Goal: Use online tool/utility: Utilize a website feature to perform a specific function

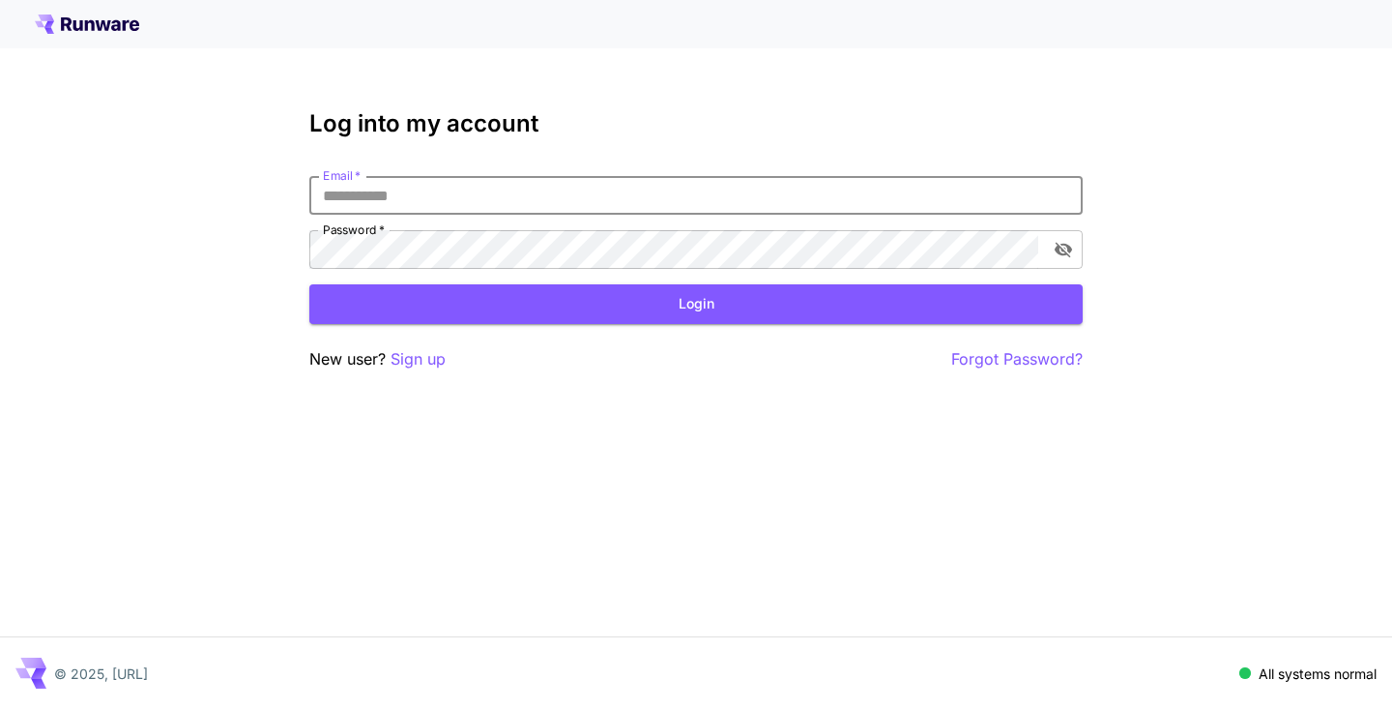
type input "**********"
click at [696, 304] on button "Login" at bounding box center [696, 304] width 774 height 40
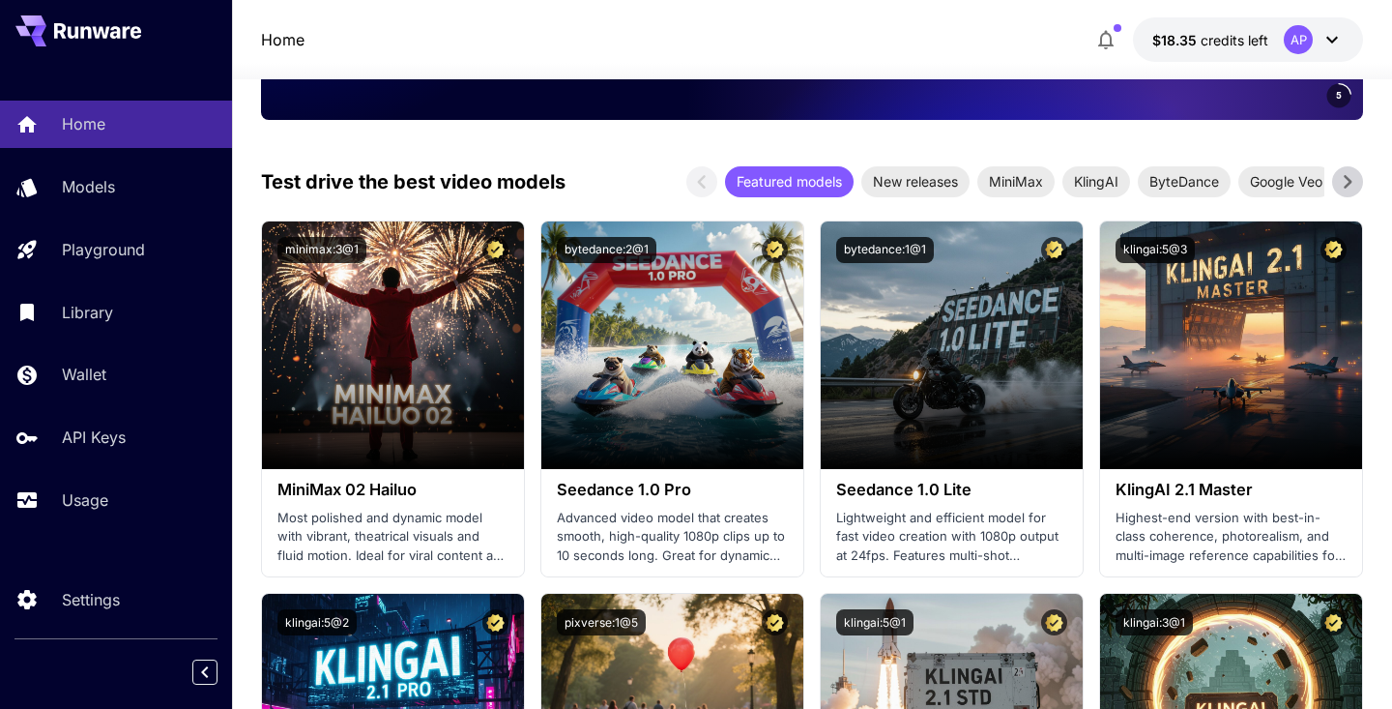
scroll to position [394, 0]
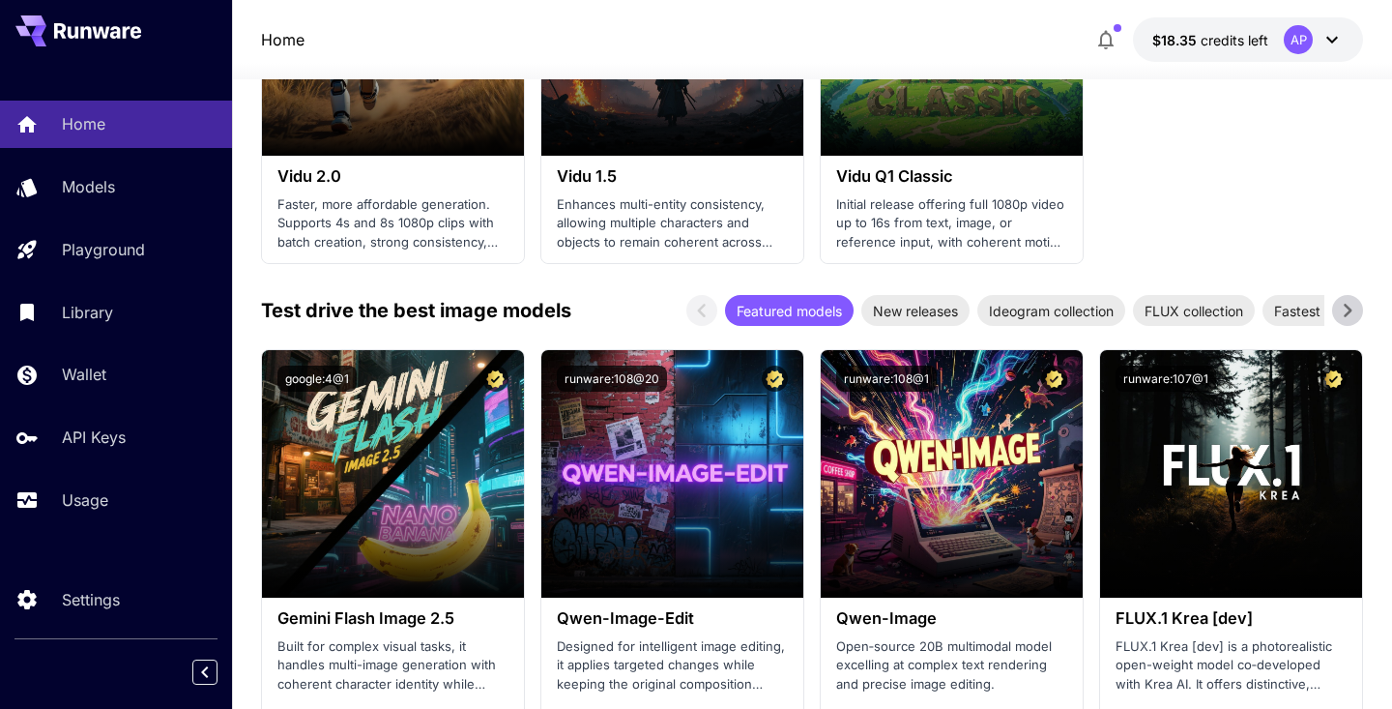
scroll to position [2197, 0]
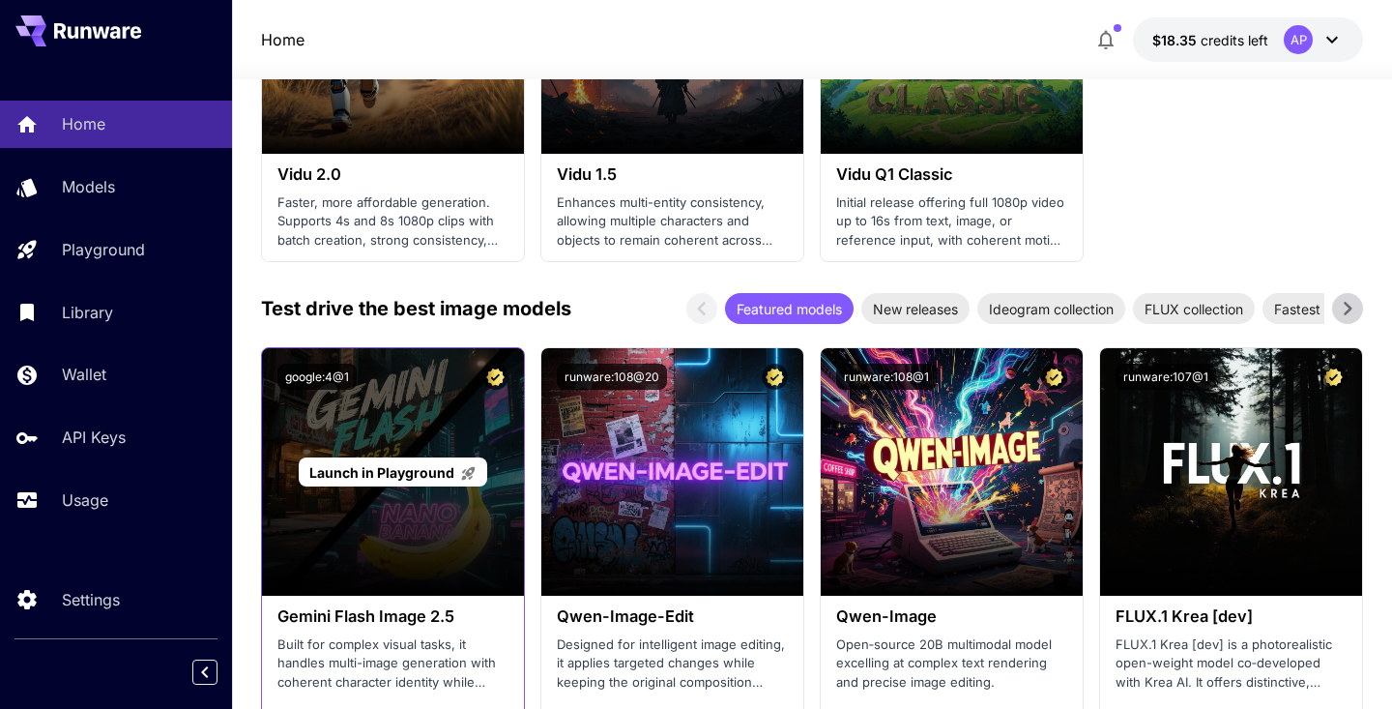
click at [516, 483] on div "Launch in Playground" at bounding box center [393, 472] width 262 height 248
click at [427, 464] on span "Launch in Playground" at bounding box center [381, 472] width 145 height 16
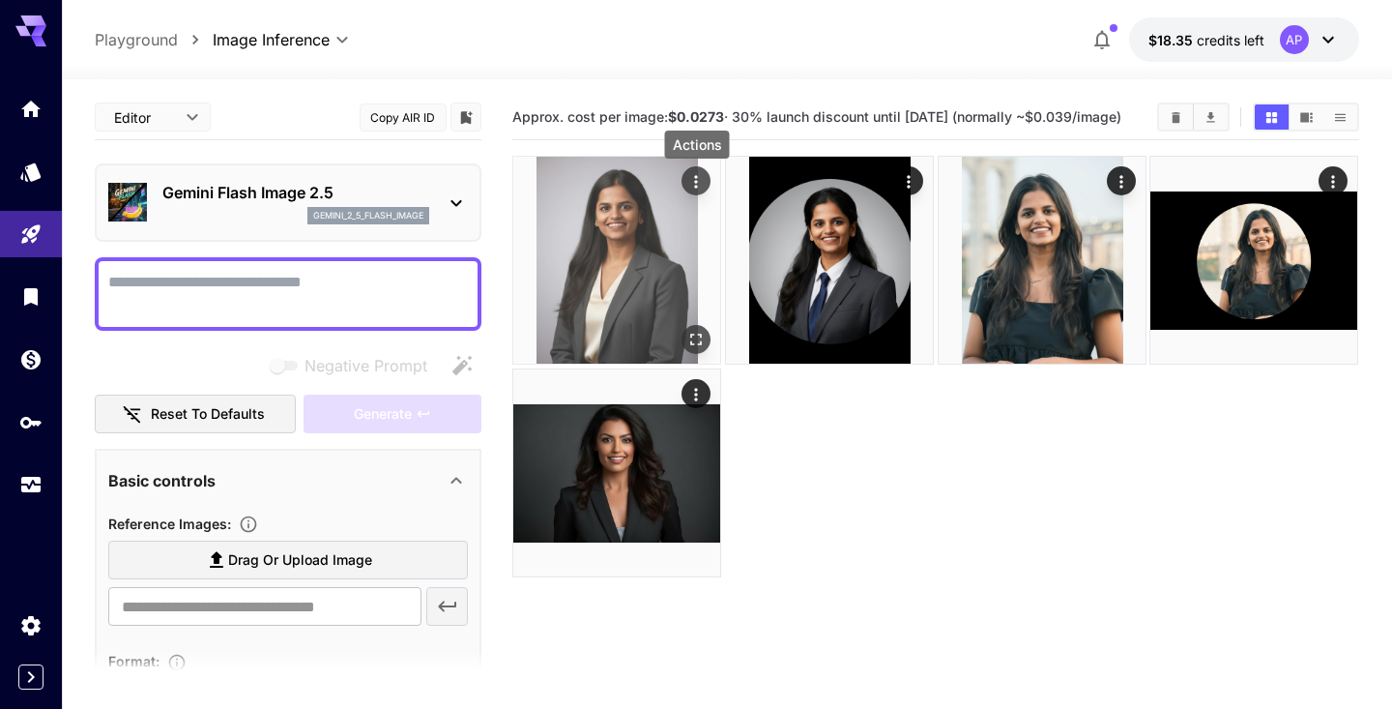
click at [703, 179] on icon "Actions" at bounding box center [696, 181] width 19 height 19
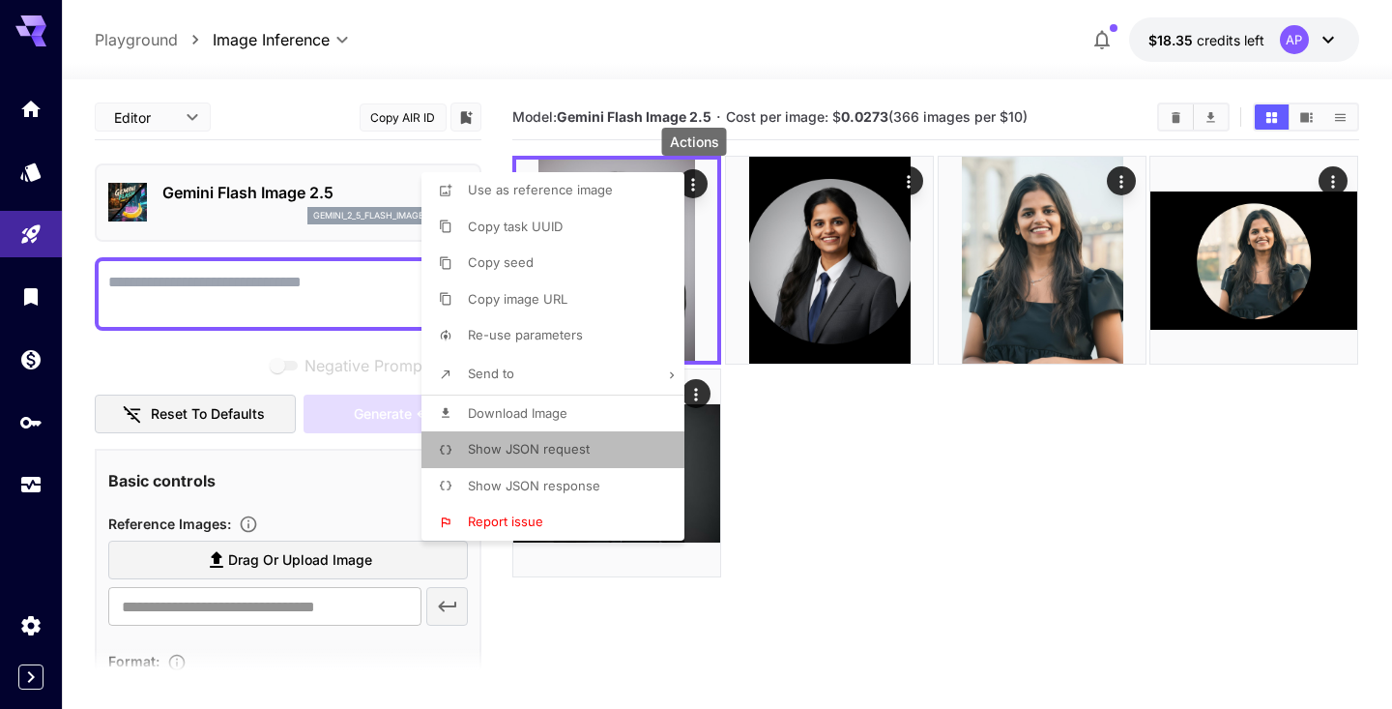
click at [627, 439] on li "Show JSON request" at bounding box center [559, 449] width 275 height 37
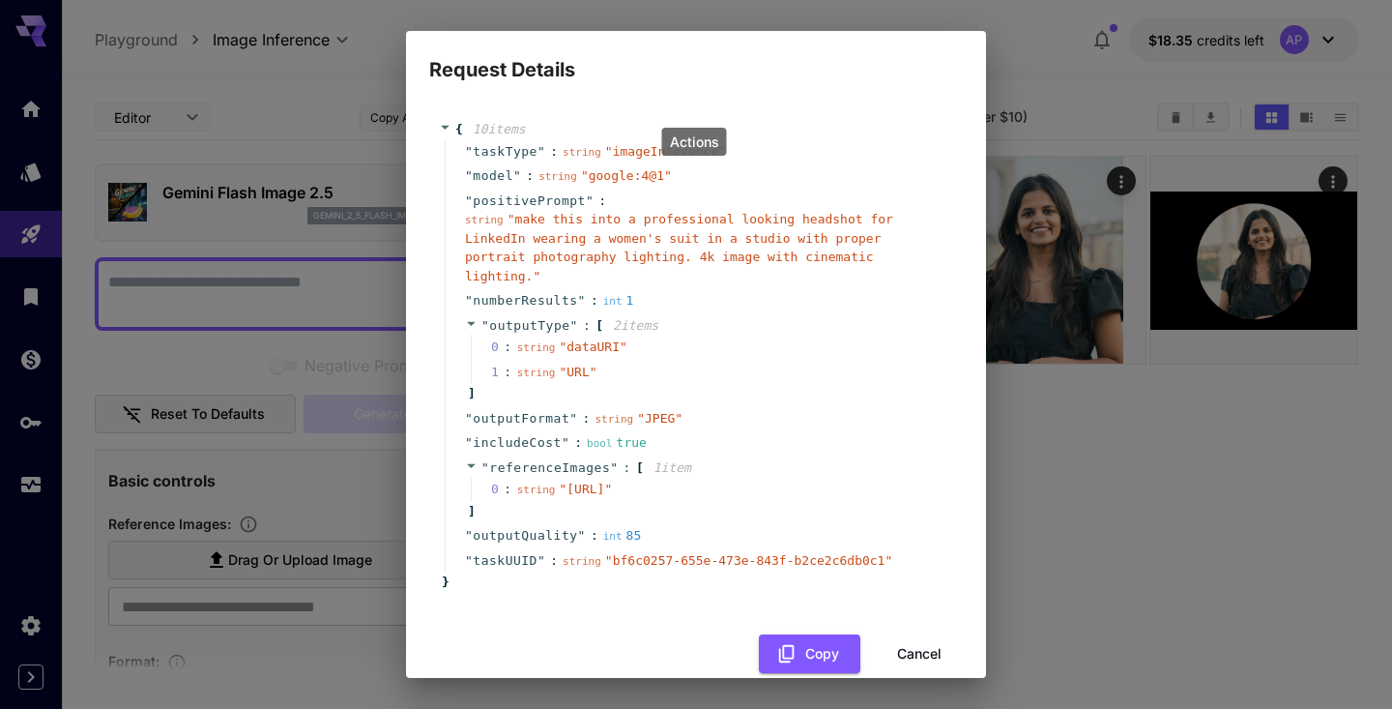
click at [515, 219] on span "" make this into a professional looking headshot for LinkedIn wearing a women's…" at bounding box center [679, 248] width 428 height 72
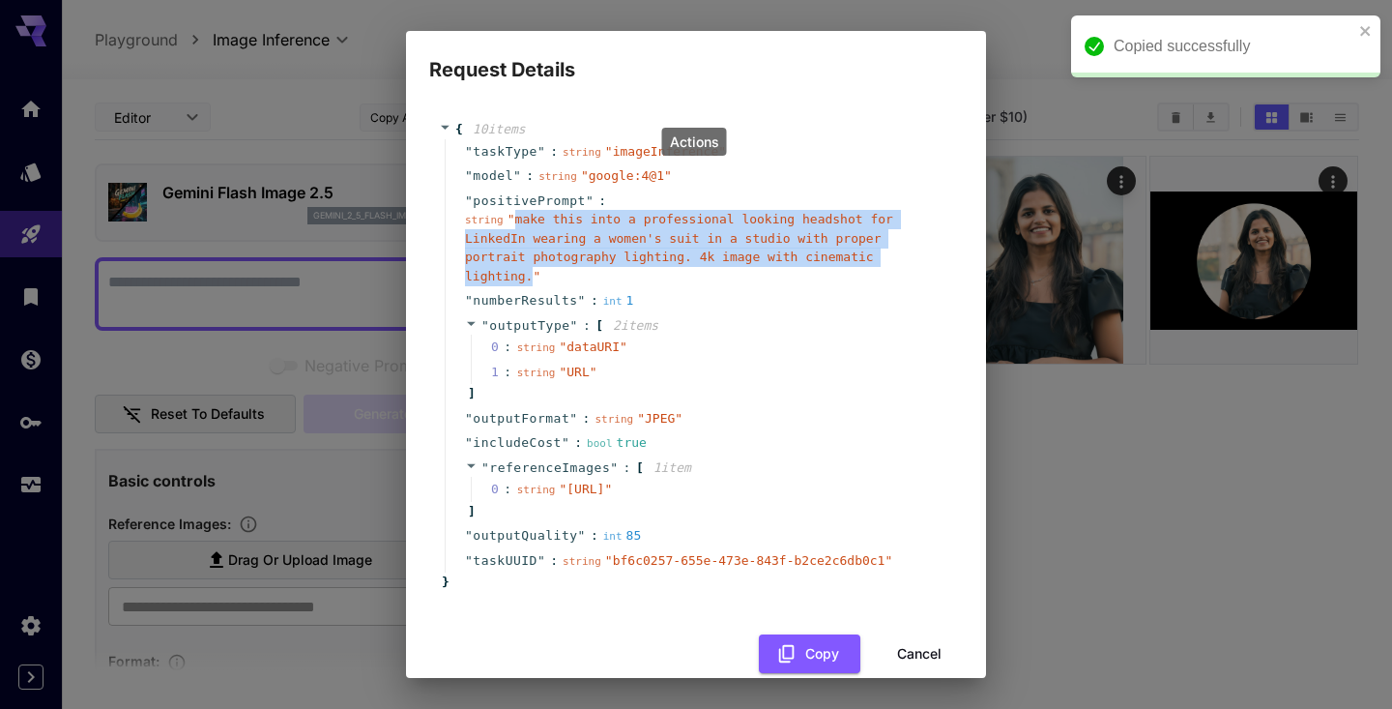
drag, startPoint x: 515, startPoint y: 219, endPoint x: 533, endPoint y: 276, distance: 59.6
click at [533, 276] on span "" make this into a professional looking headshot for LinkedIn wearing a women's…" at bounding box center [679, 248] width 428 height 72
copy span "make this into a professional looking headshot for LinkedIn wearing a women's s…"
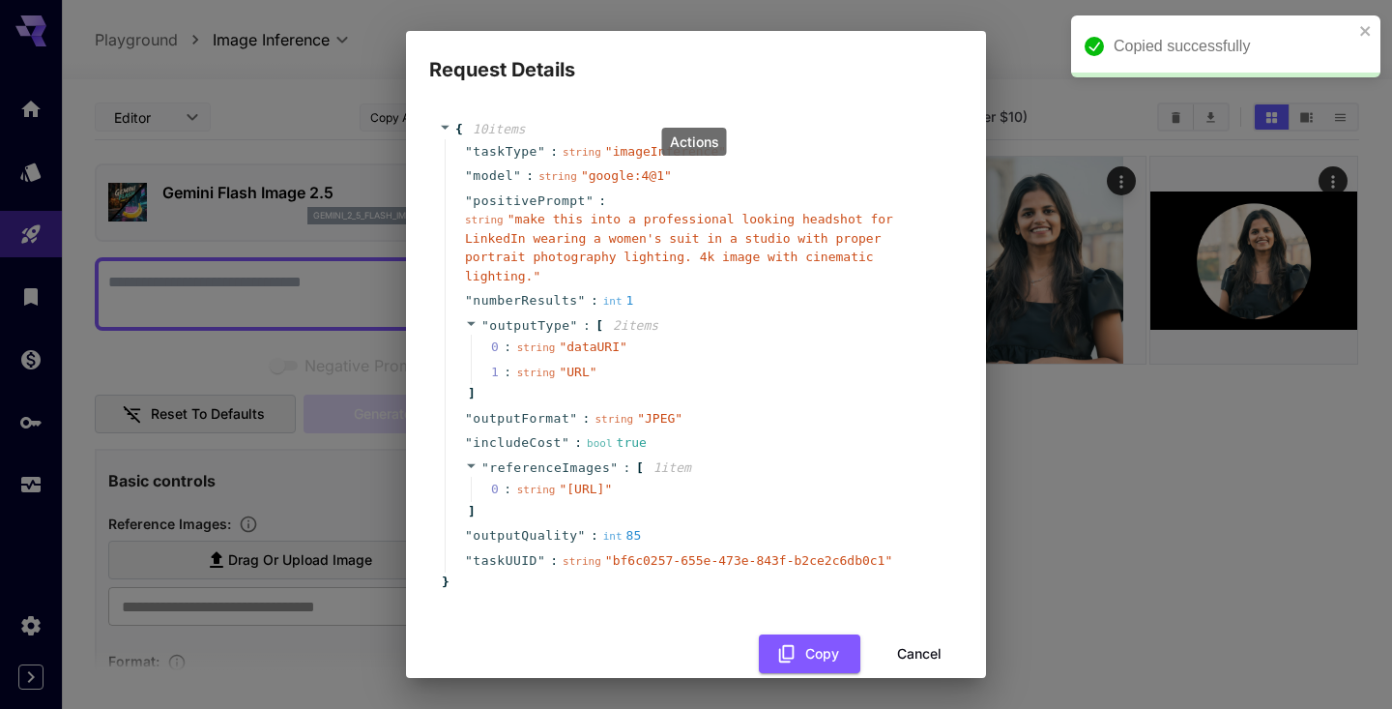
click at [1124, 392] on div "Request Details { 10 item s " taskType " : string " imageInference " " model " …" at bounding box center [696, 354] width 1392 height 709
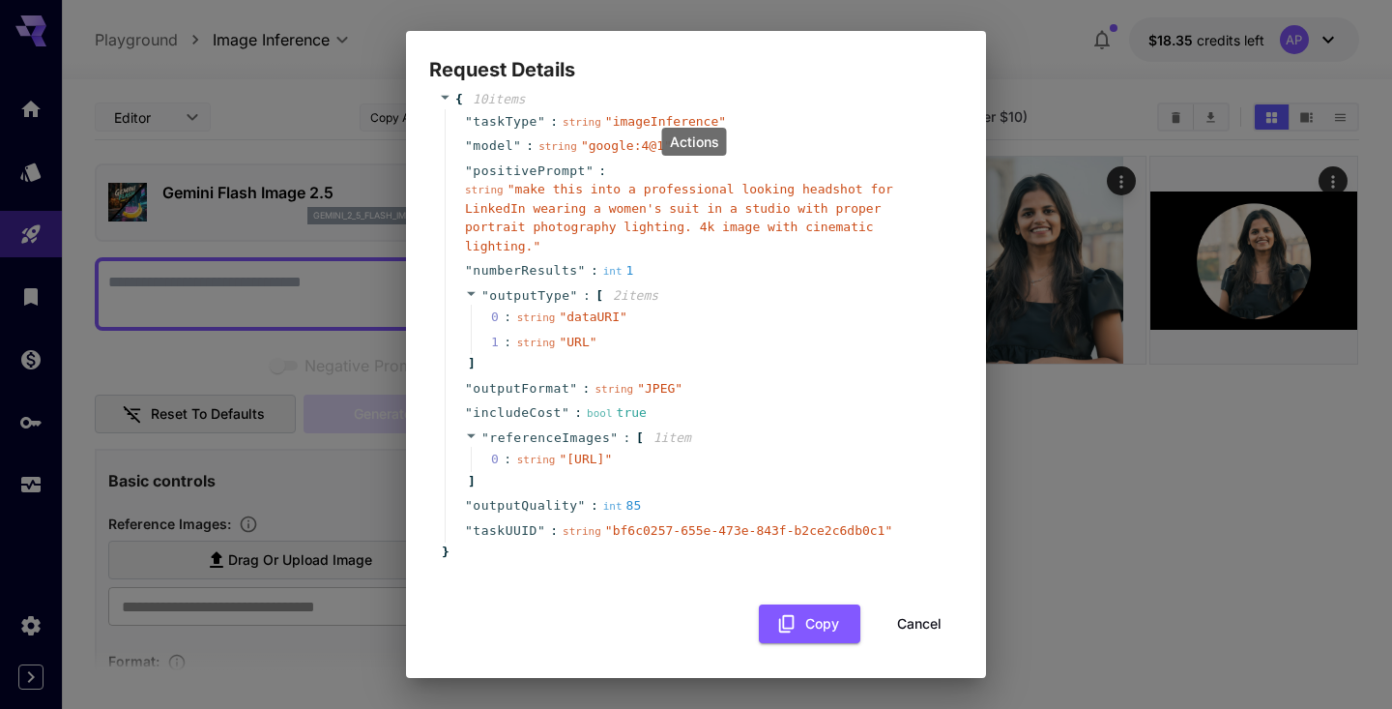
scroll to position [56, 0]
click at [914, 621] on button "Cancel" at bounding box center [919, 624] width 87 height 40
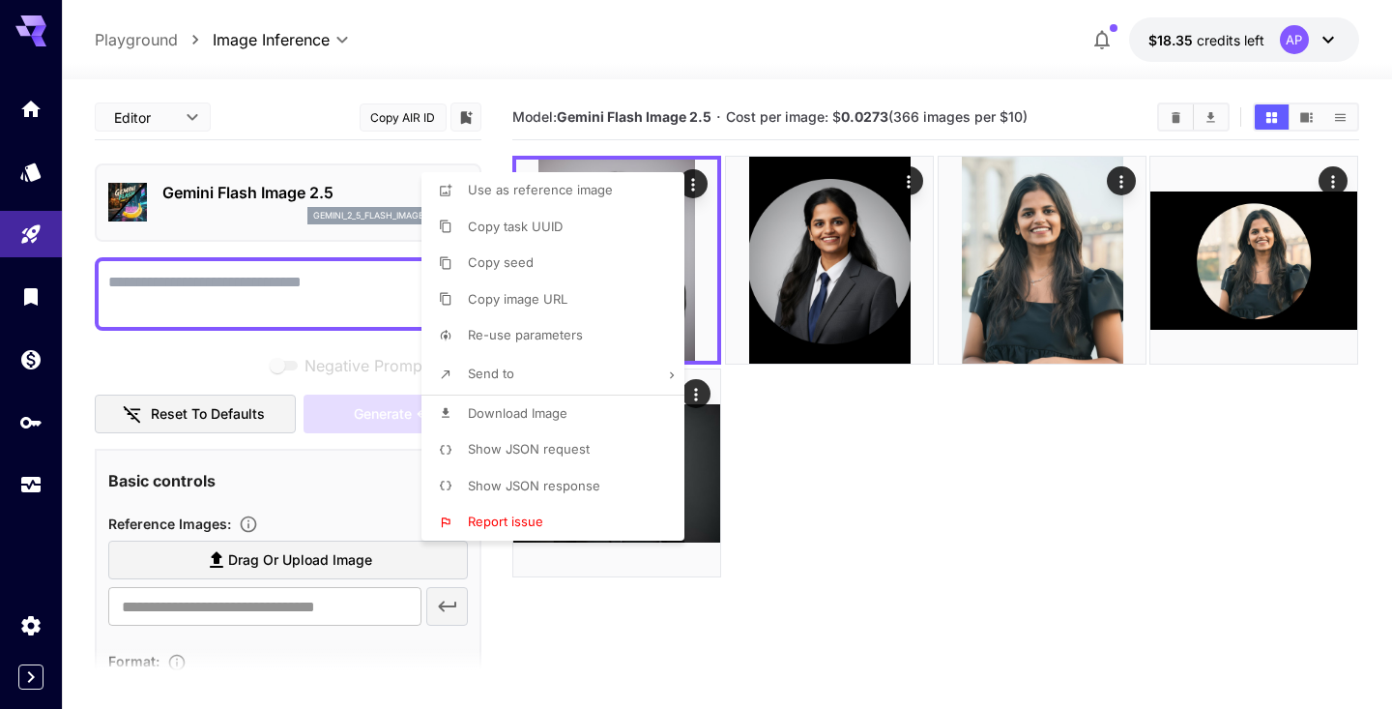
click at [760, 516] on div at bounding box center [696, 354] width 1392 height 709
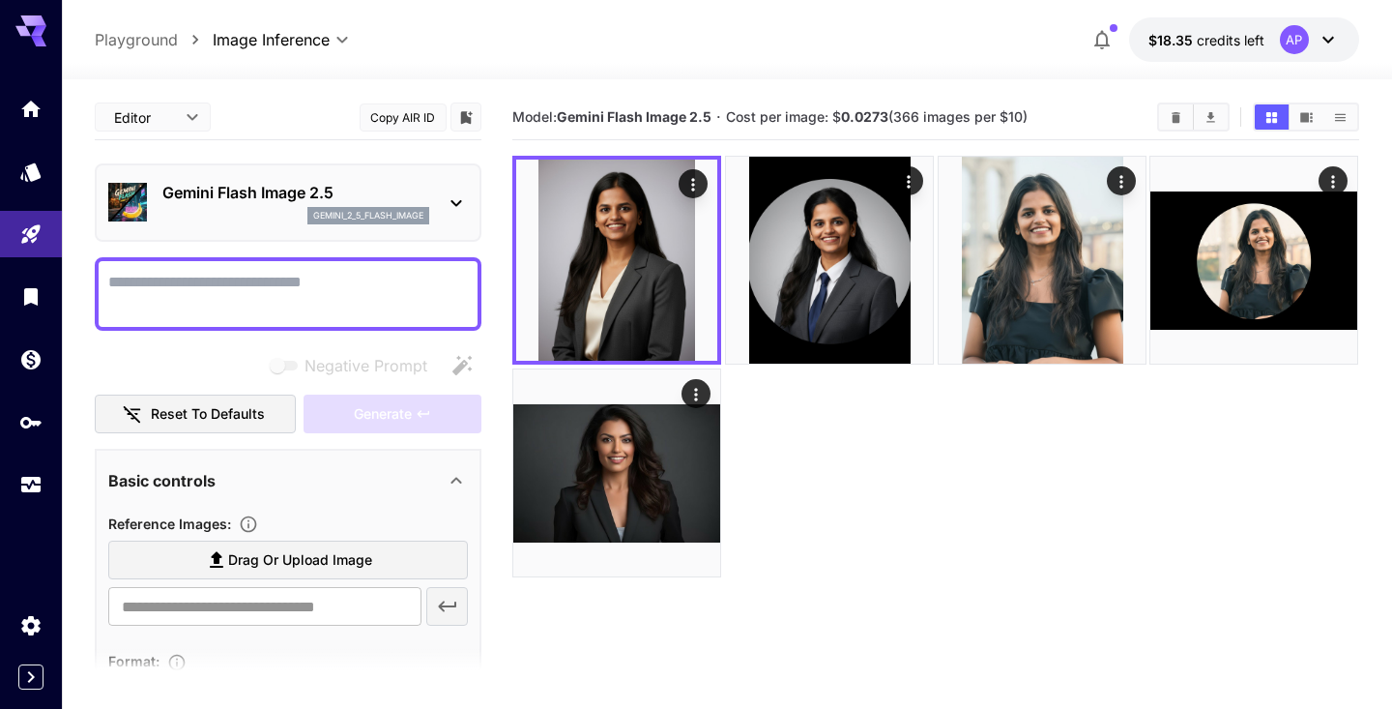
click at [305, 561] on span "Drag or upload image" at bounding box center [300, 560] width 144 height 24
click at [0, 0] on input "Drag or upload image" at bounding box center [0, 0] width 0 height 0
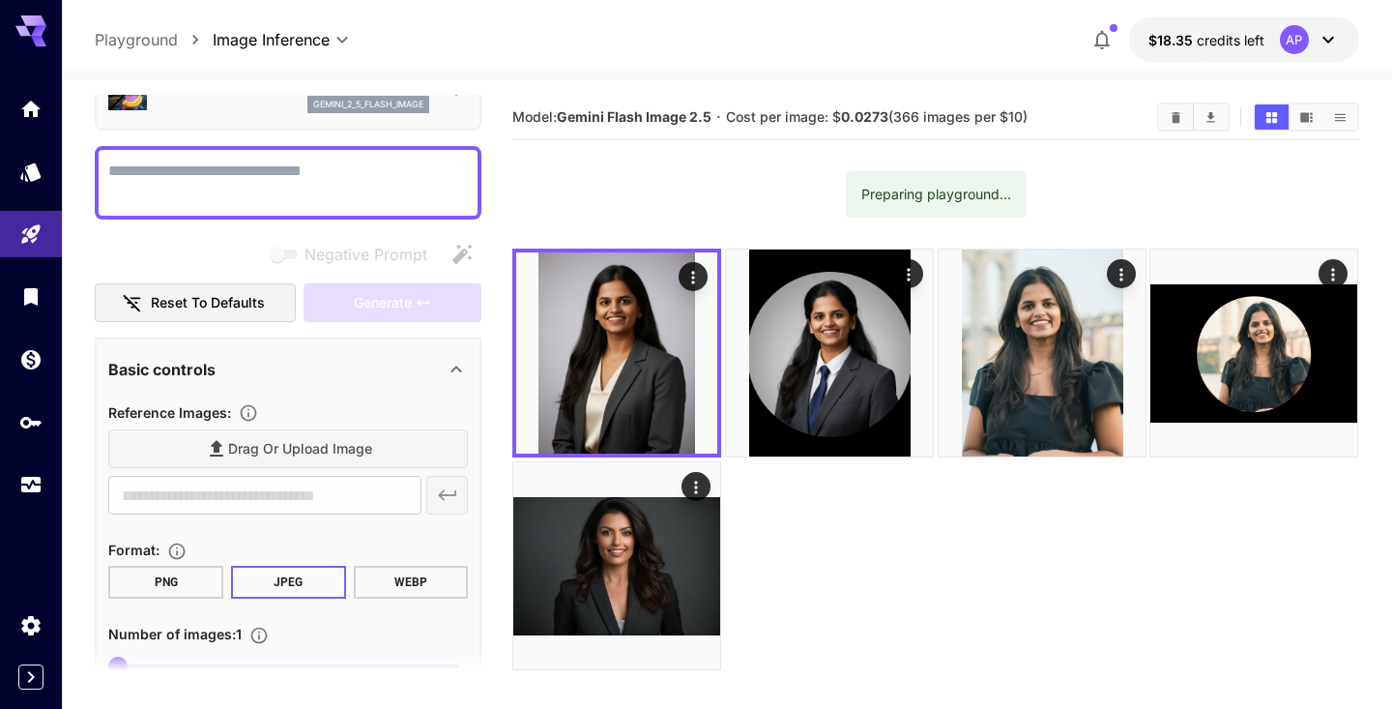
scroll to position [137, 0]
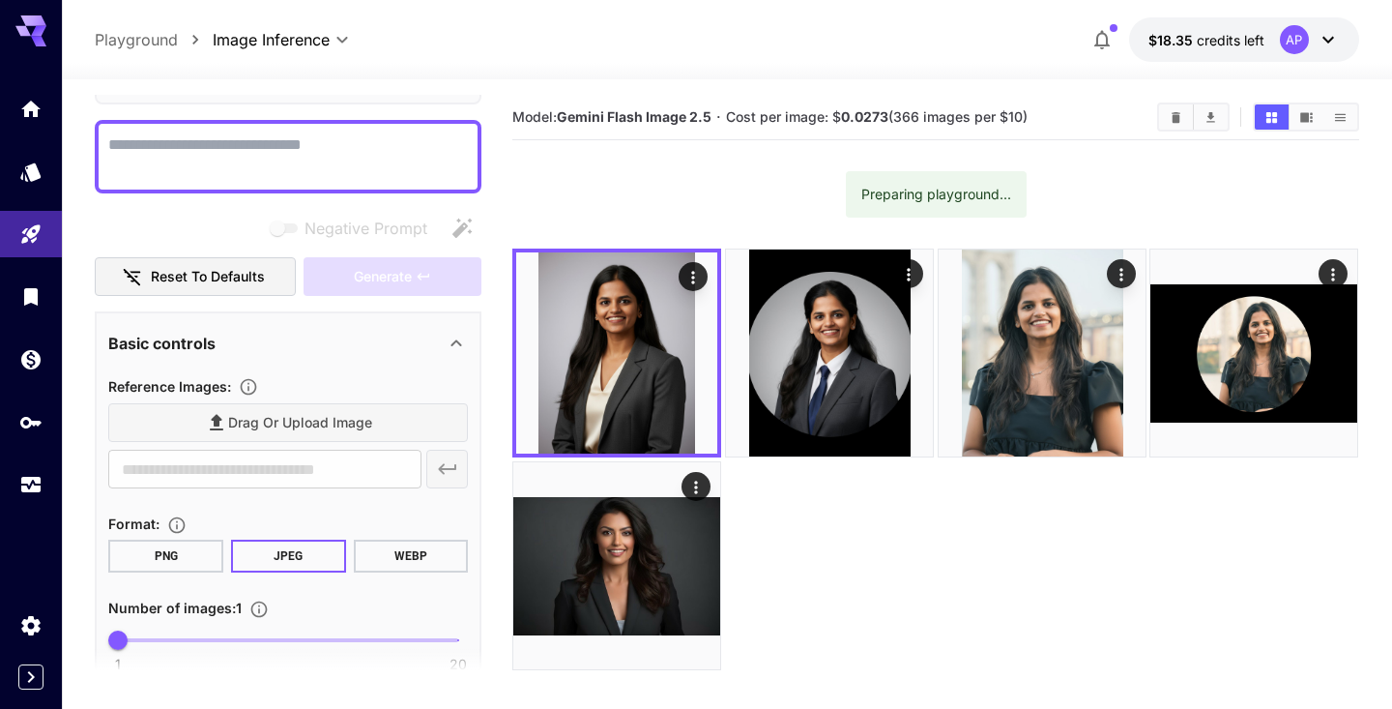
click at [269, 422] on div "Drag or upload image" at bounding box center [288, 423] width 360 height 40
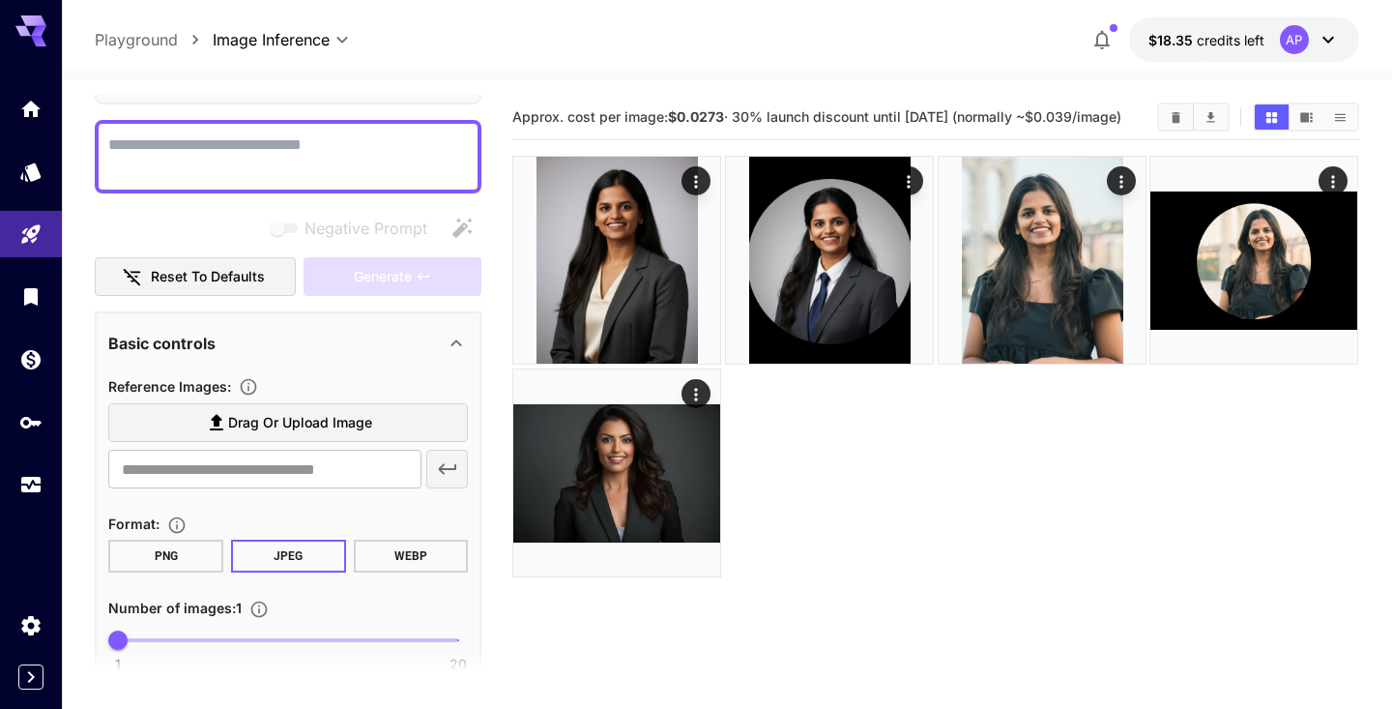
click at [303, 429] on span "Drag or upload image" at bounding box center [300, 423] width 144 height 24
click at [0, 0] on input "Drag or upload image" at bounding box center [0, 0] width 0 height 0
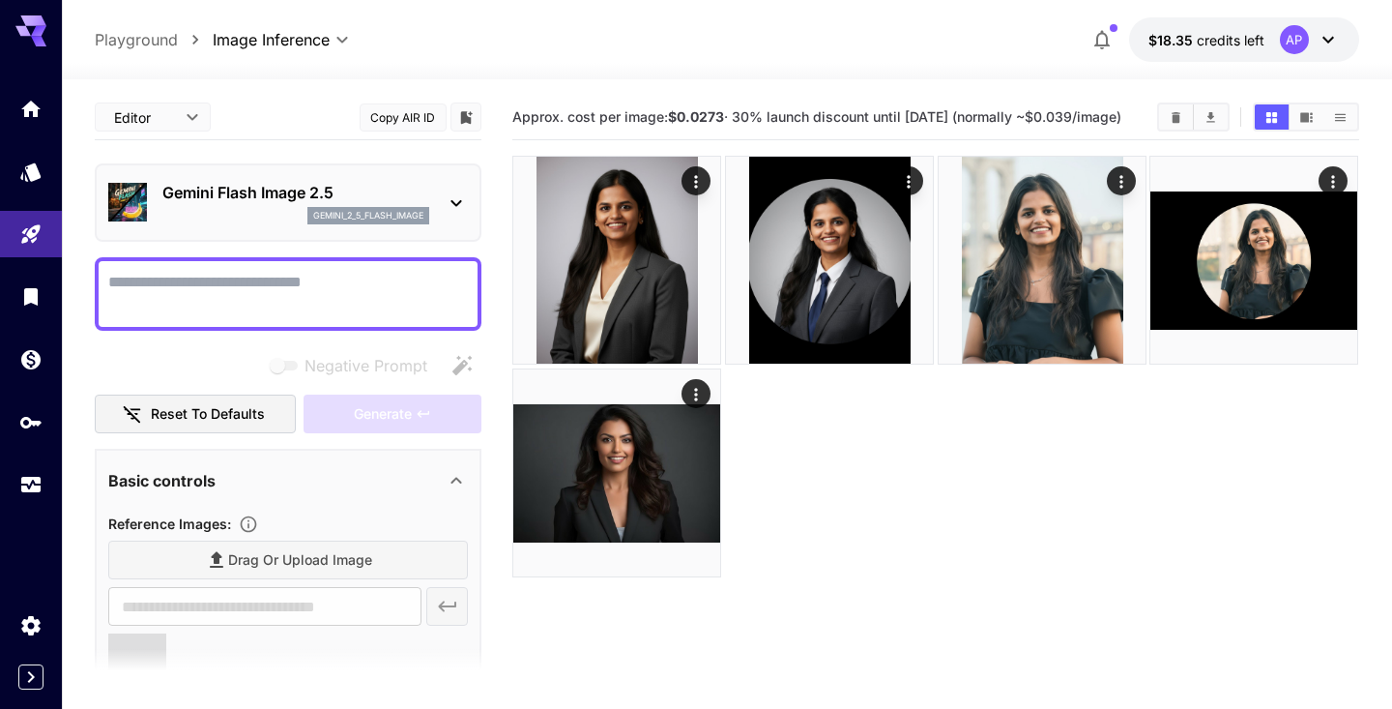
scroll to position [0, 0]
click at [238, 279] on textarea "Negative Prompt" at bounding box center [288, 294] width 360 height 46
paste textarea "**********"
type textarea "**********"
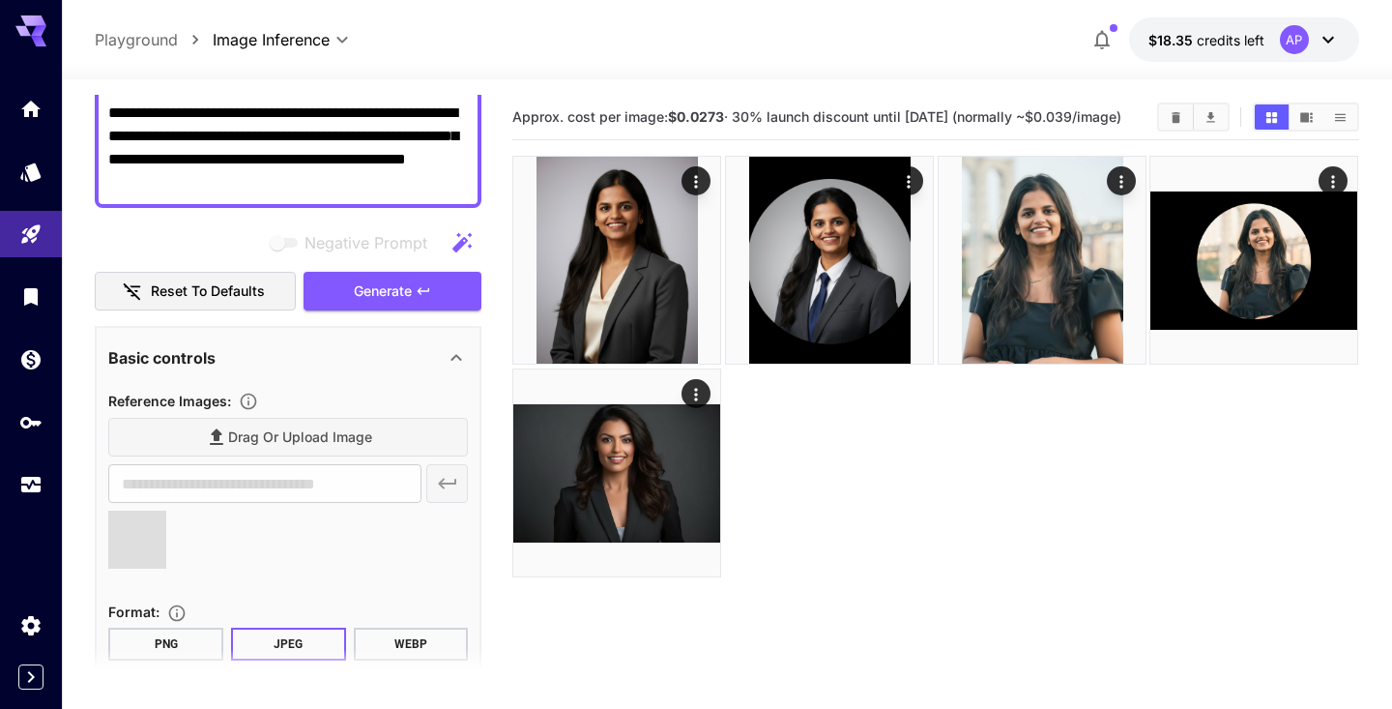
scroll to position [183, 0]
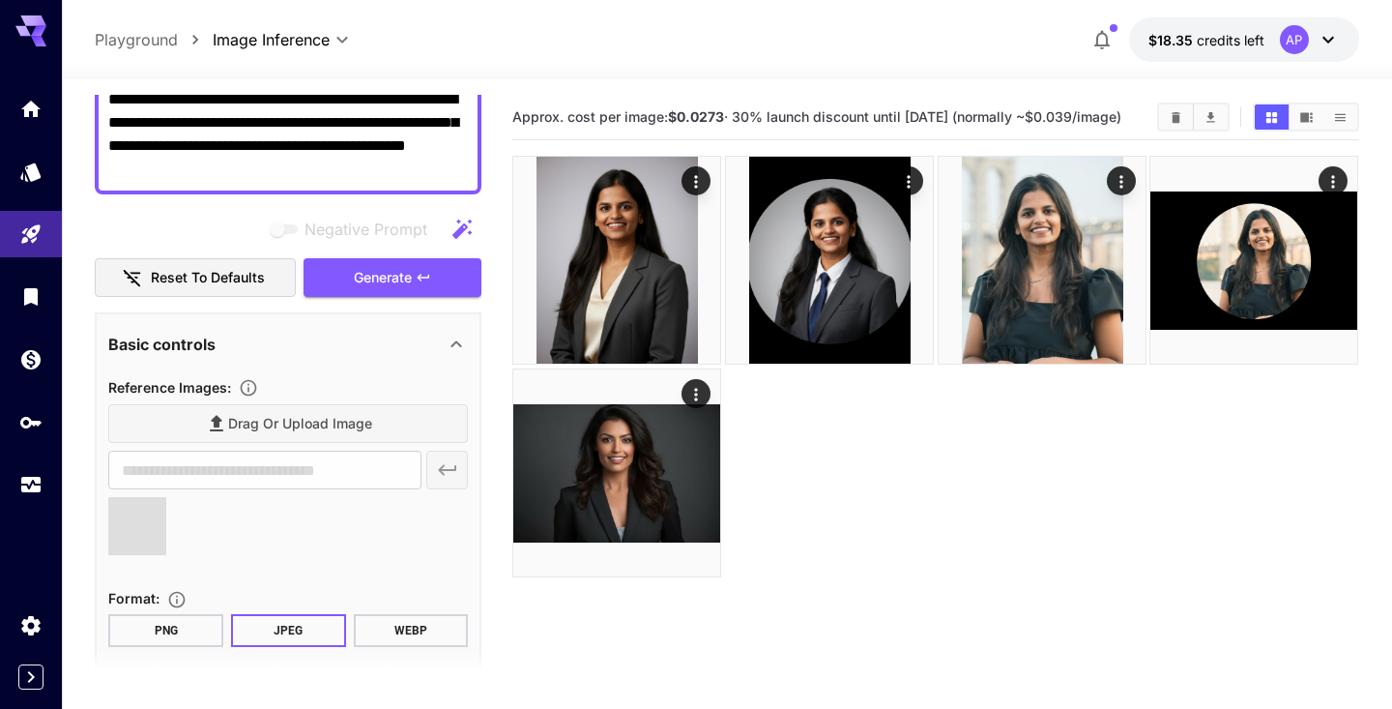
type input "**********"
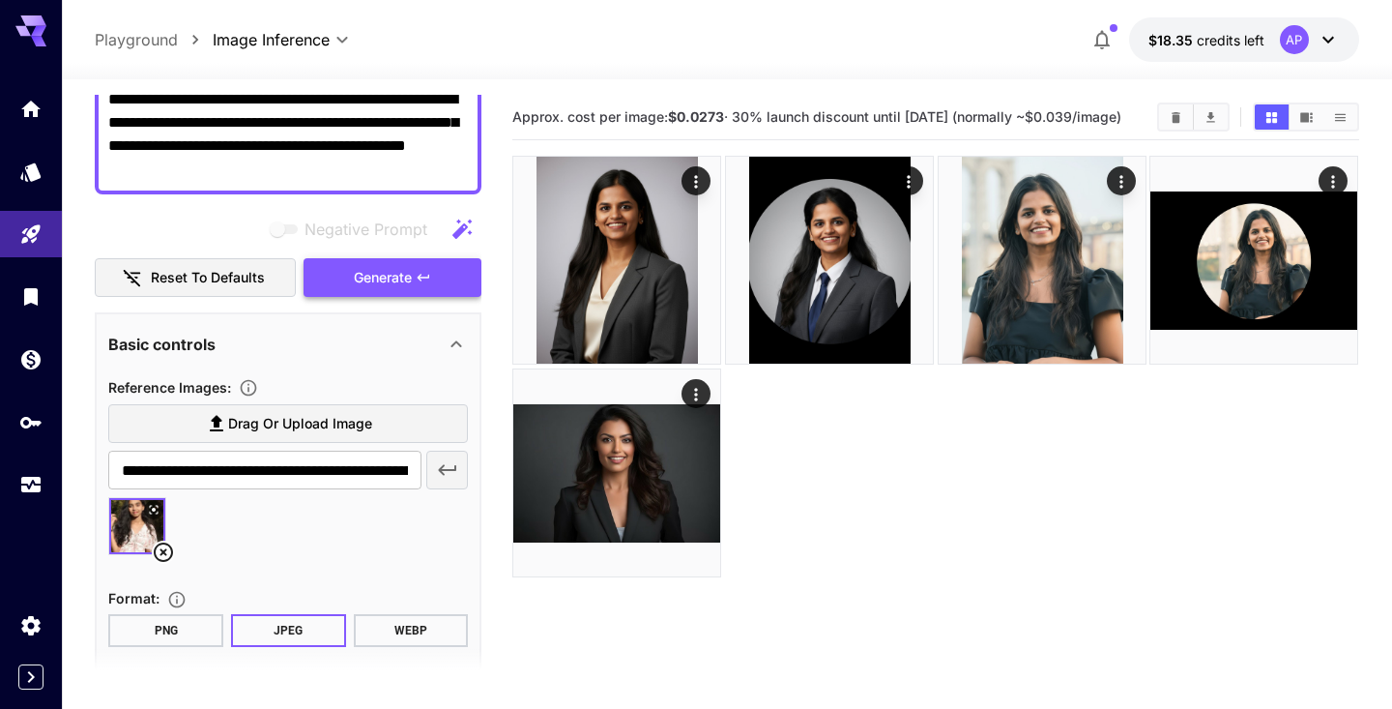
type textarea "**********"
click at [391, 268] on span "Generate" at bounding box center [383, 278] width 58 height 24
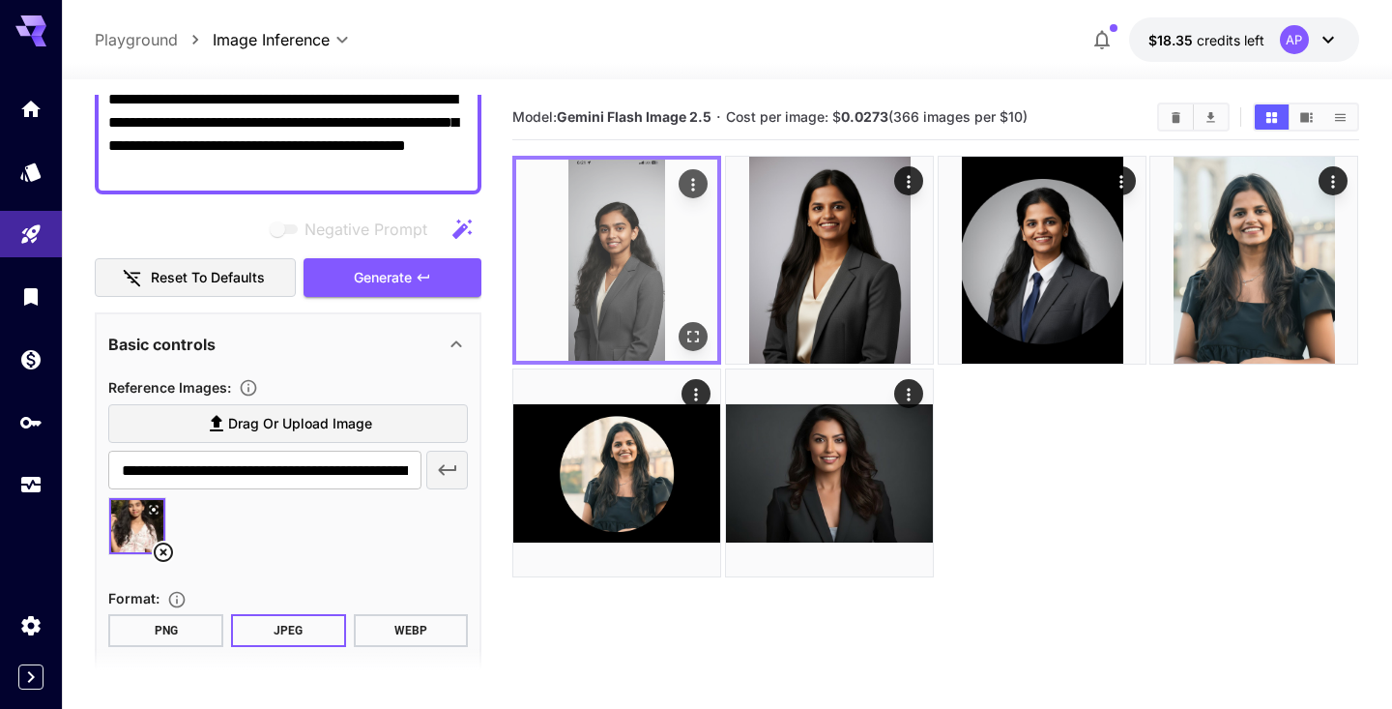
click at [645, 293] on img at bounding box center [616, 260] width 201 height 201
click at [698, 339] on icon "Open in fullscreen" at bounding box center [694, 338] width 12 height 12
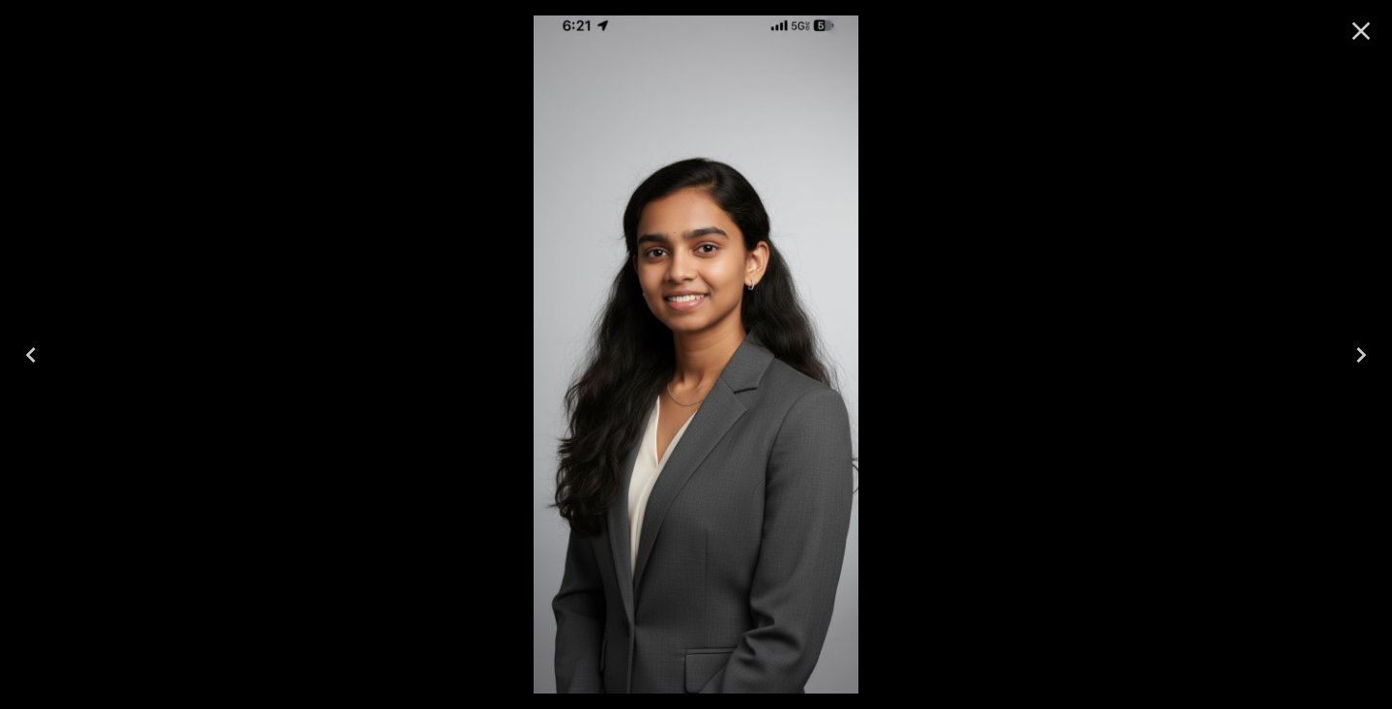
click at [1356, 39] on icon "Close" at bounding box center [1361, 30] width 31 height 31
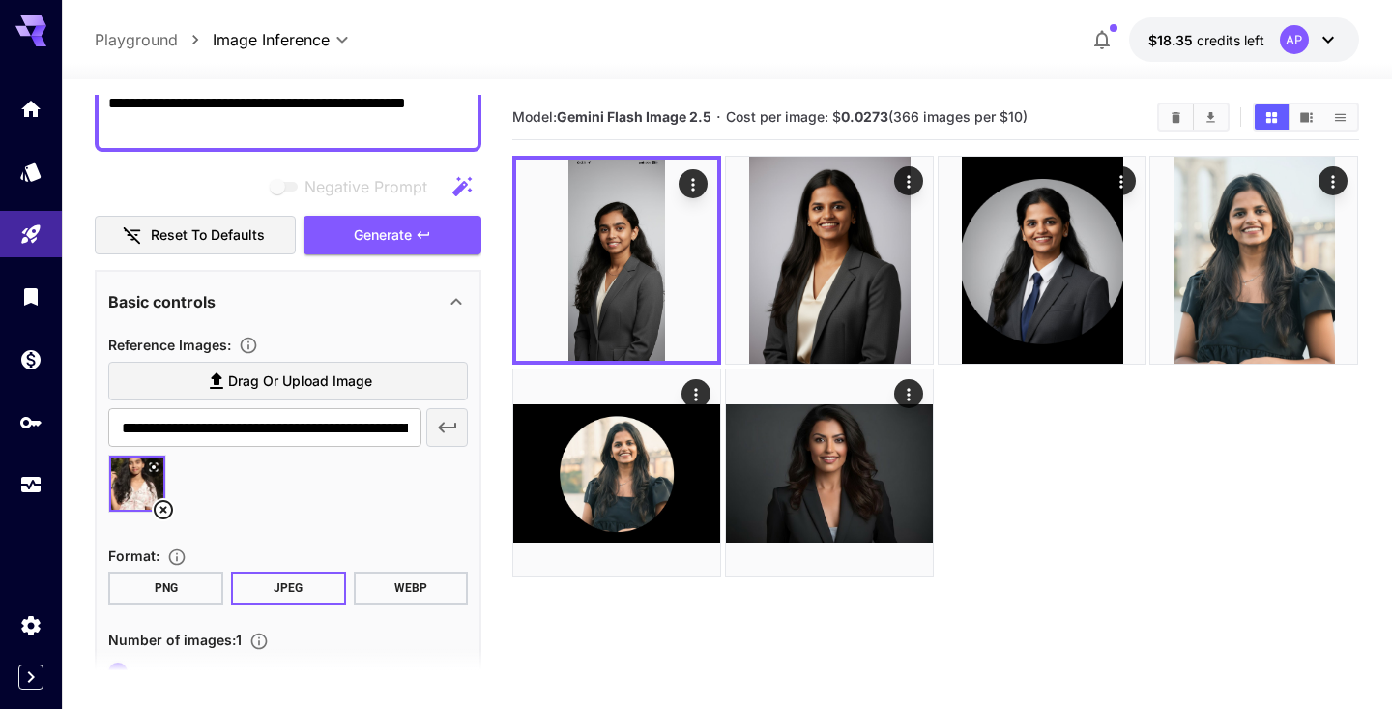
scroll to position [226, 0]
click at [164, 505] on icon at bounding box center [163, 508] width 23 height 23
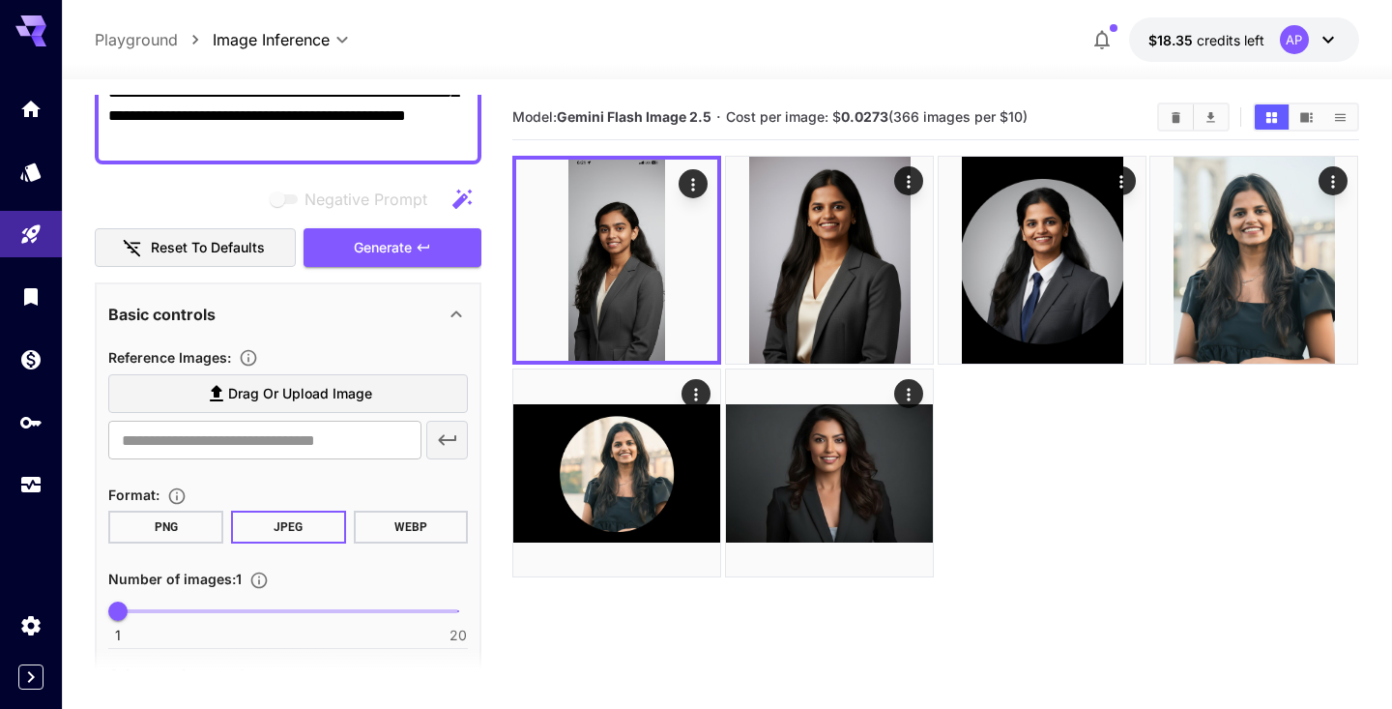
scroll to position [254, 0]
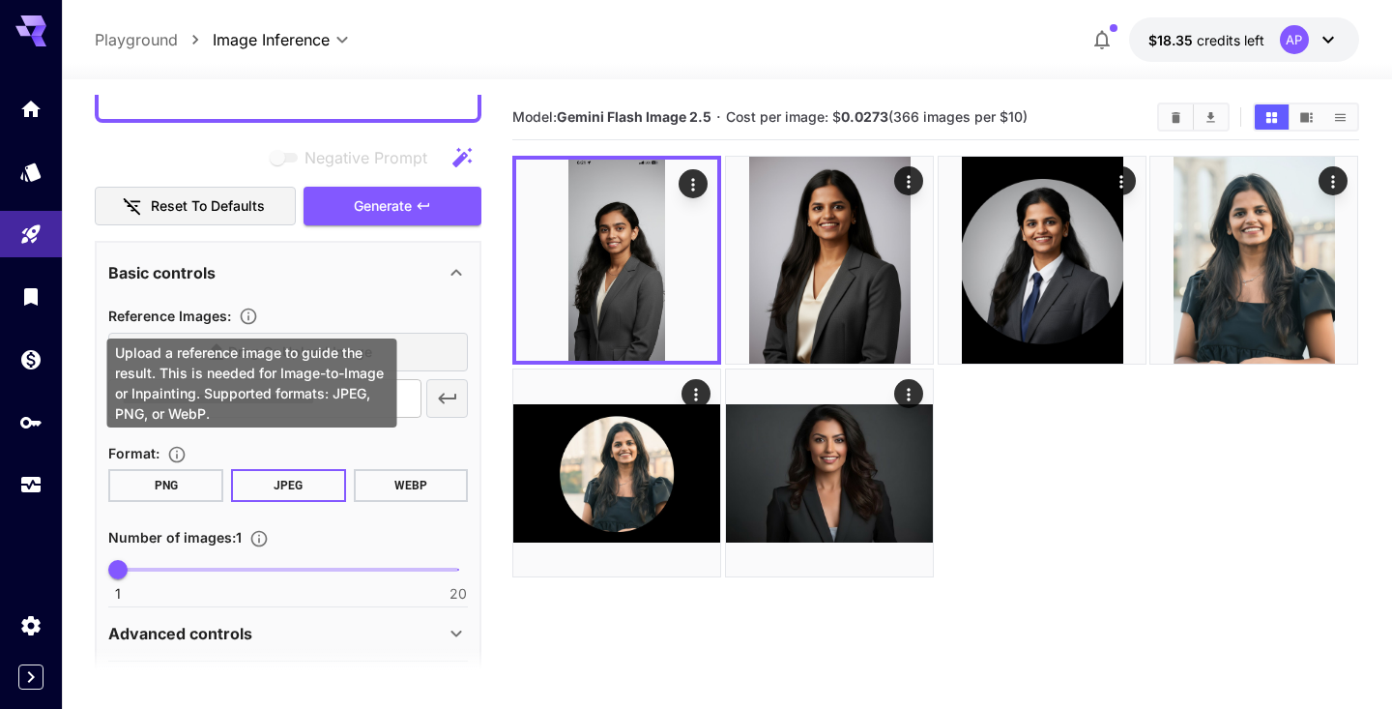
drag, startPoint x: 260, startPoint y: 324, endPoint x: 259, endPoint y: 349, distance: 25.2
click at [259, 349] on div "Upload a reference image to guide the result. This is needed for Image-to-Image…" at bounding box center [252, 382] width 290 height 89
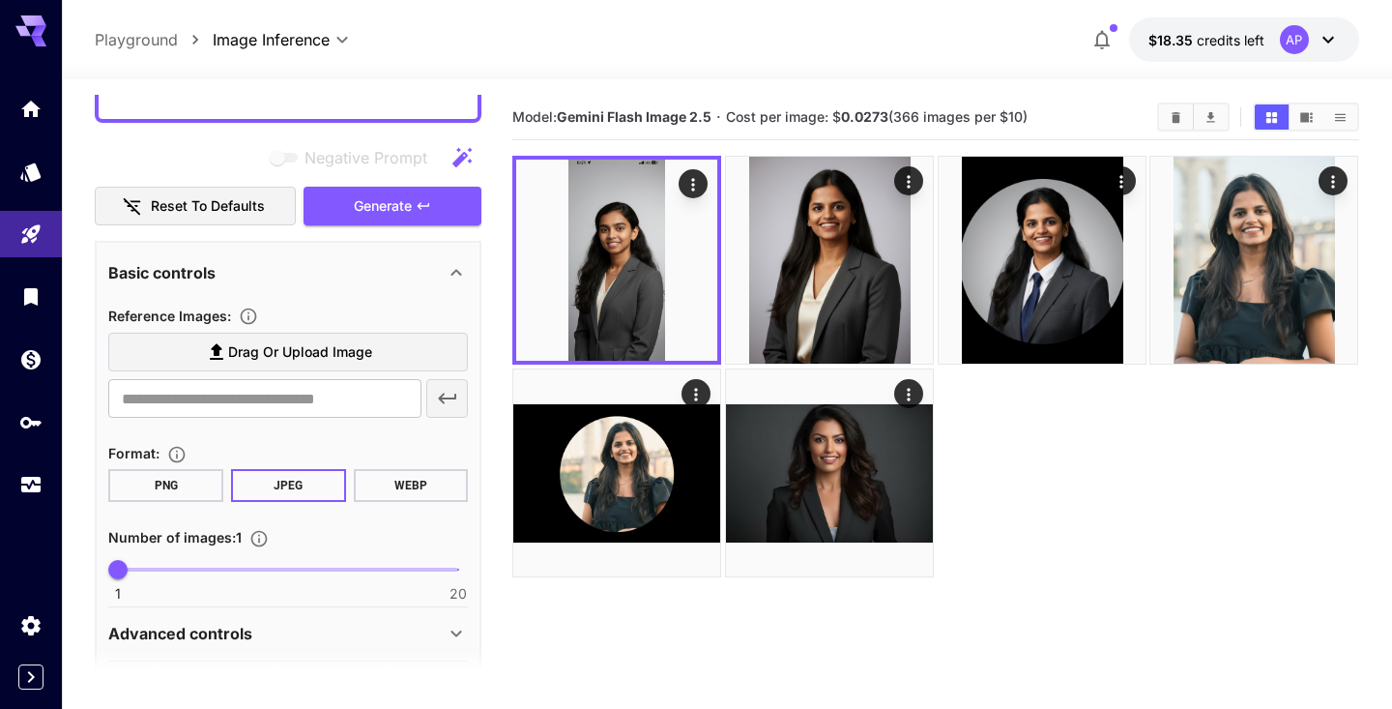
click at [392, 349] on label "Drag or upload image" at bounding box center [288, 353] width 360 height 40
click at [0, 0] on input "Drag or upload image" at bounding box center [0, 0] width 0 height 0
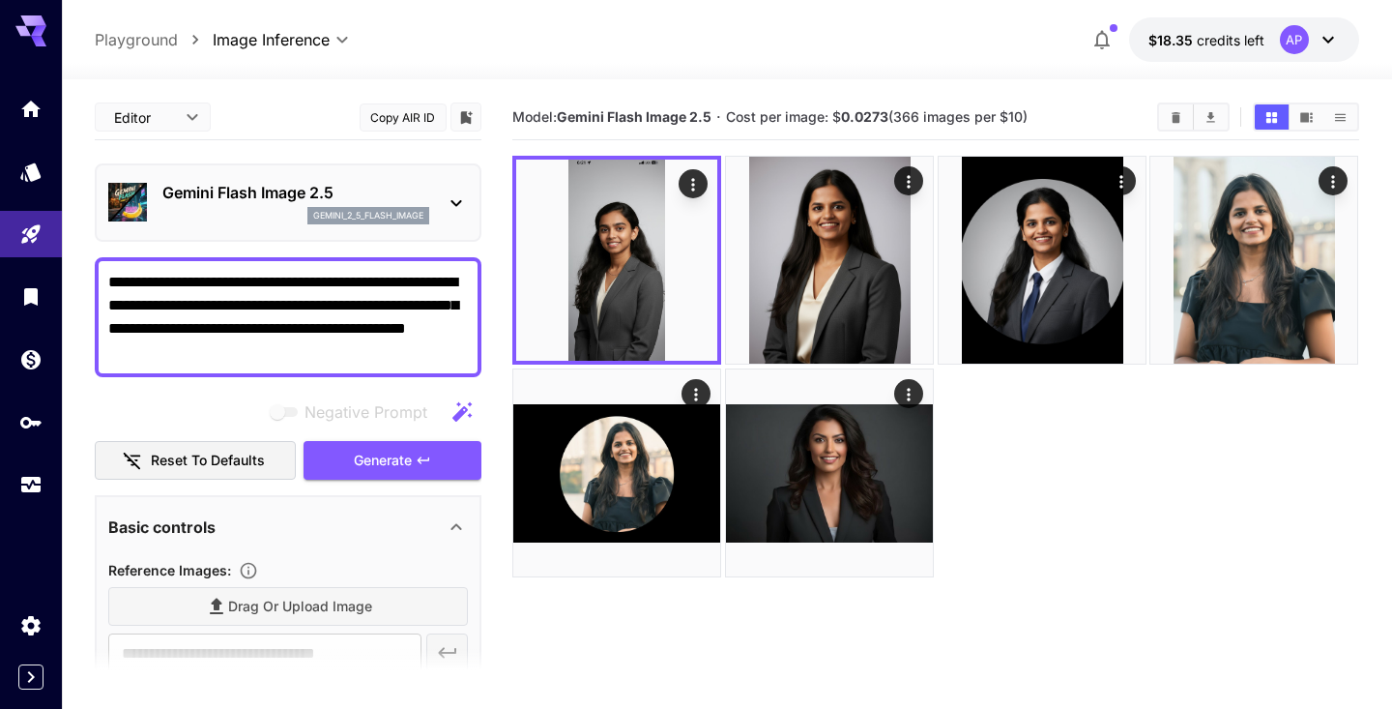
scroll to position [0, 0]
click at [279, 304] on textarea "**********" at bounding box center [288, 317] width 360 height 93
type textarea "**********"
type input "**********"
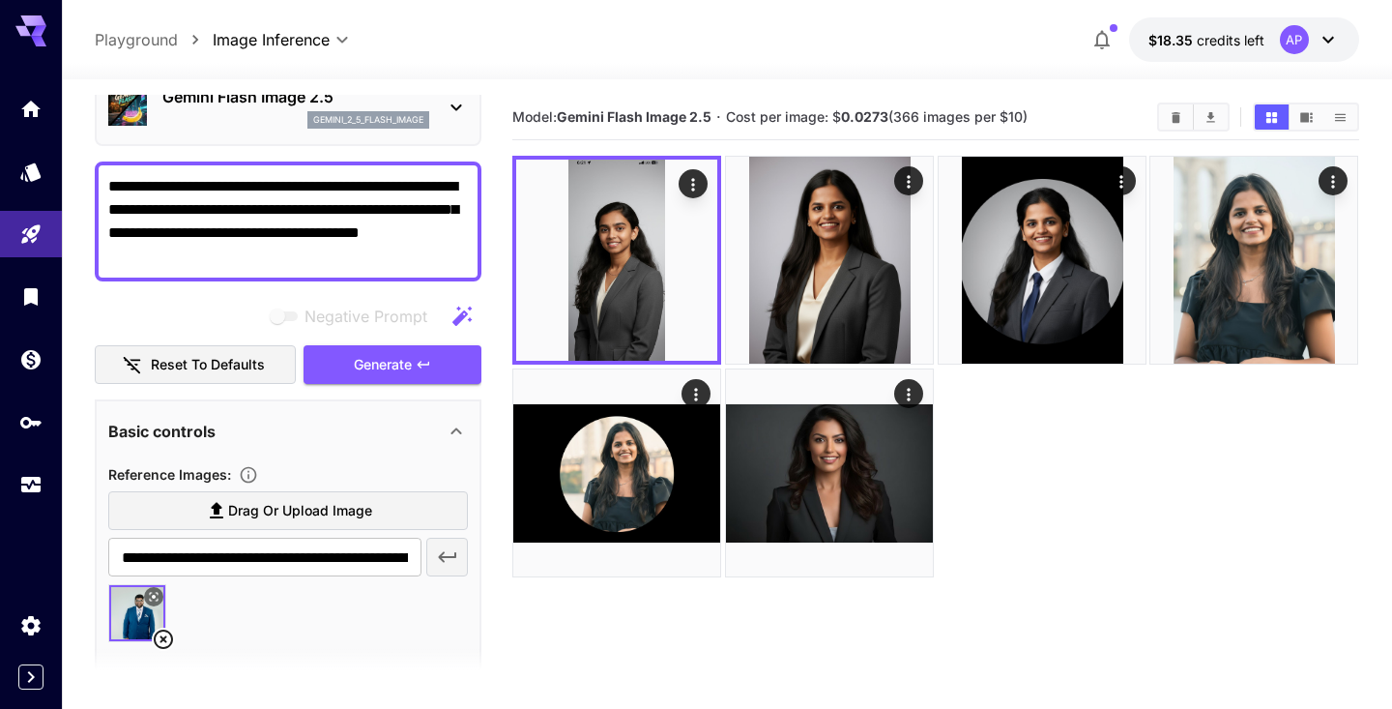
scroll to position [73, 0]
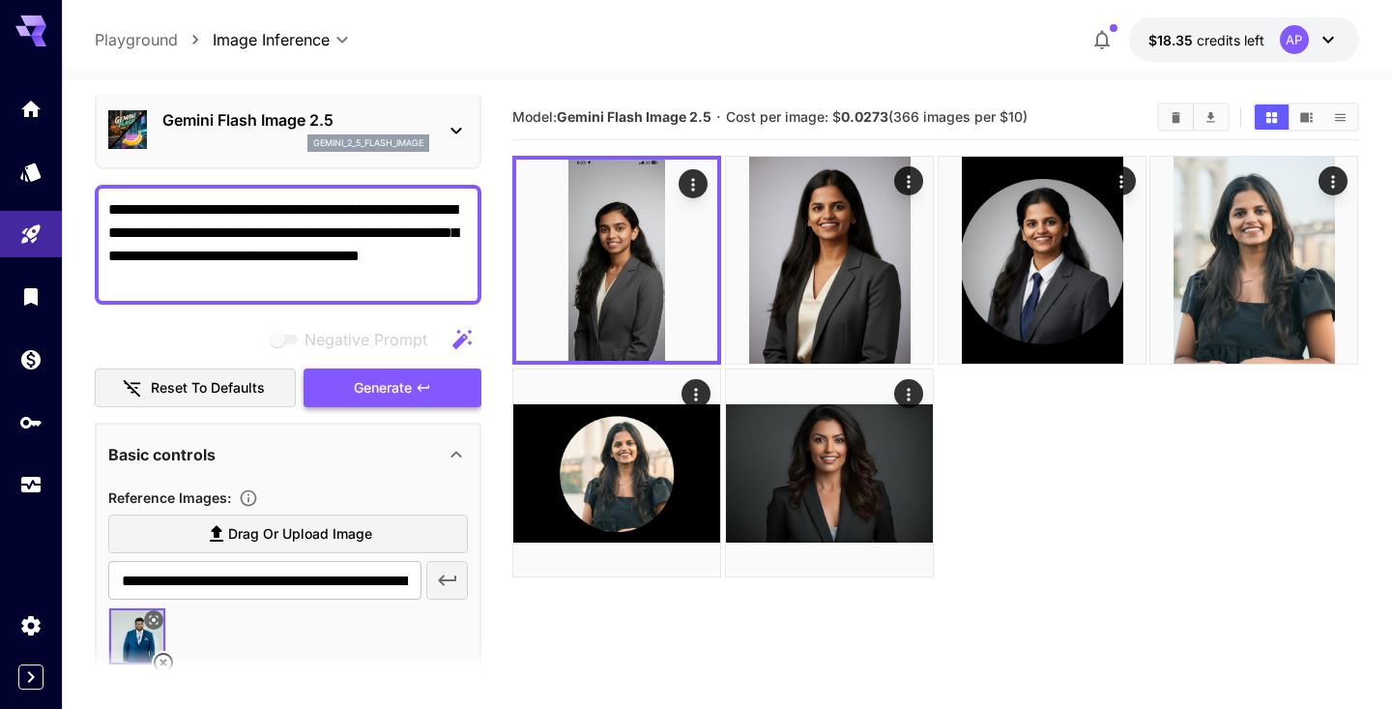
type textarea "**********"
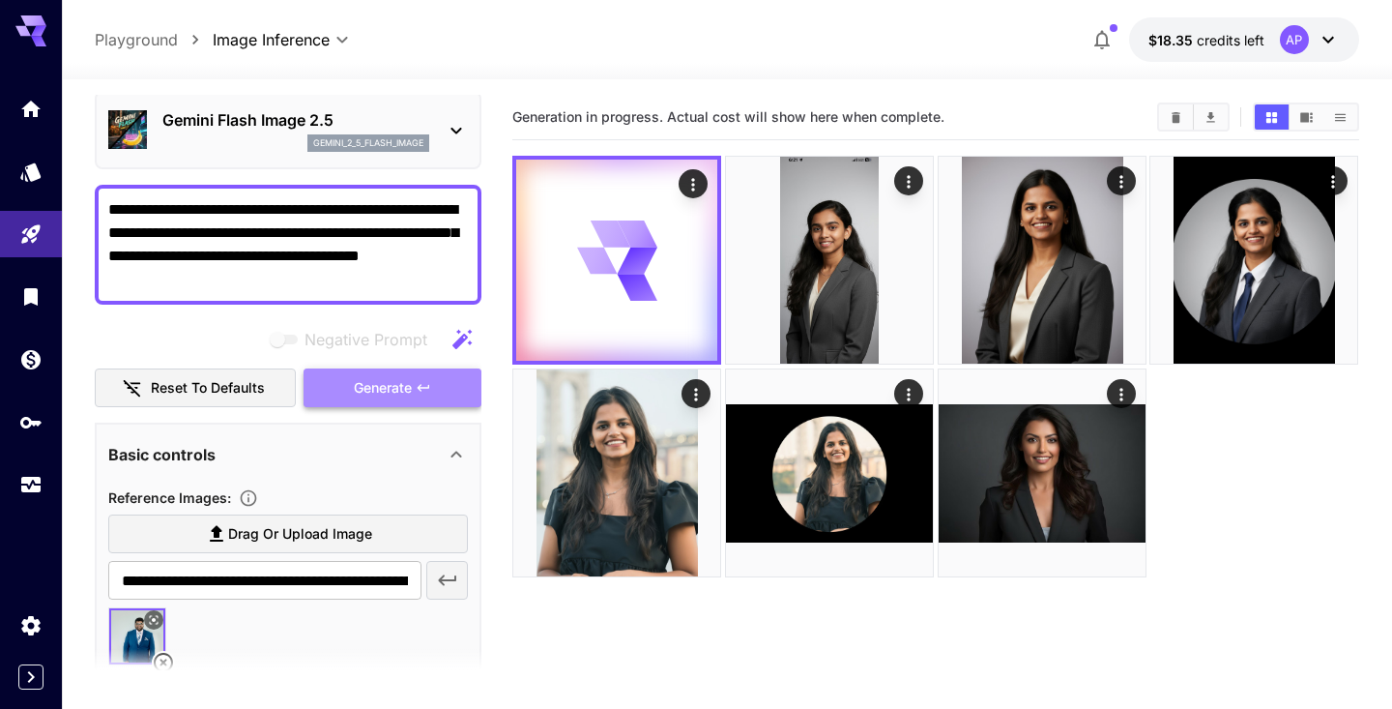
click at [391, 388] on span "Generate" at bounding box center [383, 388] width 58 height 24
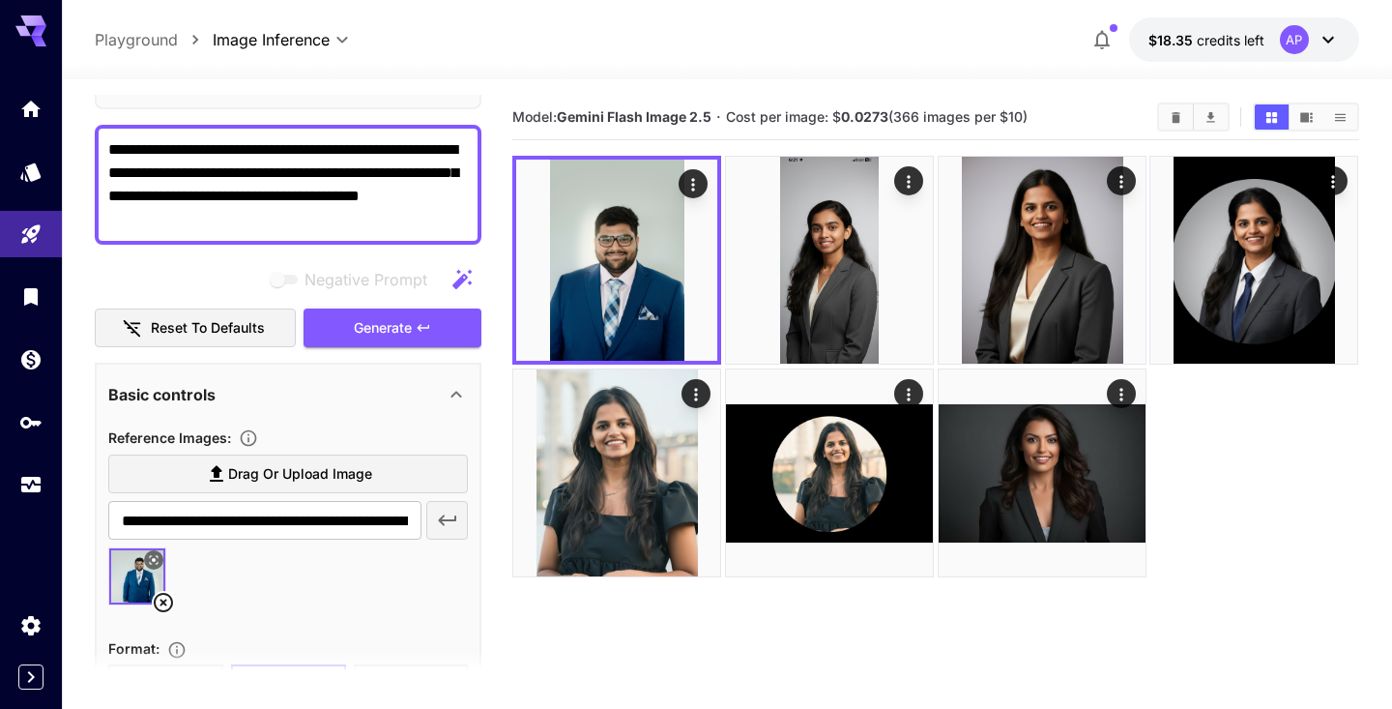
scroll to position [147, 0]
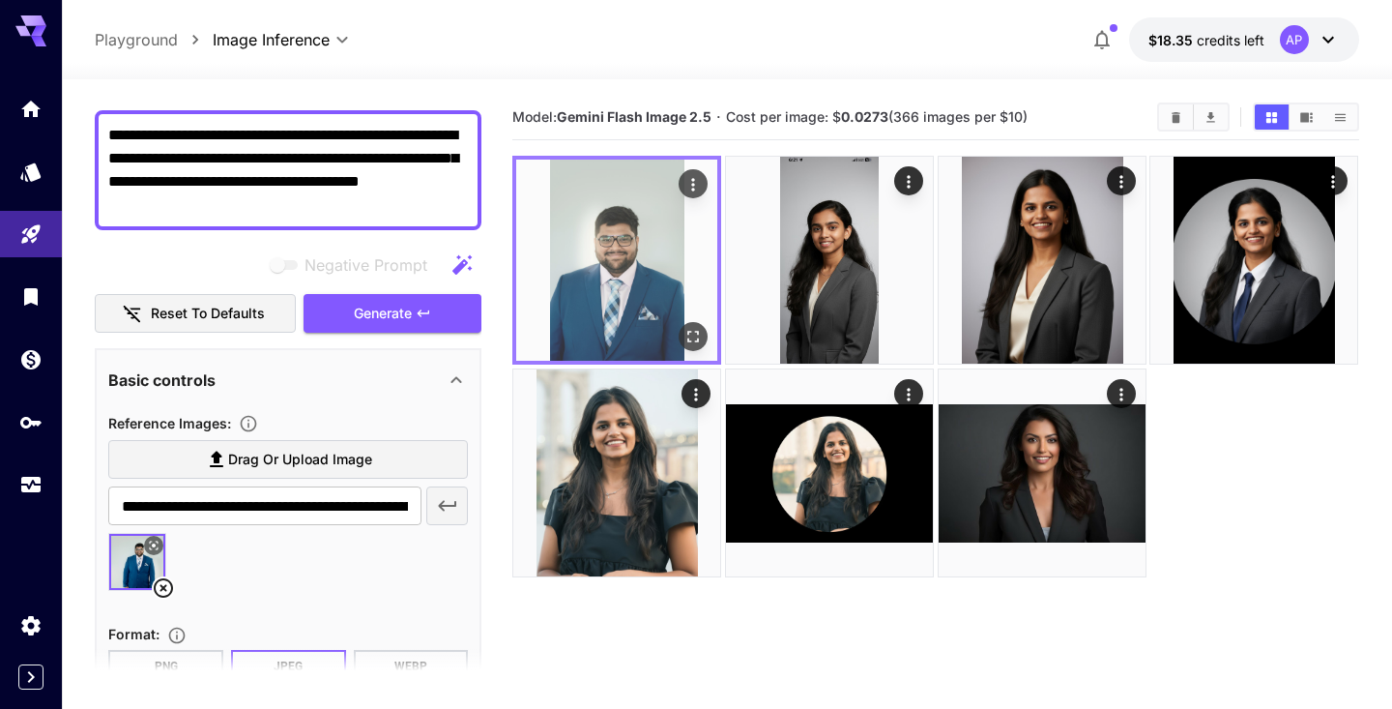
click at [691, 324] on button "Open in fullscreen" at bounding box center [694, 336] width 29 height 29
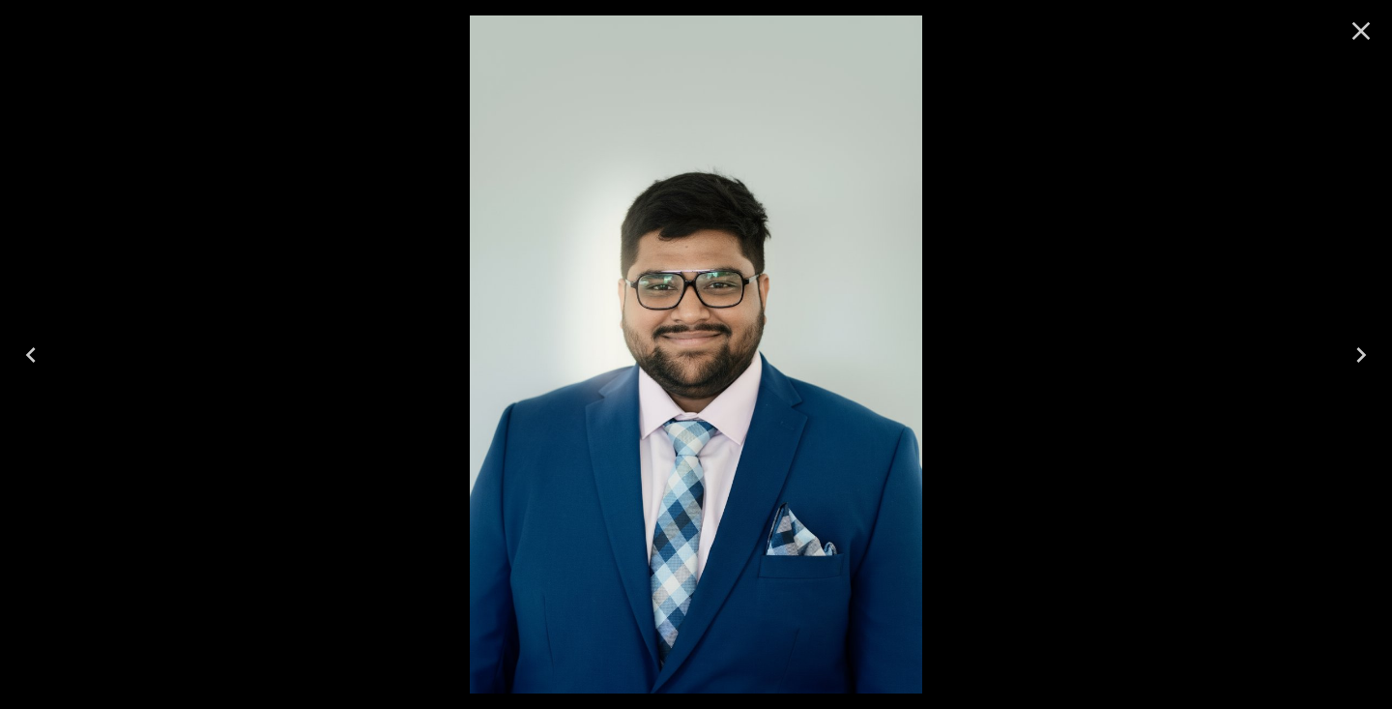
click at [1102, 325] on div at bounding box center [696, 354] width 1392 height 709
click at [1366, 39] on icon "Close" at bounding box center [1361, 30] width 31 height 31
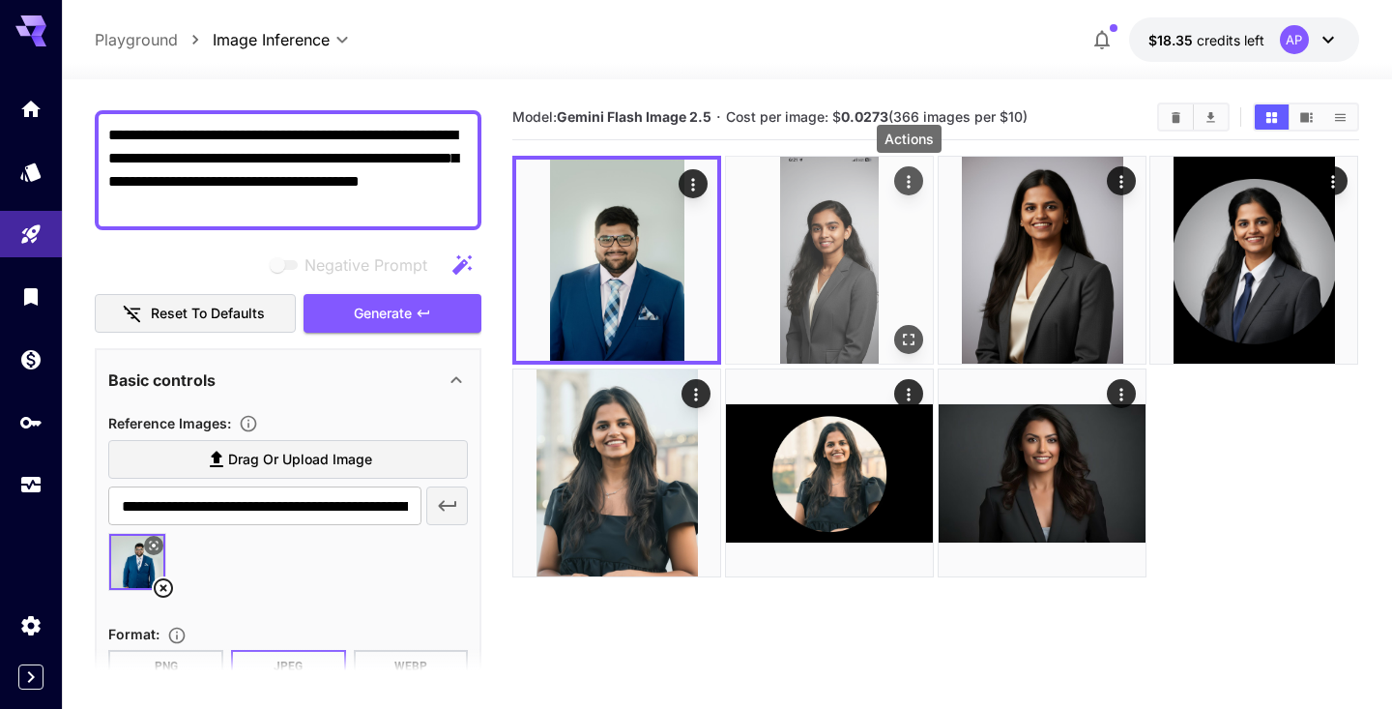
click at [909, 177] on icon "Actions" at bounding box center [909, 181] width 3 height 13
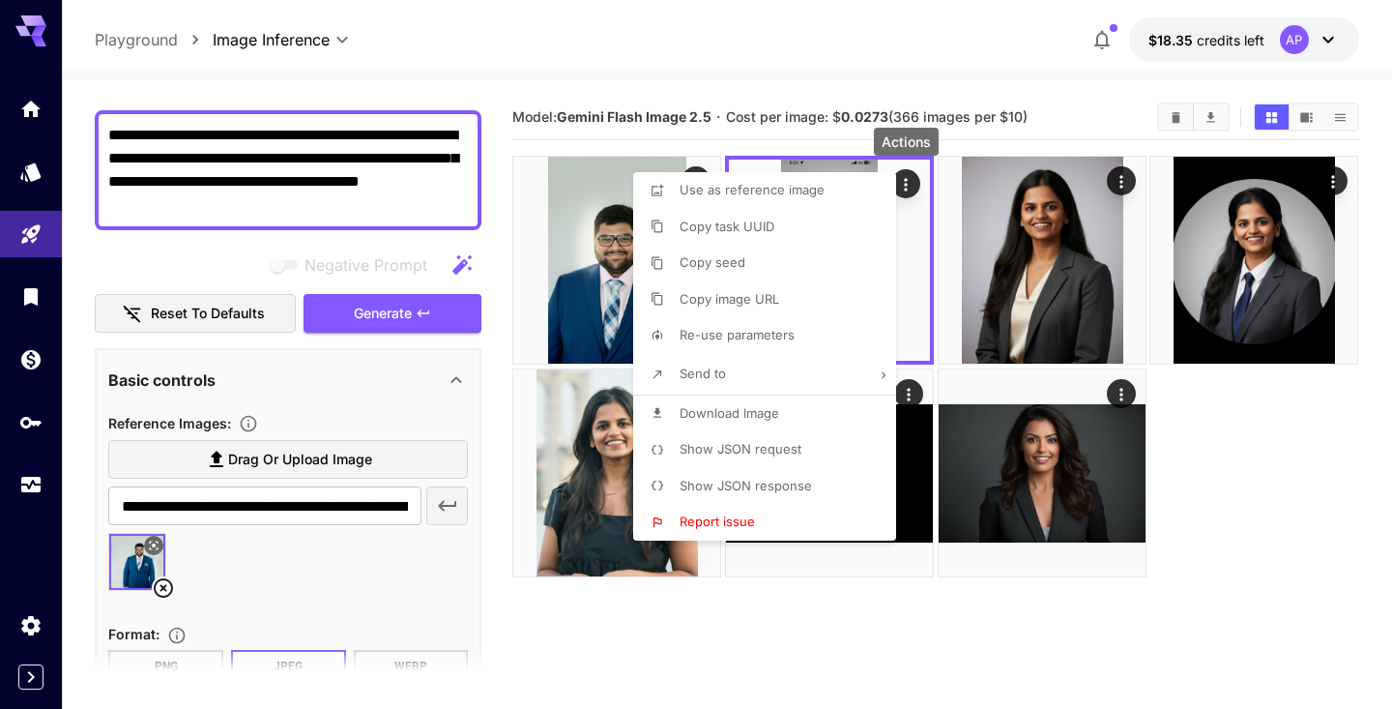
click at [724, 412] on span "Download Image" at bounding box center [730, 412] width 100 height 15
click at [8, 374] on div at bounding box center [696, 354] width 1392 height 709
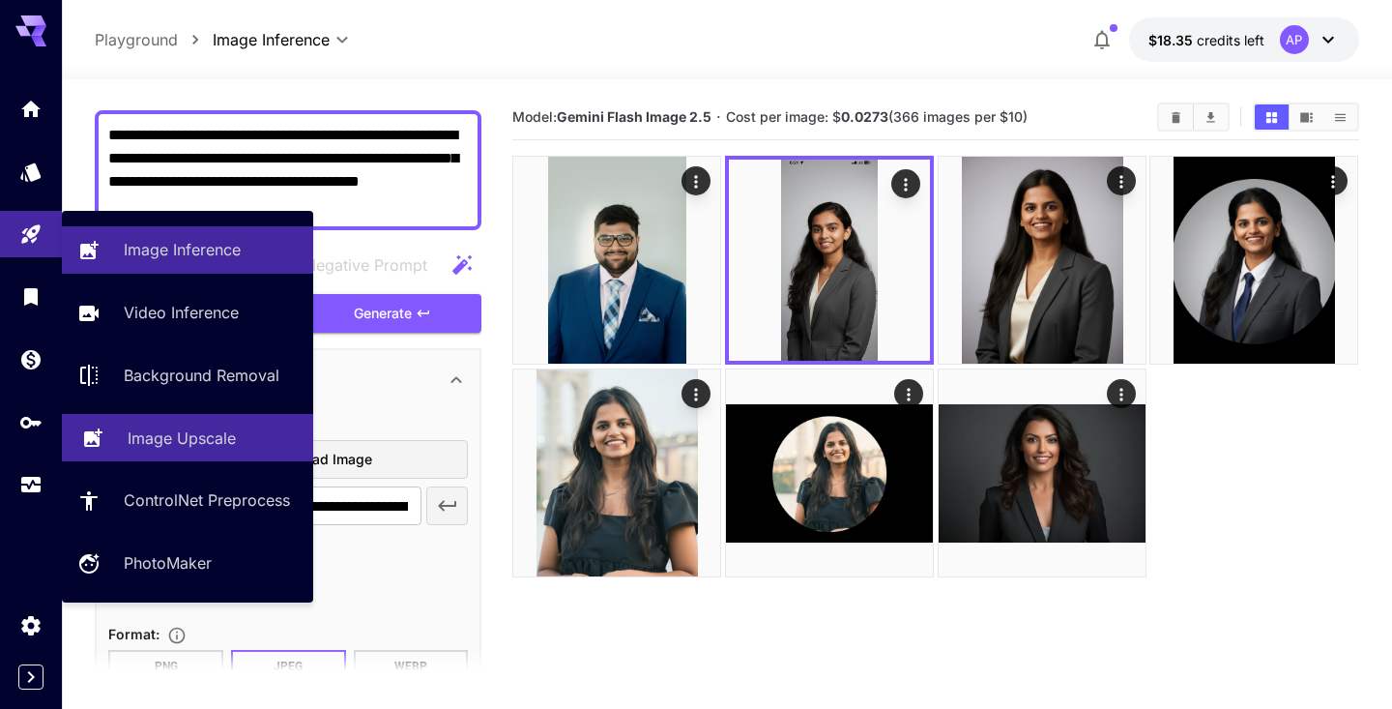
click at [165, 448] on p "Image Upscale" at bounding box center [182, 437] width 108 height 23
type input "**********"
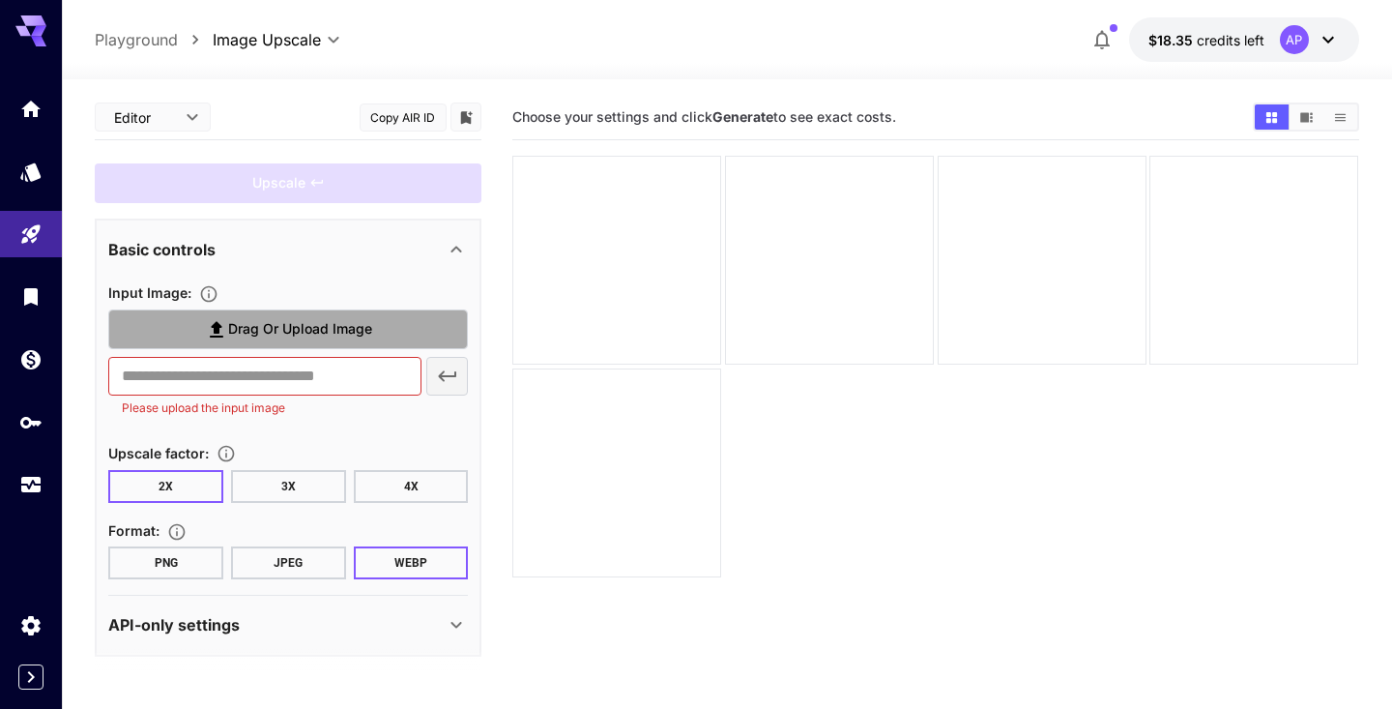
click at [258, 323] on span "Drag or upload image" at bounding box center [300, 329] width 144 height 24
click at [0, 0] on input "Drag or upload image" at bounding box center [0, 0] width 0 height 0
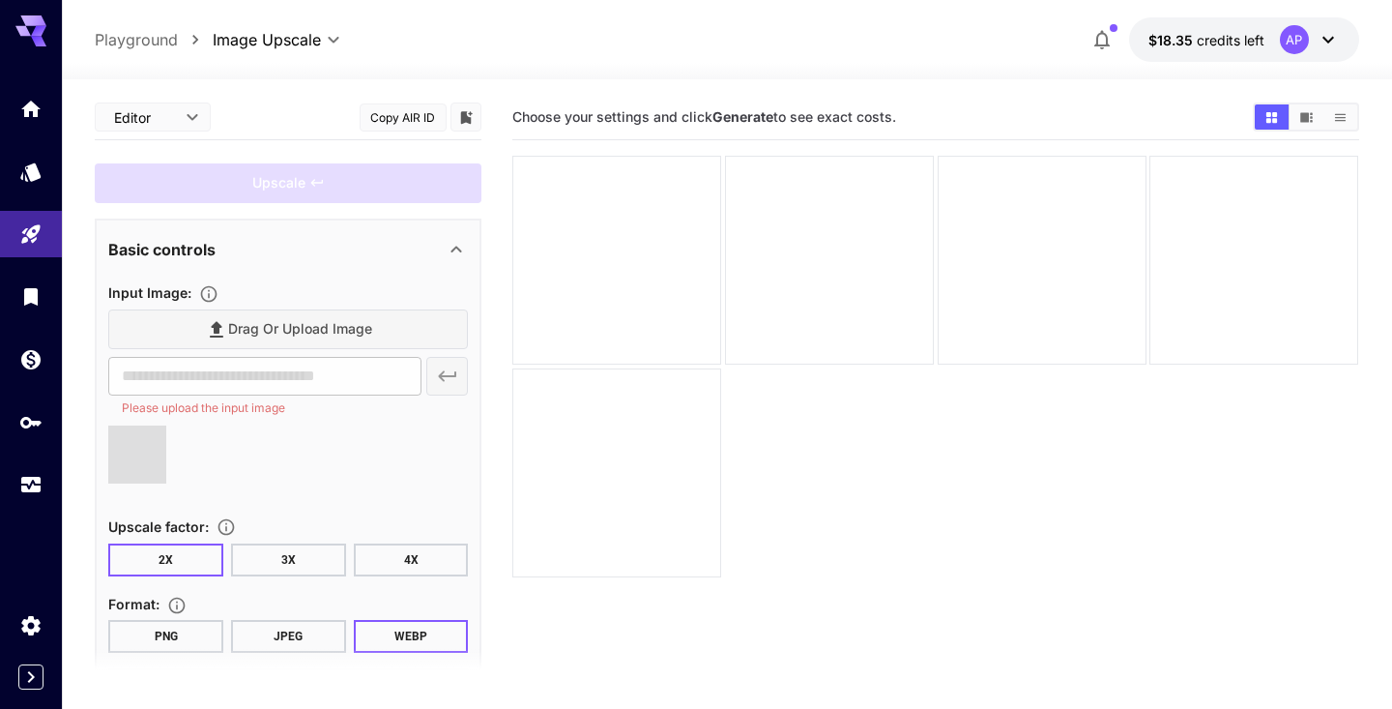
type input "**********"
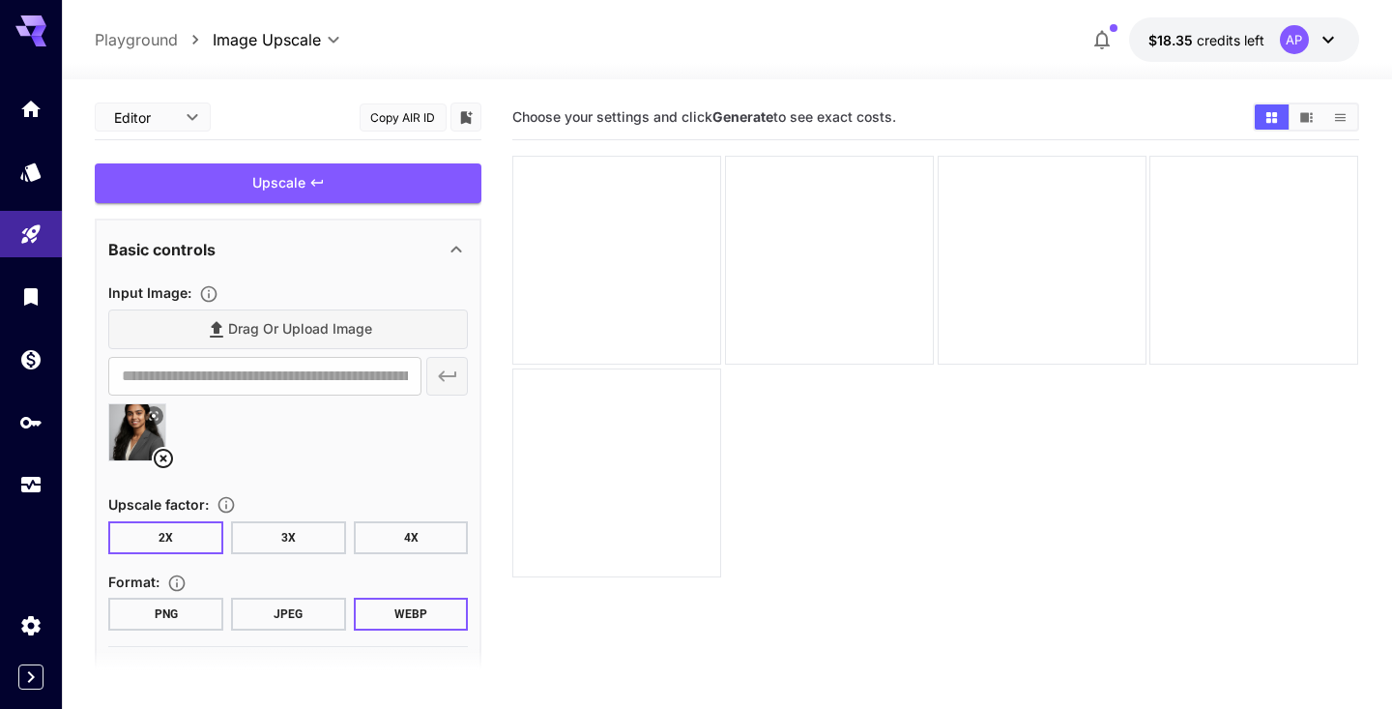
click at [405, 544] on button "4X" at bounding box center [411, 537] width 115 height 33
click at [296, 180] on div "Upscale" at bounding box center [288, 183] width 387 height 40
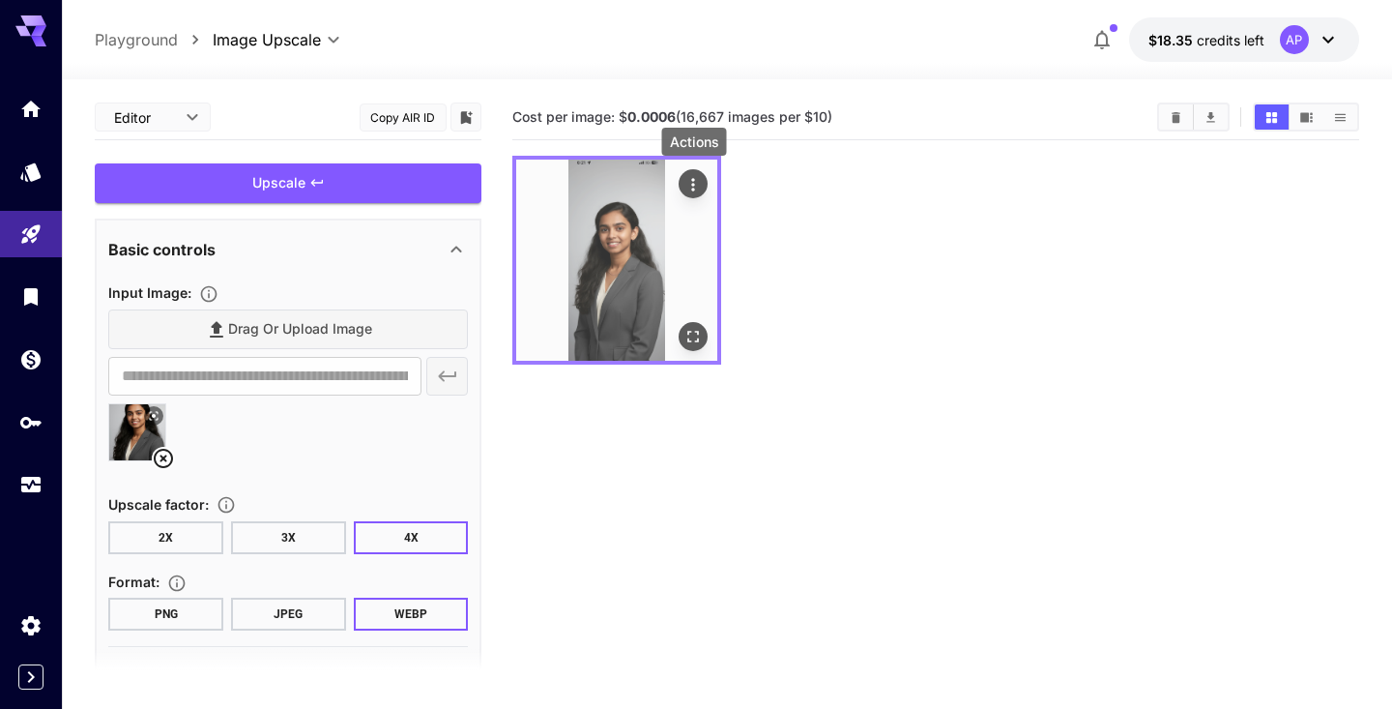
click at [695, 184] on icon "Actions" at bounding box center [694, 184] width 19 height 19
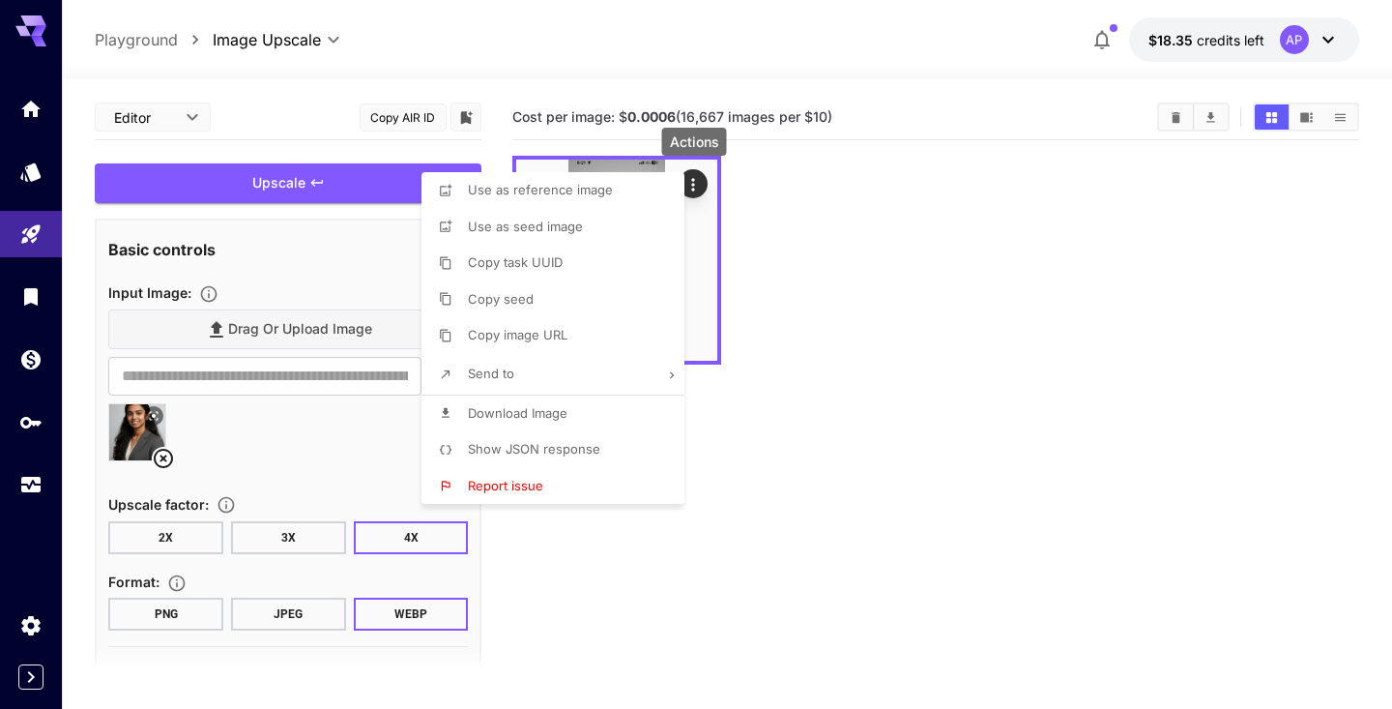
click at [530, 399] on li "Download Image" at bounding box center [559, 413] width 275 height 37
click at [831, 492] on div at bounding box center [696, 354] width 1392 height 709
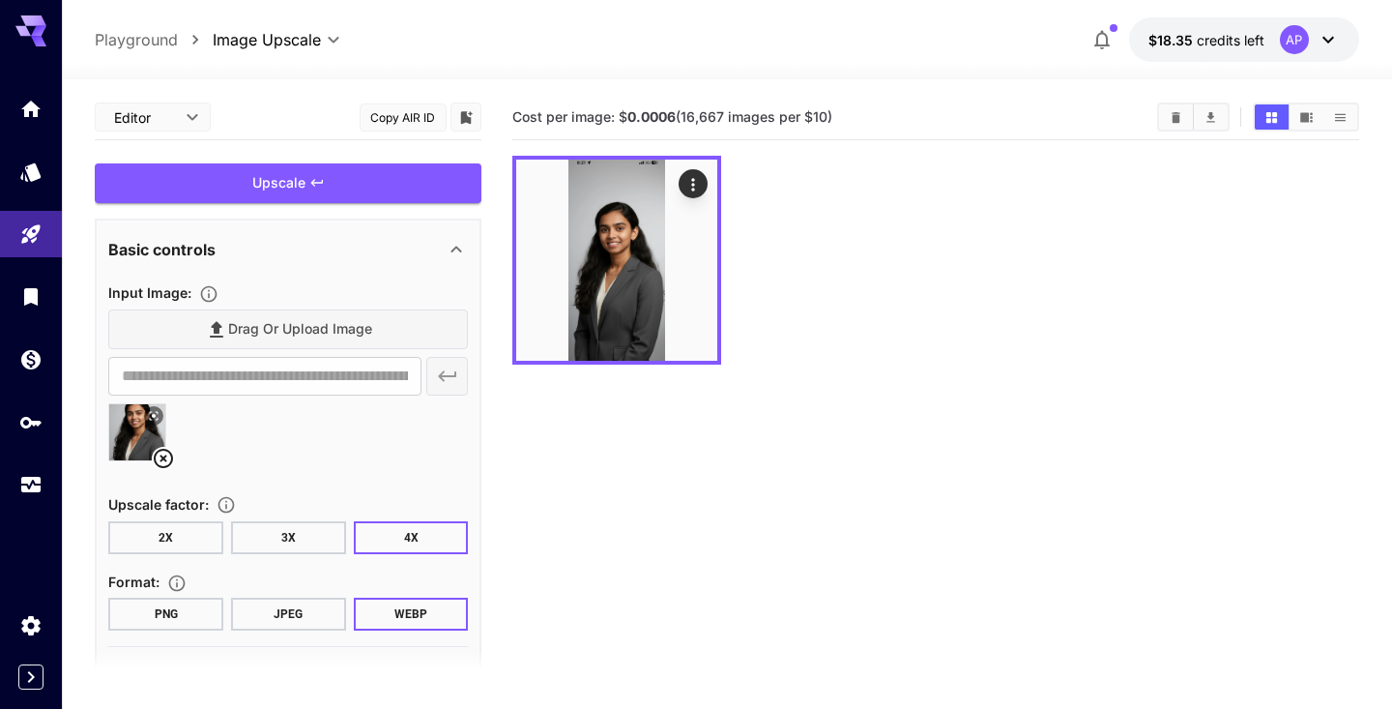
click at [183, 605] on button "PNG" at bounding box center [165, 614] width 115 height 33
click at [378, 176] on div "Upscale" at bounding box center [288, 183] width 387 height 40
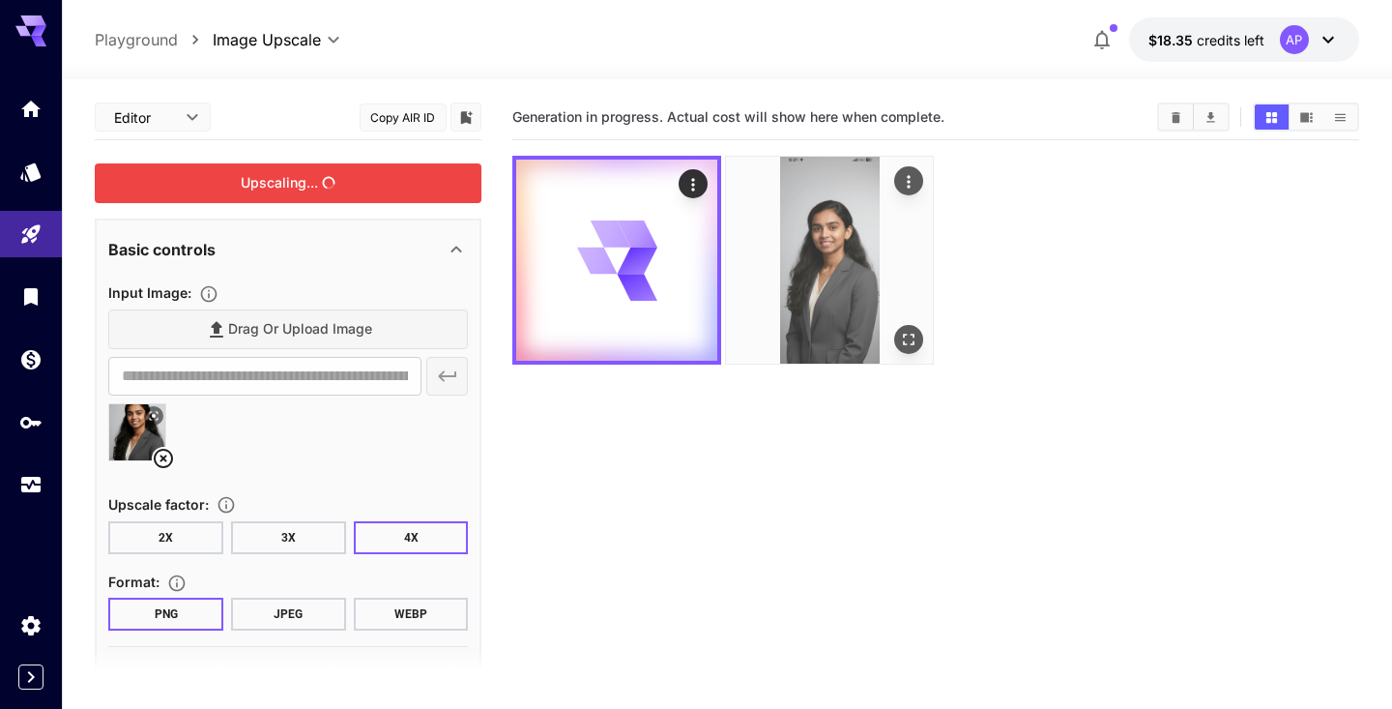
click at [820, 238] on img at bounding box center [829, 260] width 207 height 207
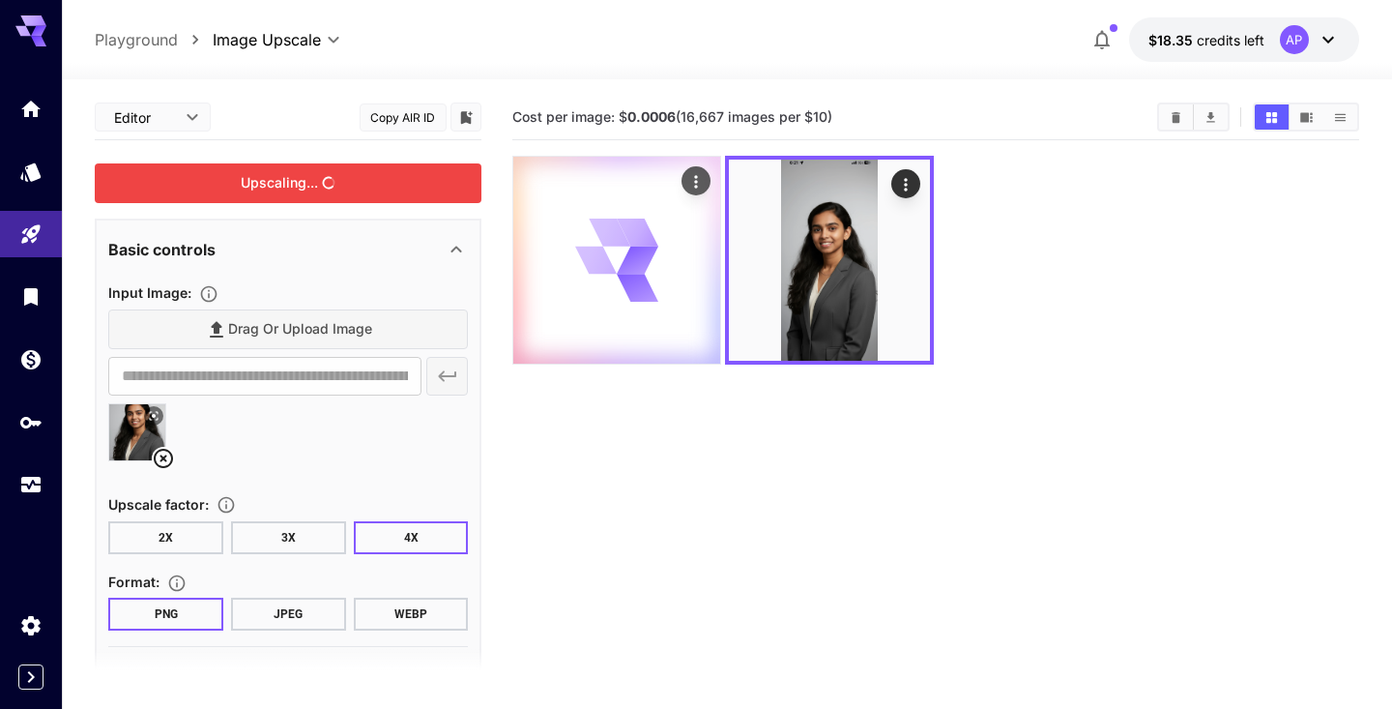
click at [659, 251] on div at bounding box center [616, 260] width 207 height 207
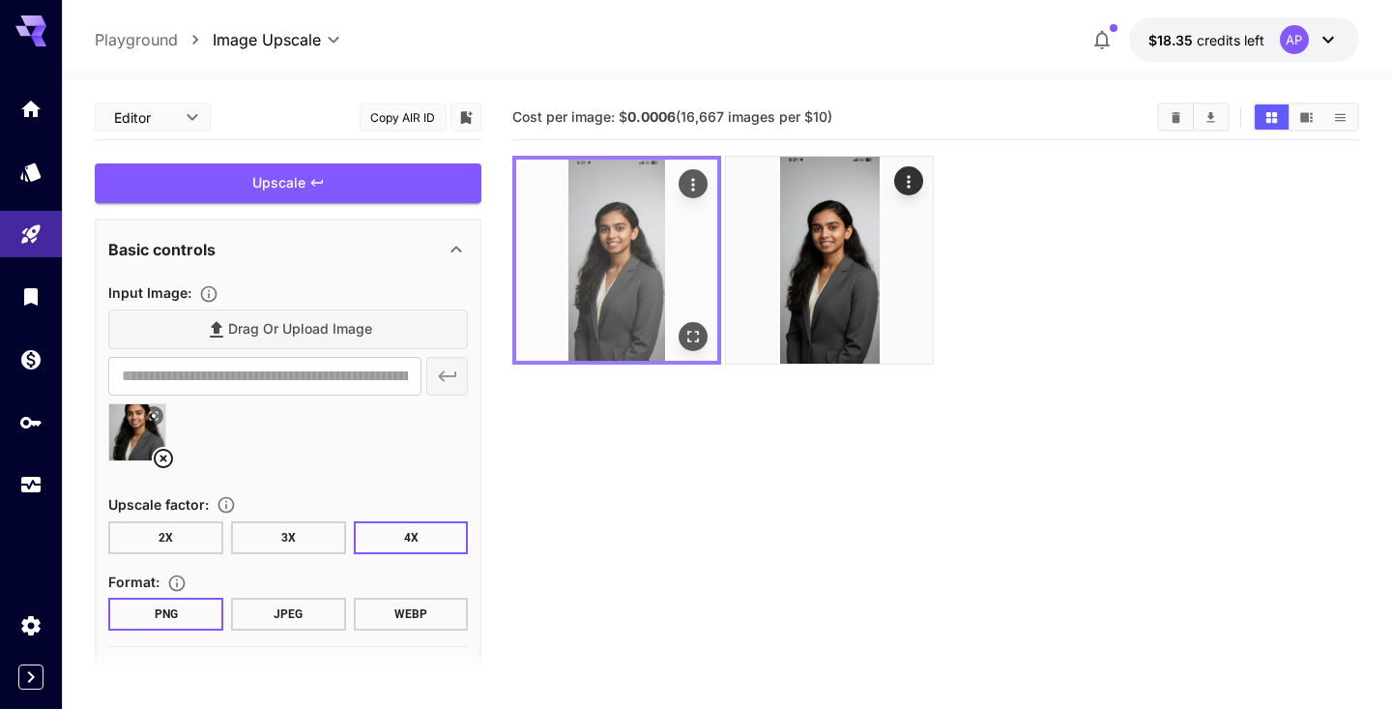
click at [699, 190] on icon "Actions" at bounding box center [694, 184] width 19 height 19
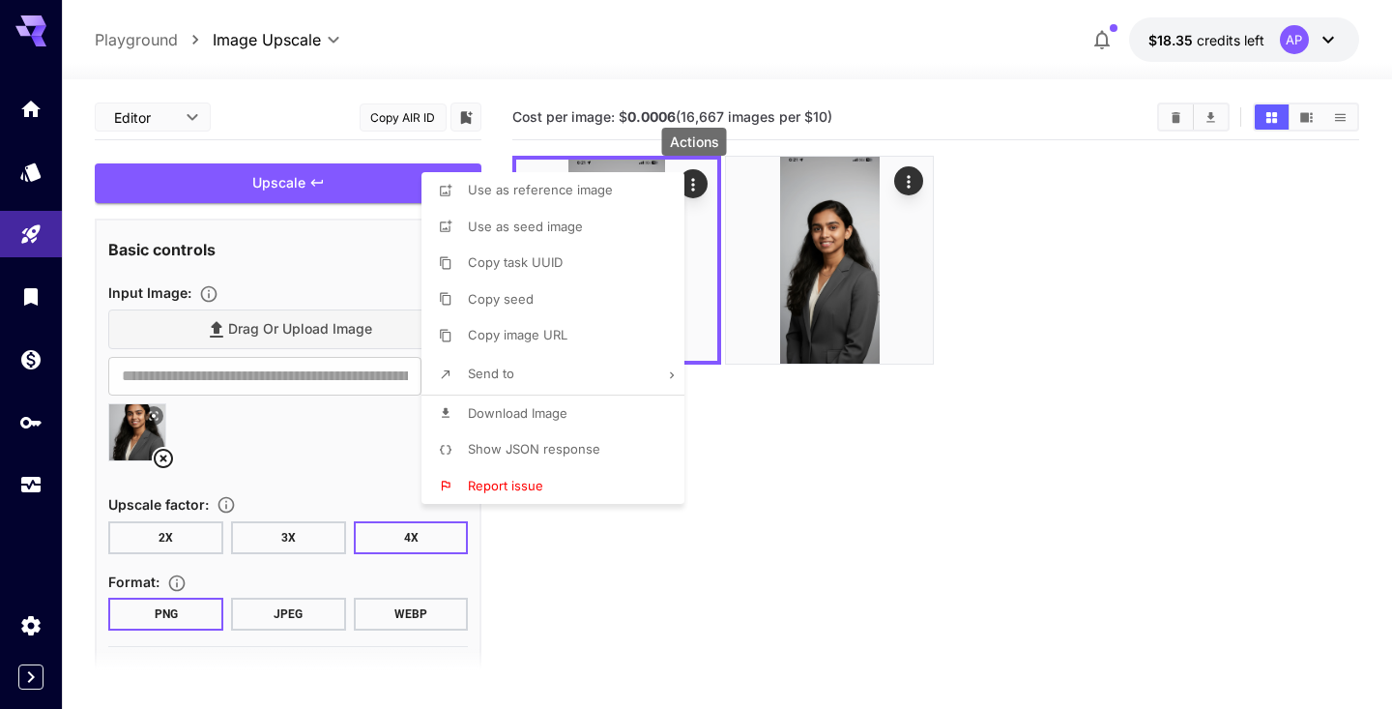
click at [508, 405] on span "Download Image" at bounding box center [518, 412] width 100 height 15
click at [1142, 593] on div at bounding box center [696, 354] width 1392 height 709
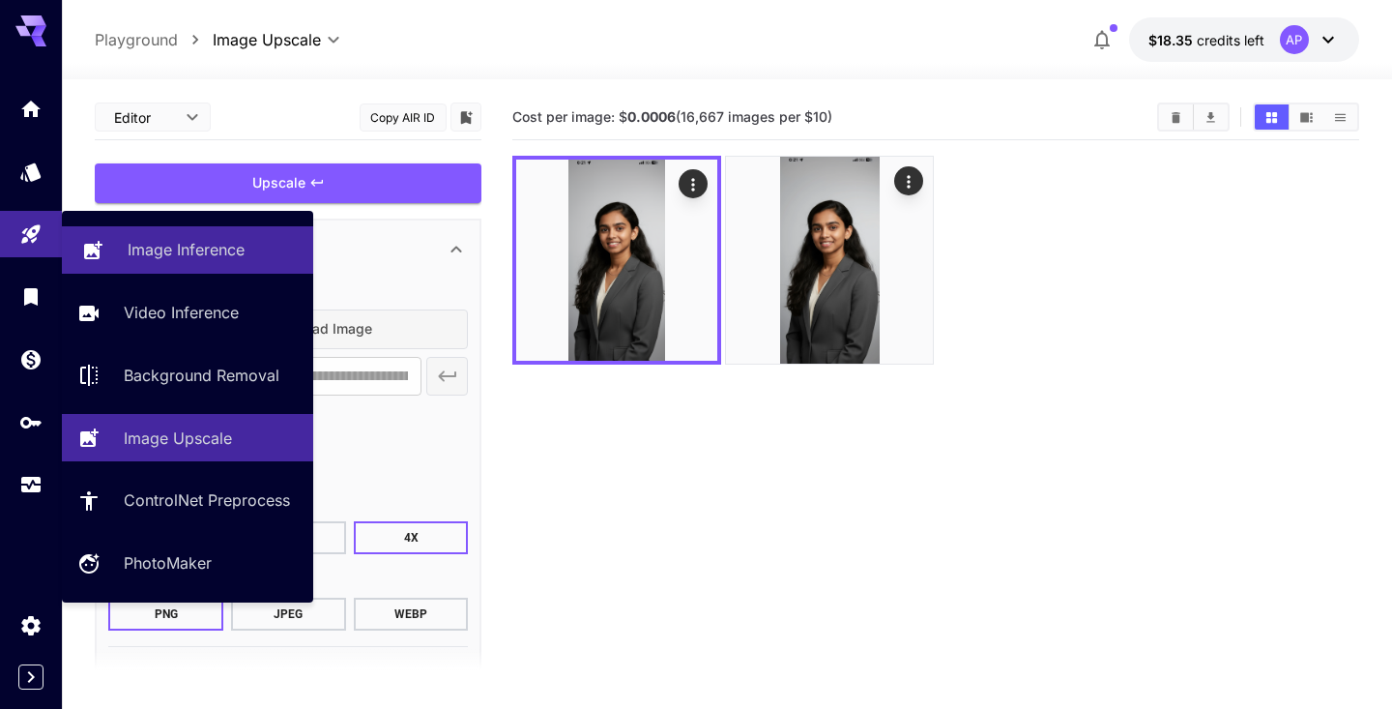
click at [143, 245] on p "Image Inference" at bounding box center [186, 249] width 117 height 23
type input "**********"
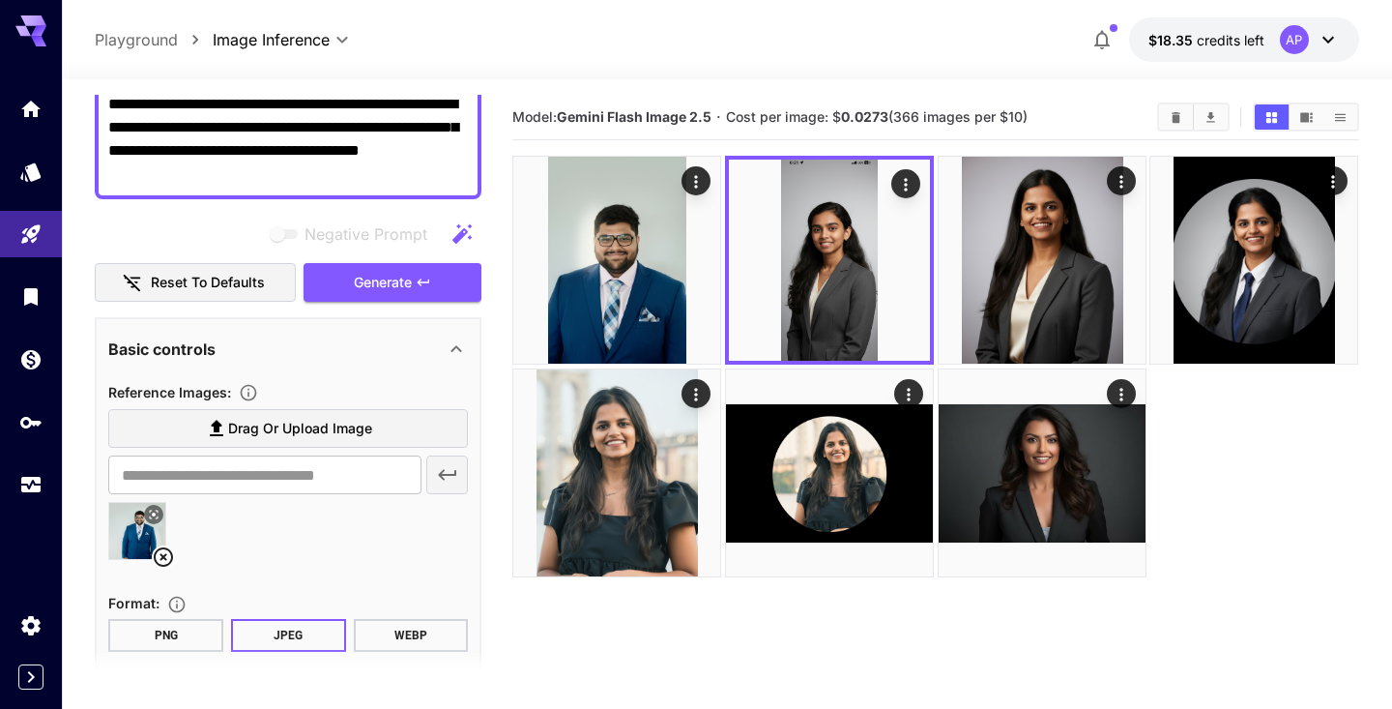
scroll to position [187, 0]
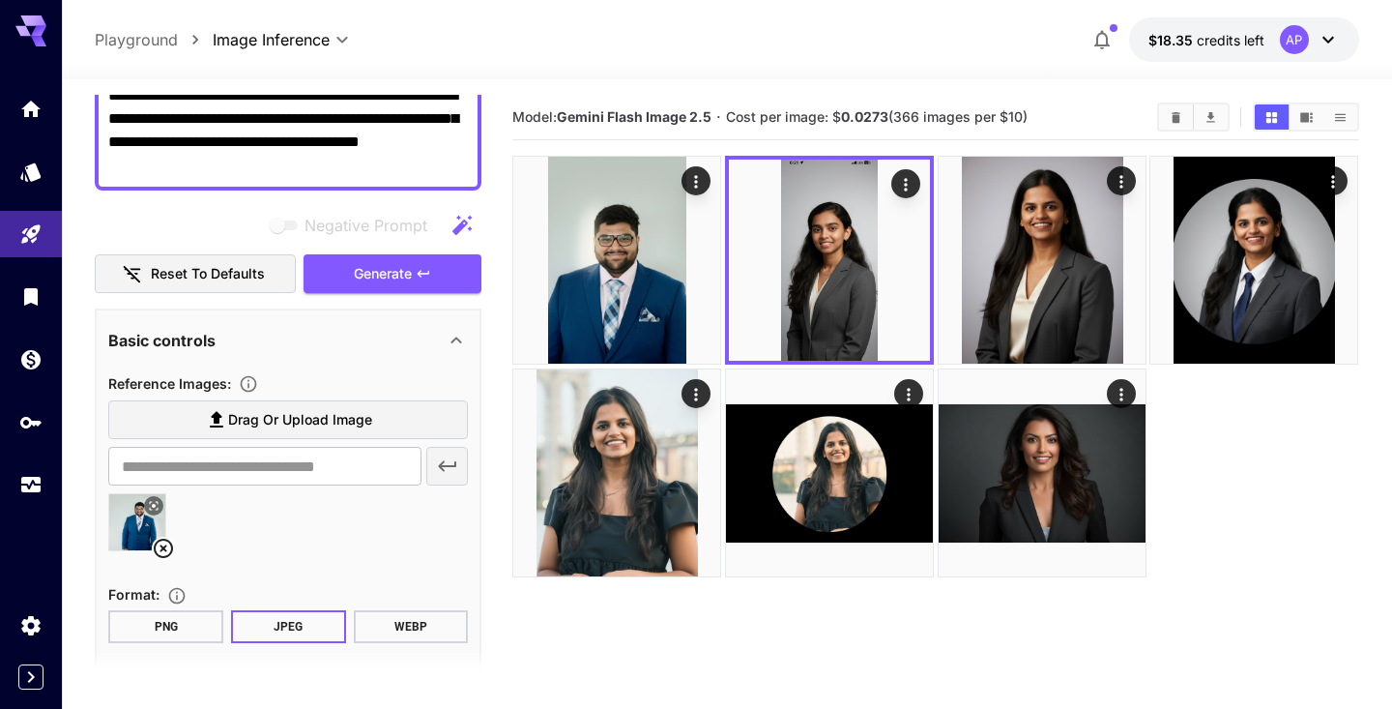
click at [163, 544] on icon at bounding box center [163, 548] width 23 height 23
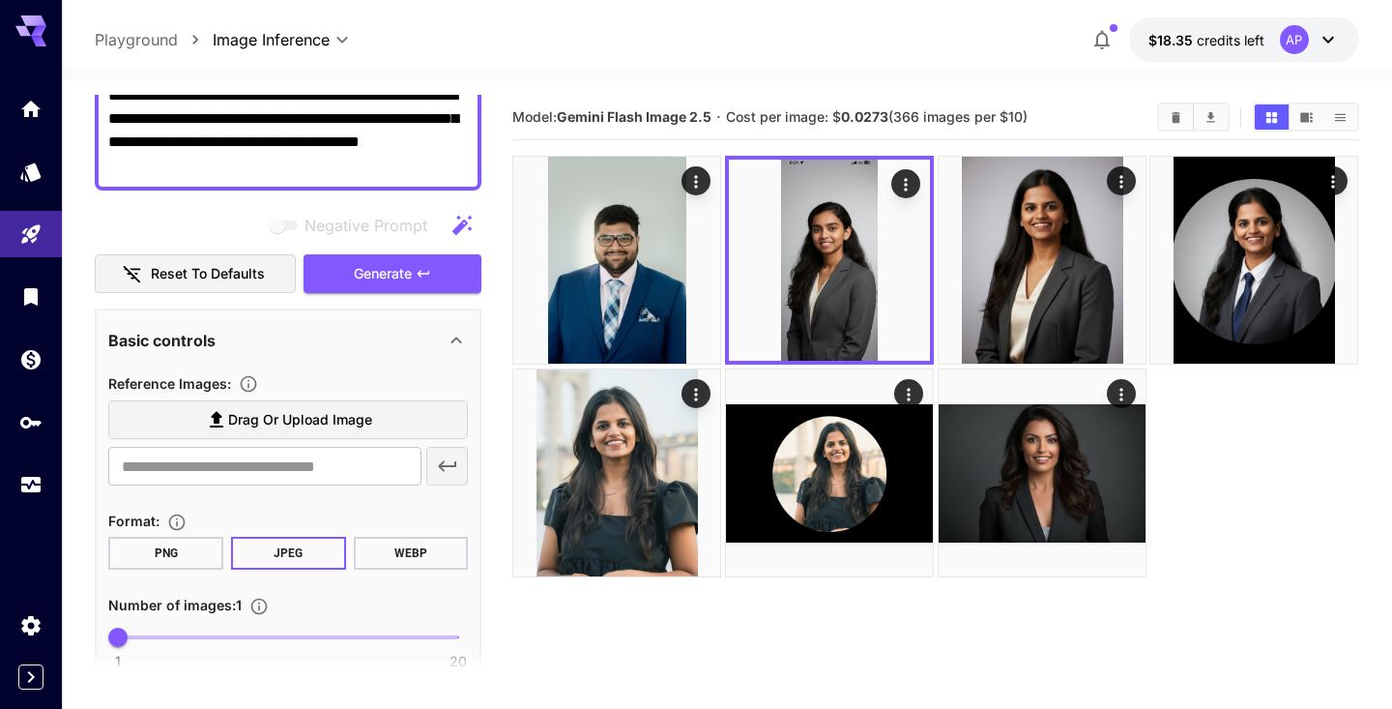
click at [278, 427] on span "Drag or upload image" at bounding box center [300, 420] width 144 height 24
click at [0, 0] on input "Drag or upload image" at bounding box center [0, 0] width 0 height 0
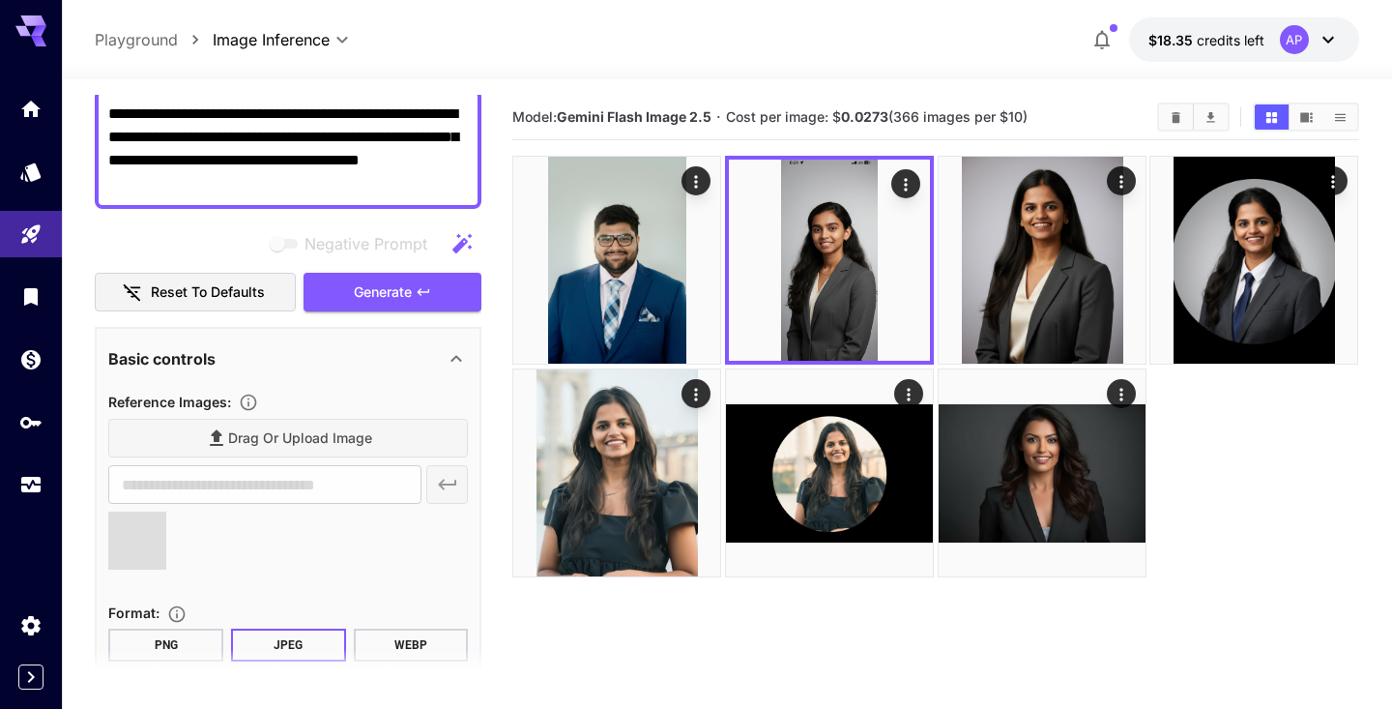
type input "**********"
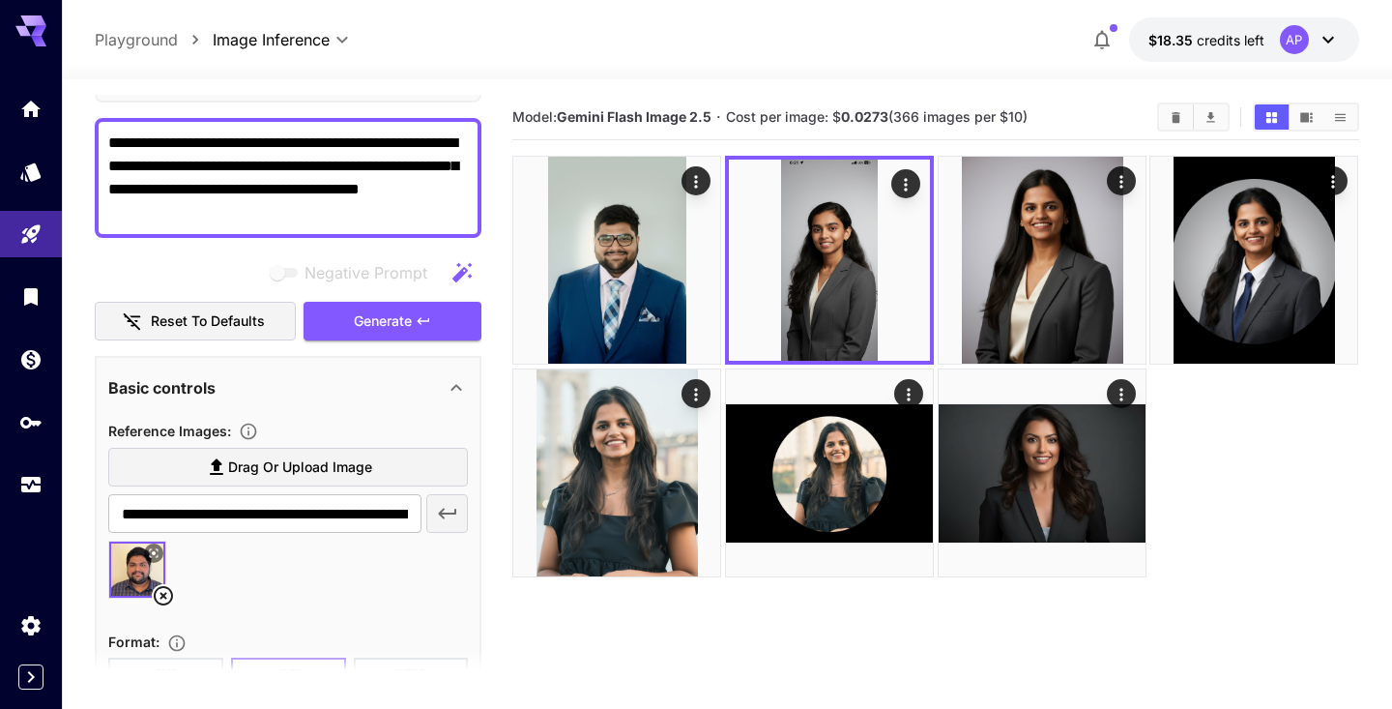
scroll to position [141, 0]
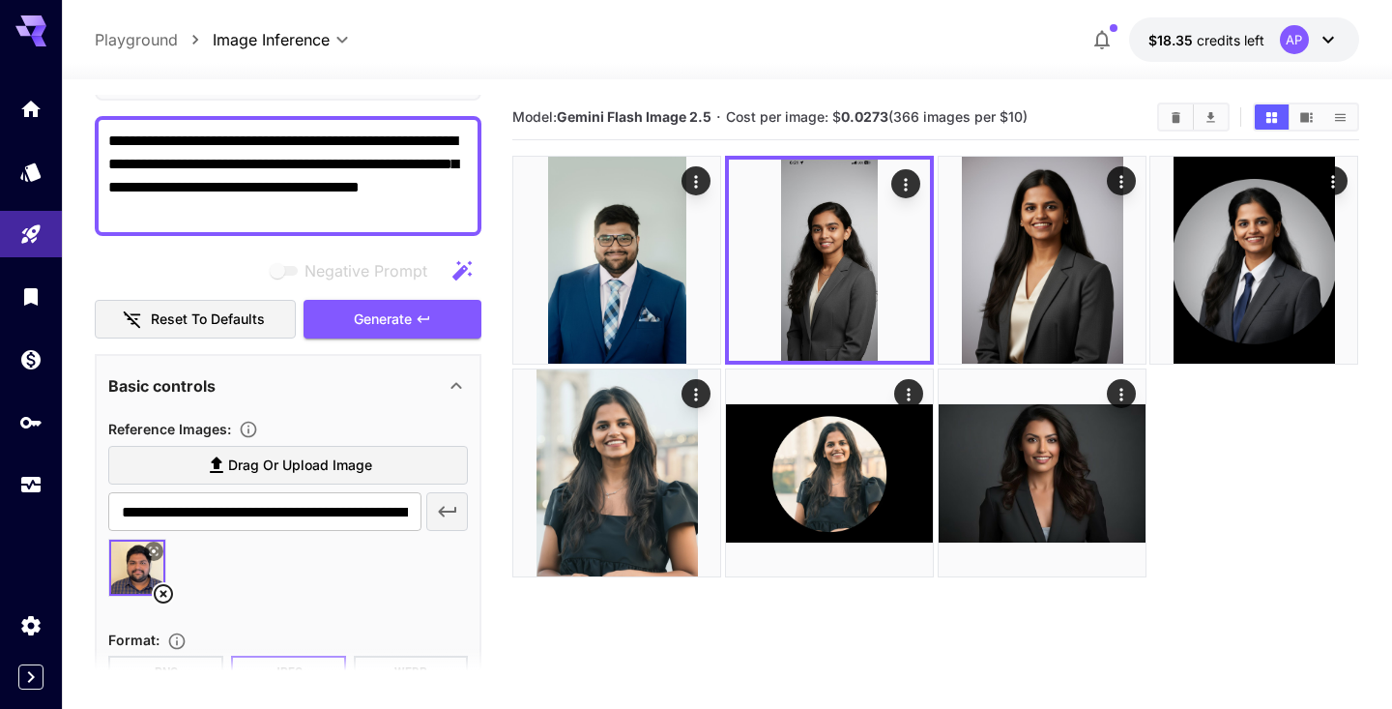
click at [364, 141] on textarea "**********" at bounding box center [288, 176] width 360 height 93
type textarea "**********"
click at [412, 318] on span "Generate" at bounding box center [383, 319] width 58 height 24
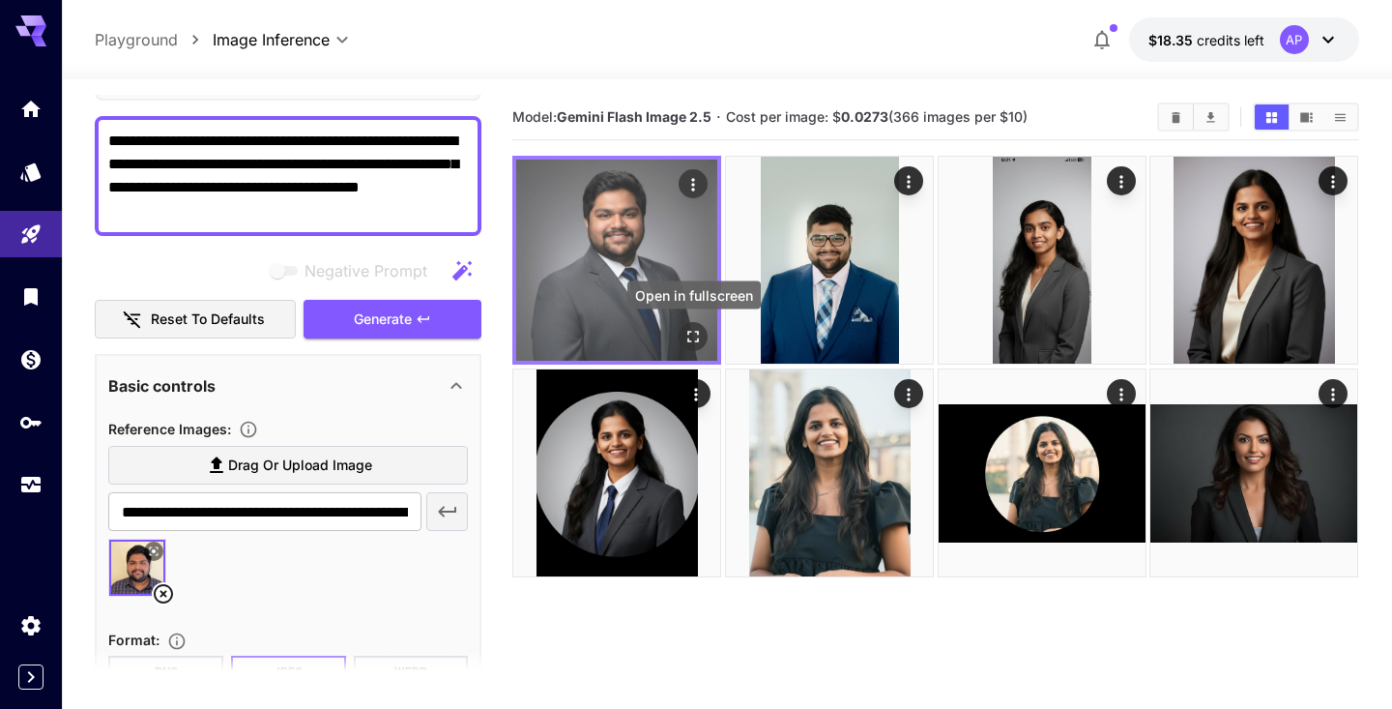
click at [699, 344] on icon "Open in fullscreen" at bounding box center [694, 336] width 19 height 19
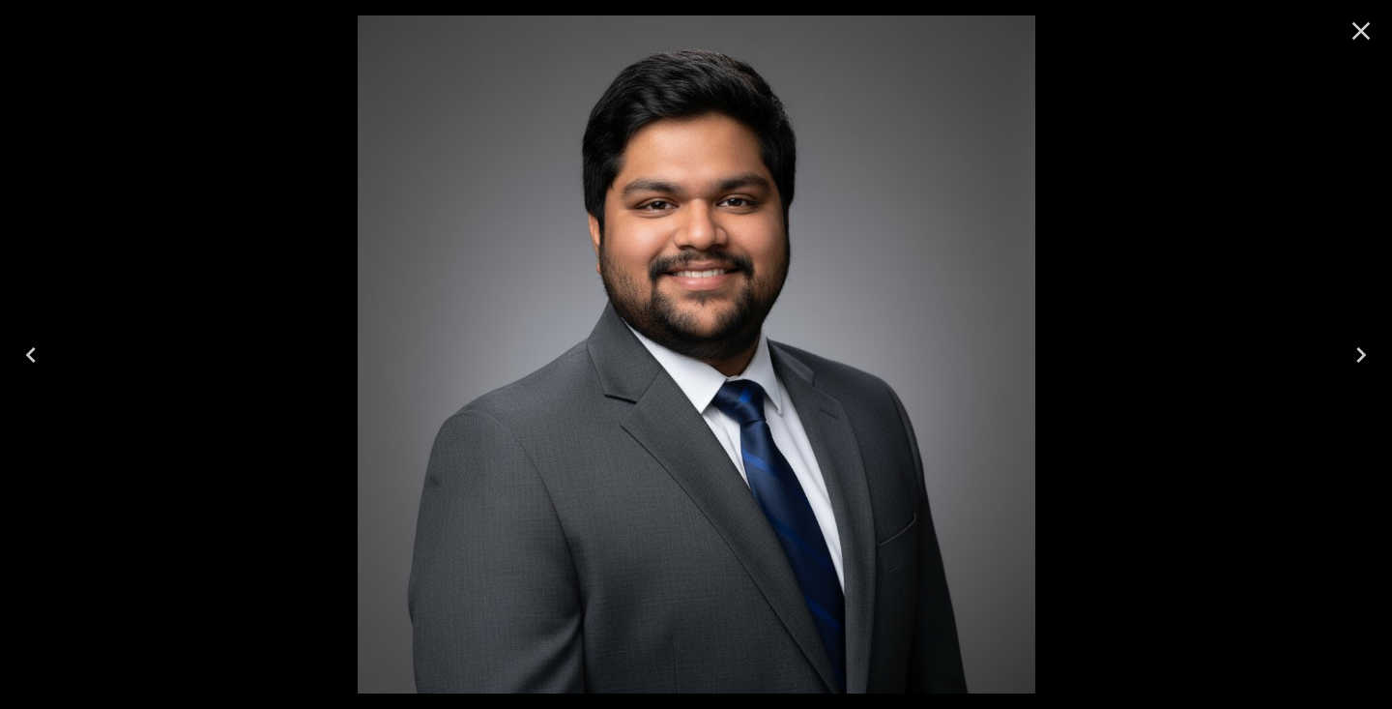
click at [1192, 213] on div at bounding box center [696, 354] width 1392 height 709
click at [1366, 41] on icon "Close" at bounding box center [1361, 30] width 31 height 31
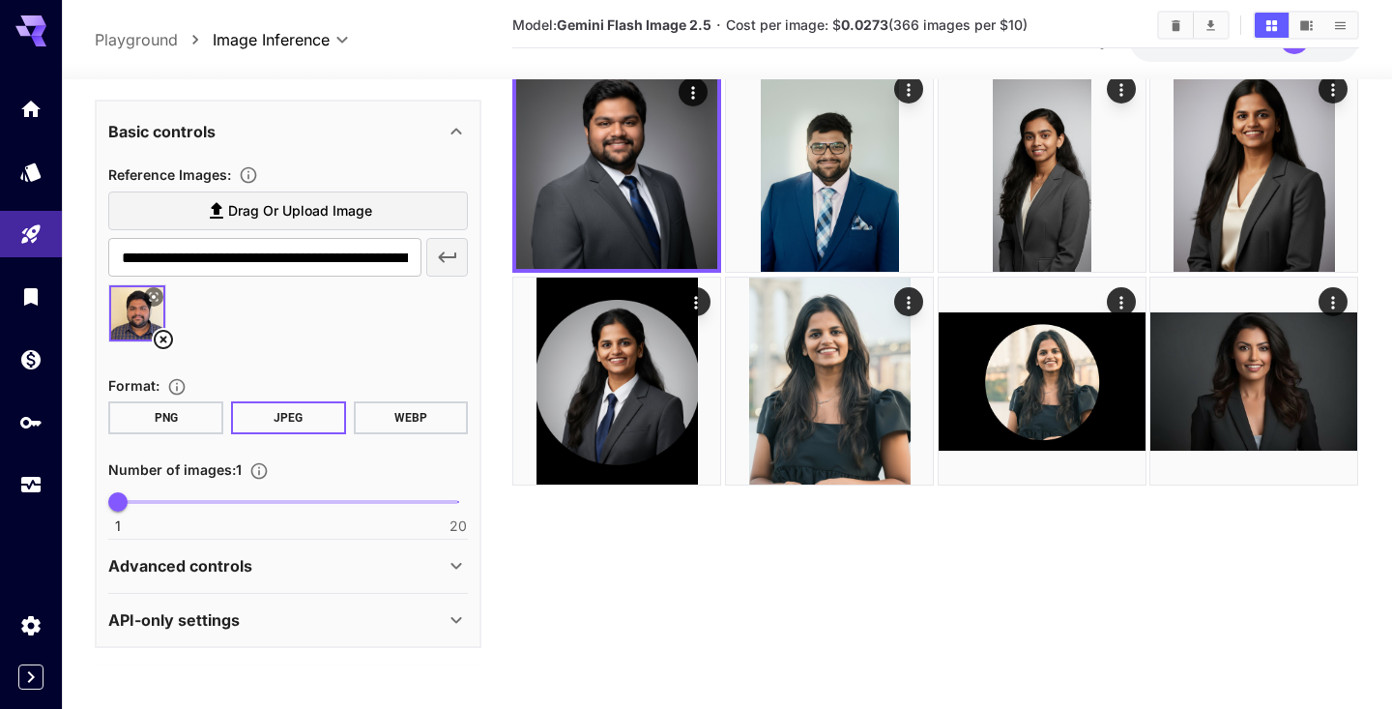
scroll to position [122, 0]
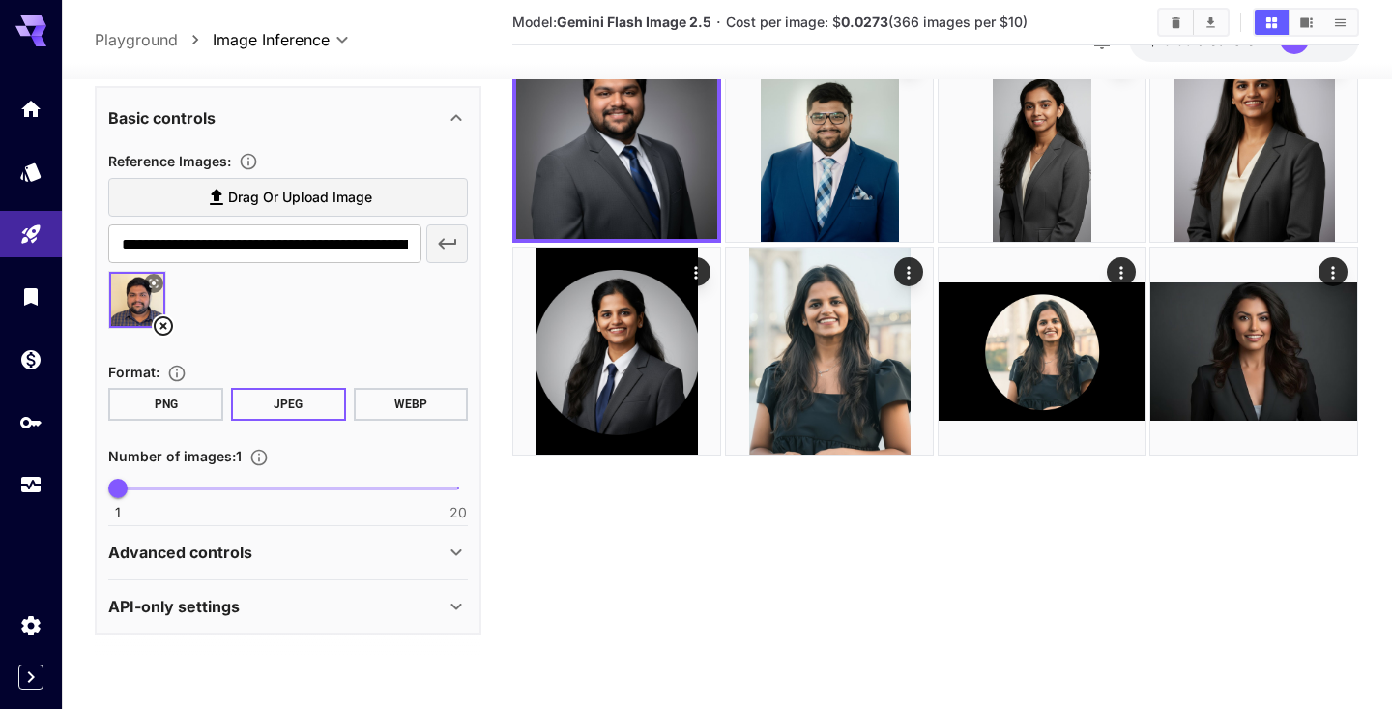
click at [297, 550] on div "Advanced controls" at bounding box center [276, 552] width 336 height 23
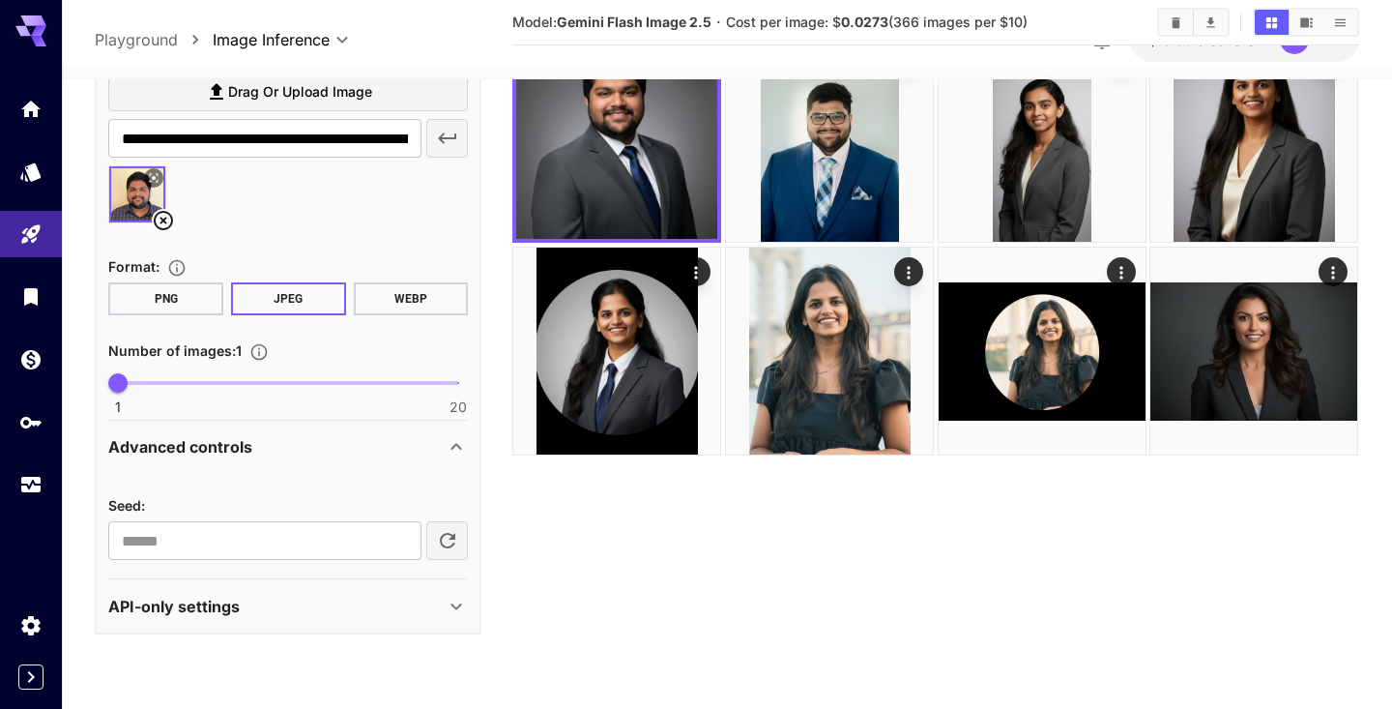
scroll to position [498, 0]
click at [444, 548] on icon "button" at bounding box center [447, 541] width 23 height 23
click at [455, 538] on icon "button" at bounding box center [447, 541] width 23 height 23
type input "**********"
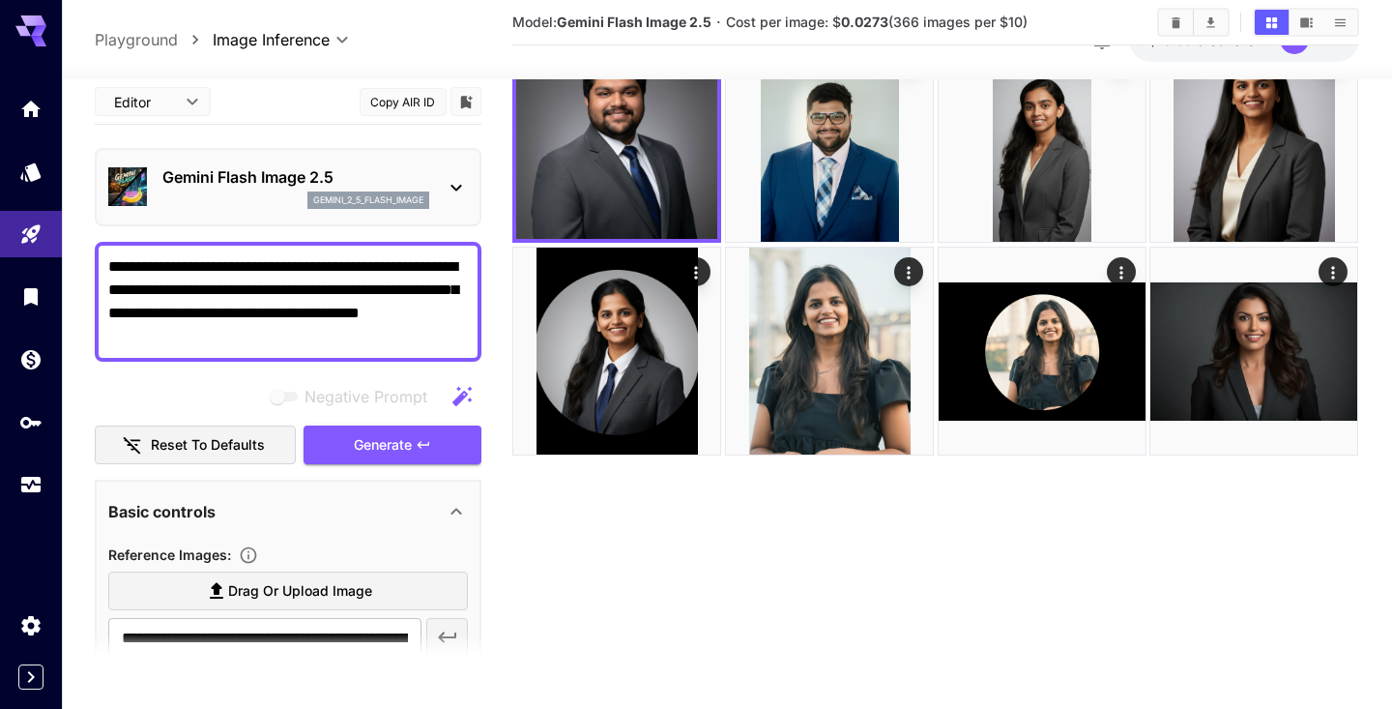
scroll to position [0, 0]
click at [387, 453] on span "Generate" at bounding box center [383, 445] width 58 height 24
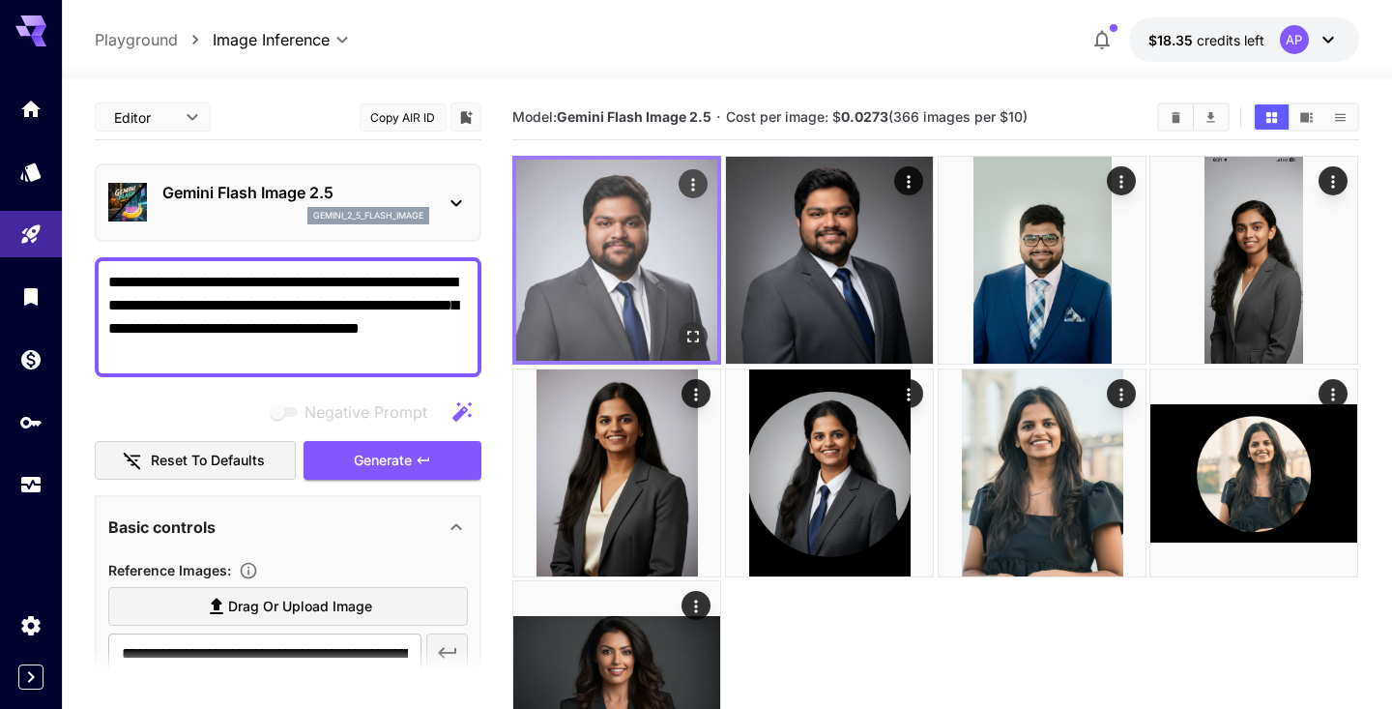
click at [622, 282] on img at bounding box center [616, 260] width 201 height 201
click at [699, 335] on icon "Open in fullscreen" at bounding box center [694, 338] width 12 height 12
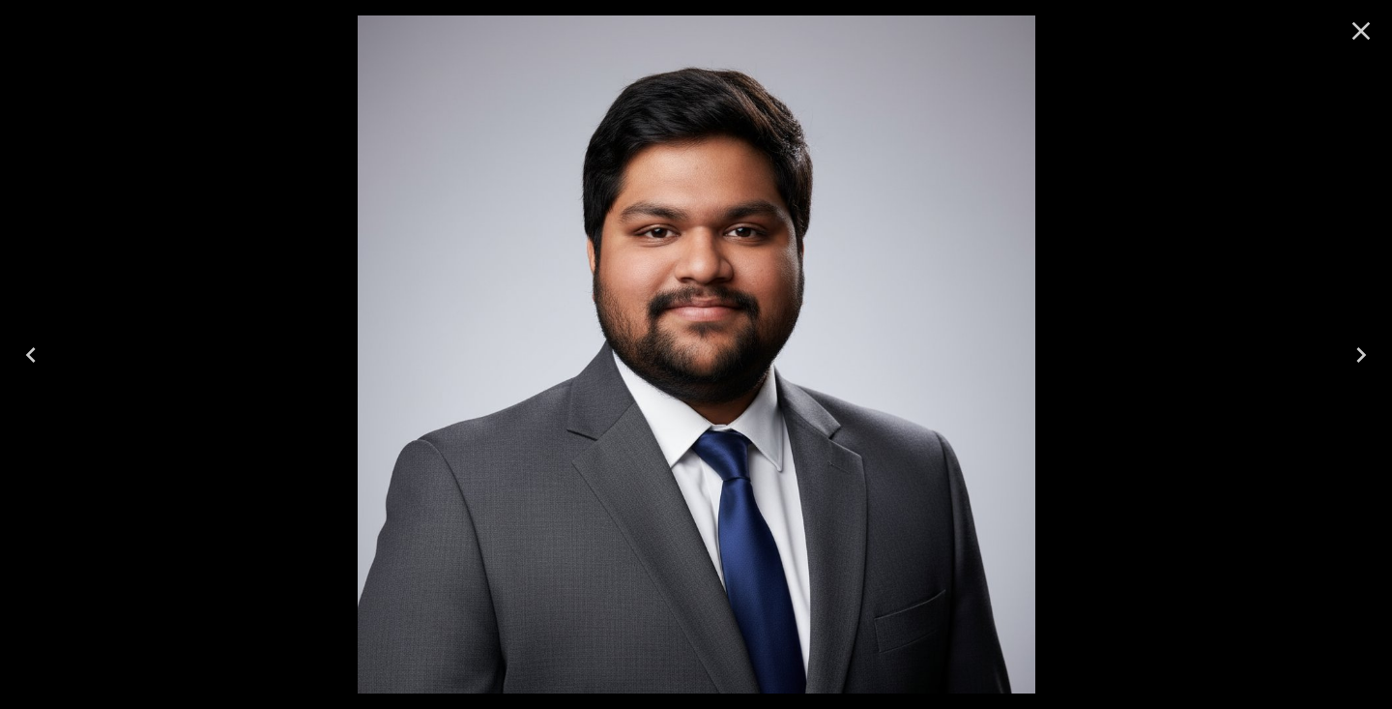
click at [1366, 27] on icon "Close" at bounding box center [1362, 31] width 18 height 18
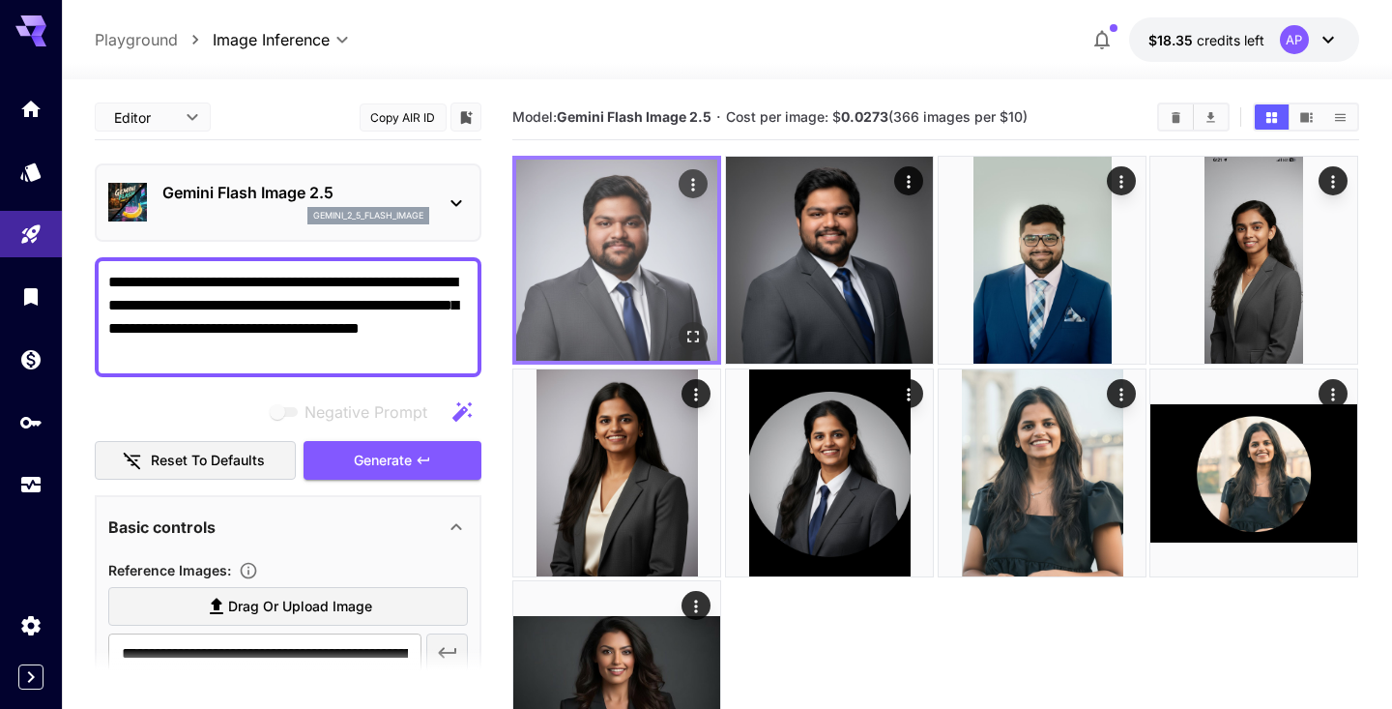
click at [695, 183] on icon "Actions" at bounding box center [694, 184] width 19 height 19
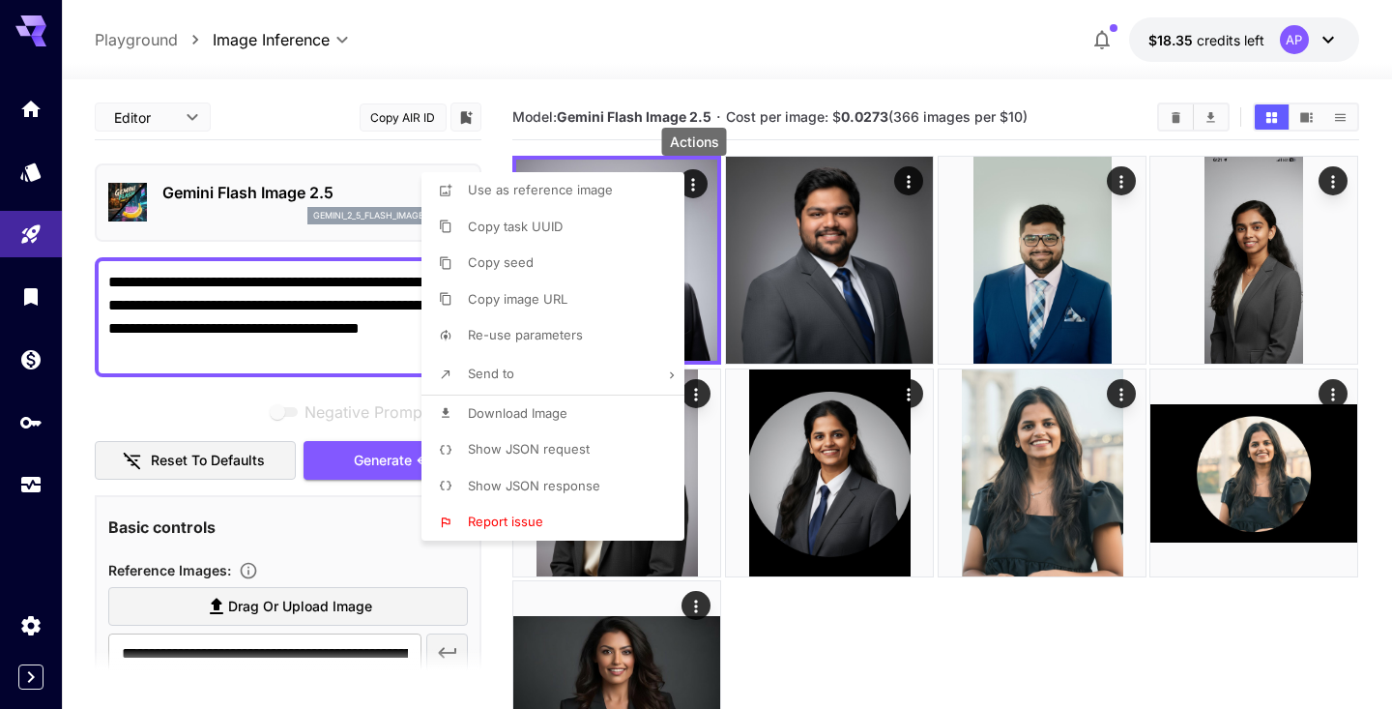
click at [533, 412] on span "Download Image" at bounding box center [518, 412] width 100 height 15
click at [927, 625] on div at bounding box center [696, 354] width 1392 height 709
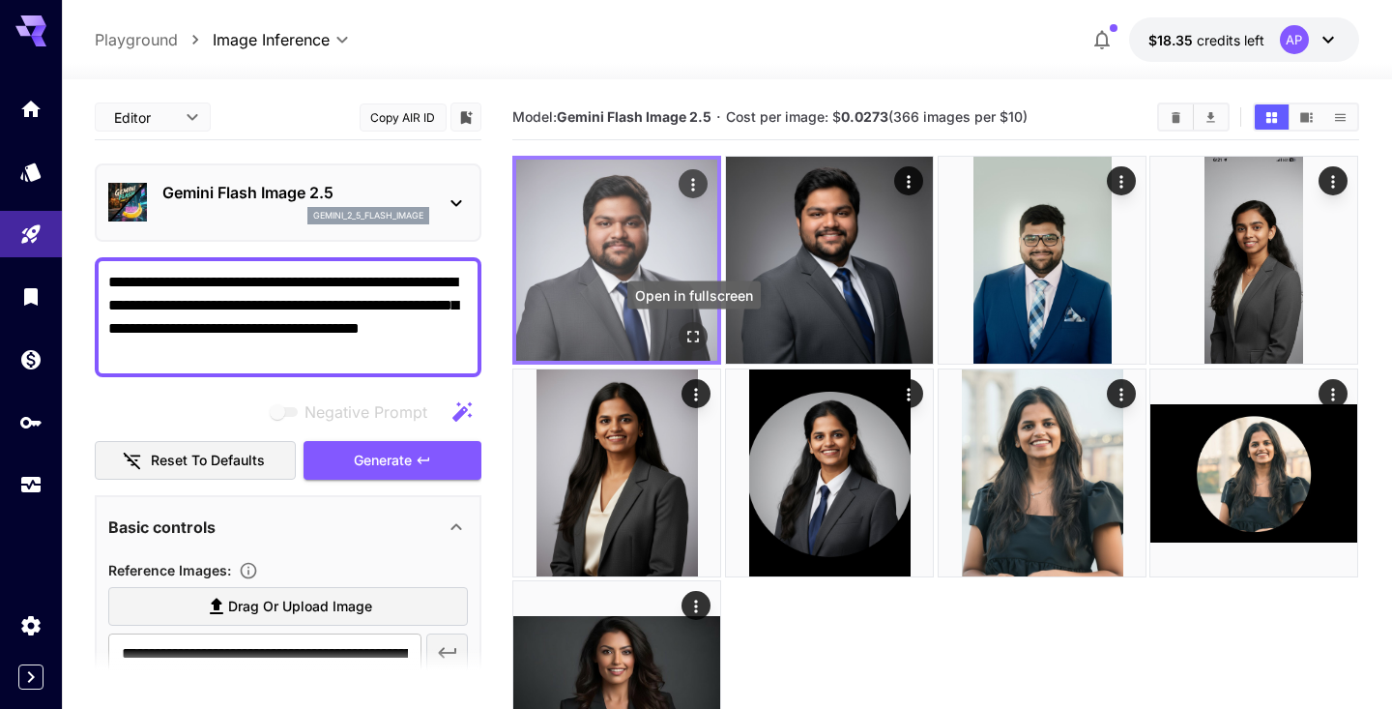
click at [693, 336] on icon "Open in fullscreen" at bounding box center [694, 336] width 19 height 19
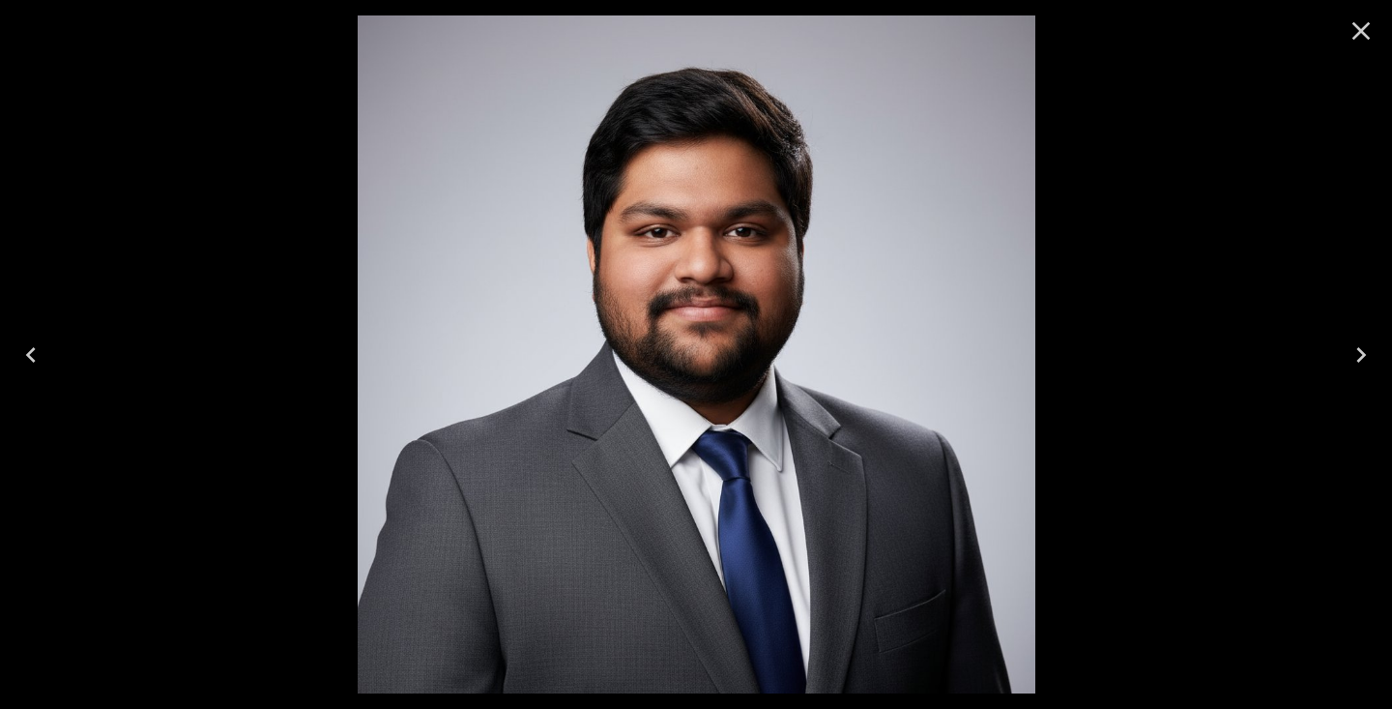
click at [1119, 209] on div at bounding box center [696, 354] width 1392 height 709
click at [1357, 51] on button "Close" at bounding box center [1361, 31] width 46 height 46
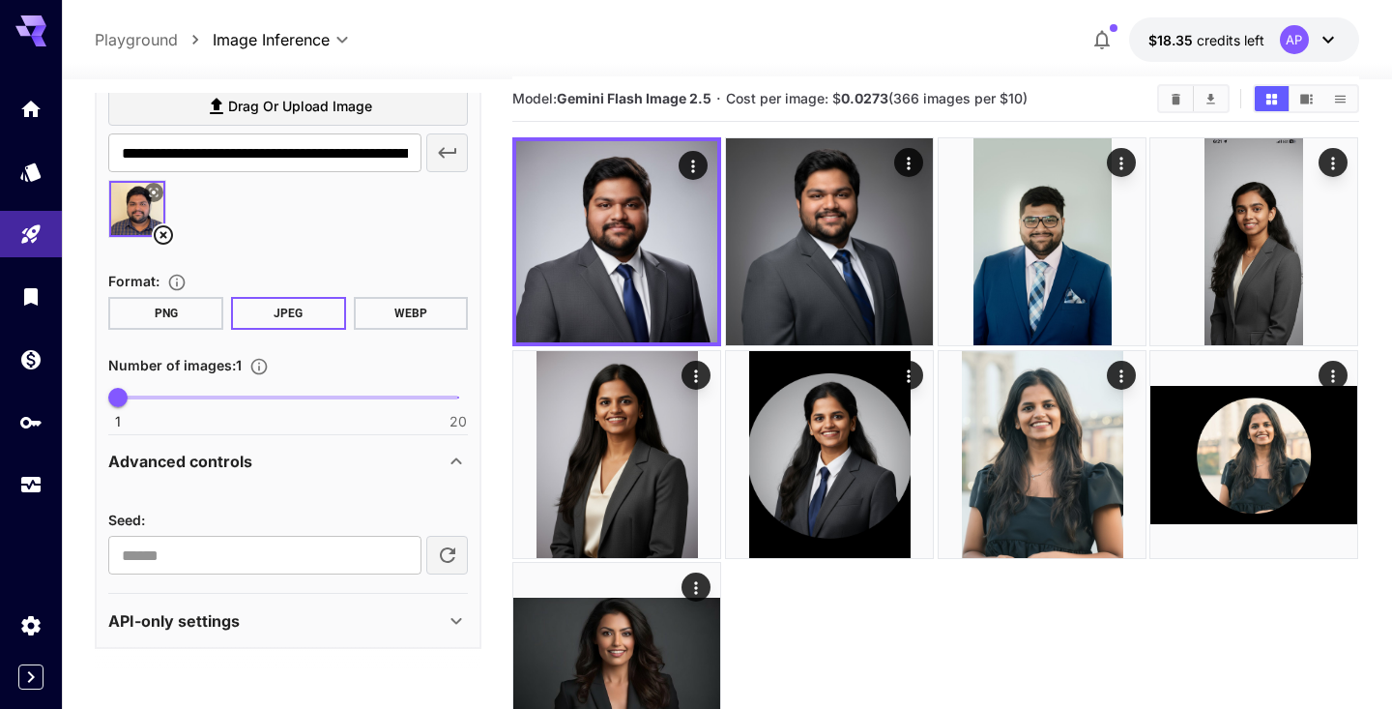
scroll to position [44, 0]
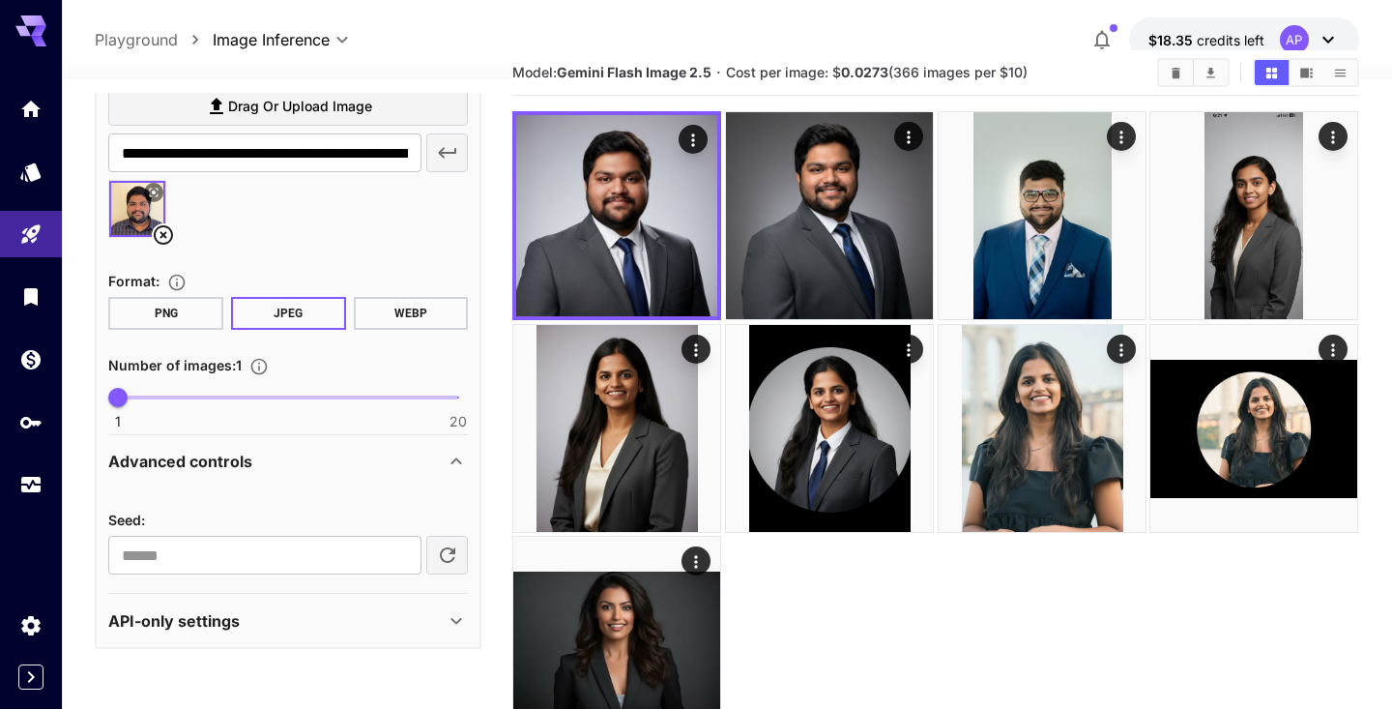
click at [138, 215] on img at bounding box center [137, 209] width 56 height 56
click at [161, 233] on icon at bounding box center [163, 234] width 23 height 23
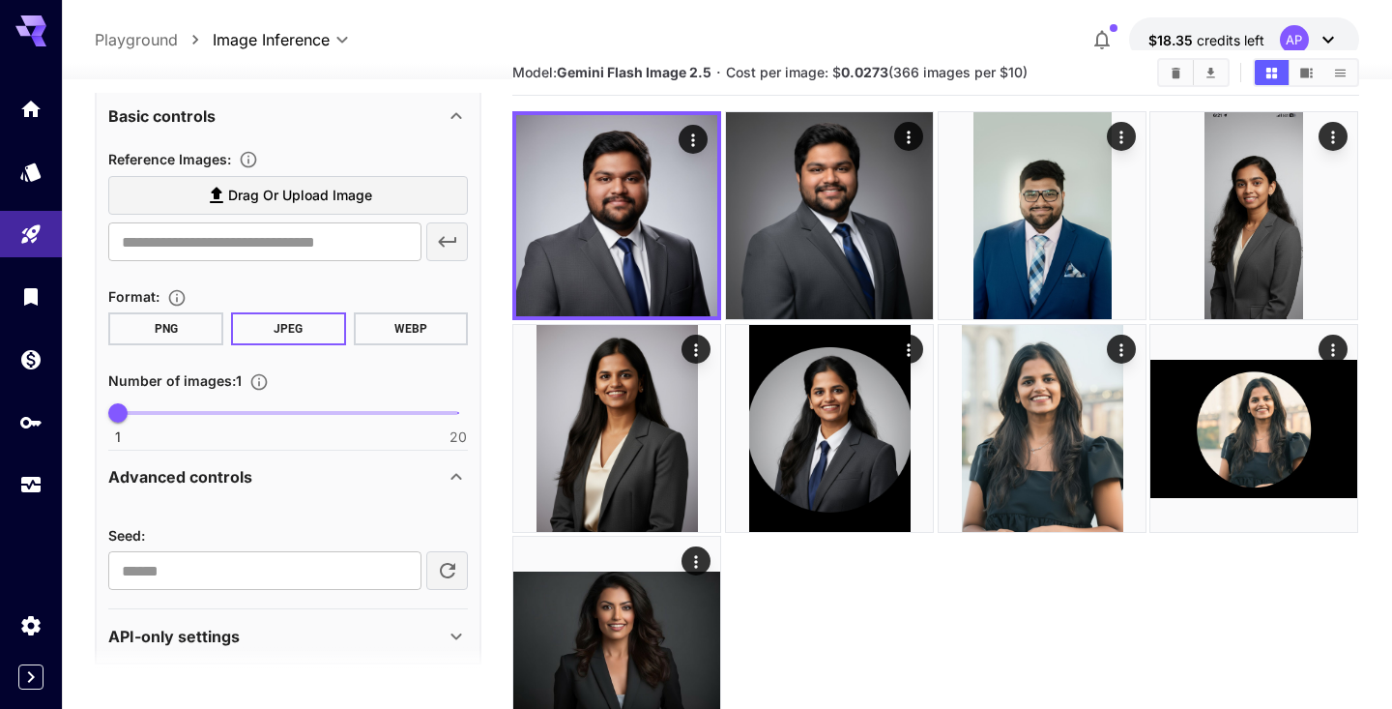
scroll to position [408, 0]
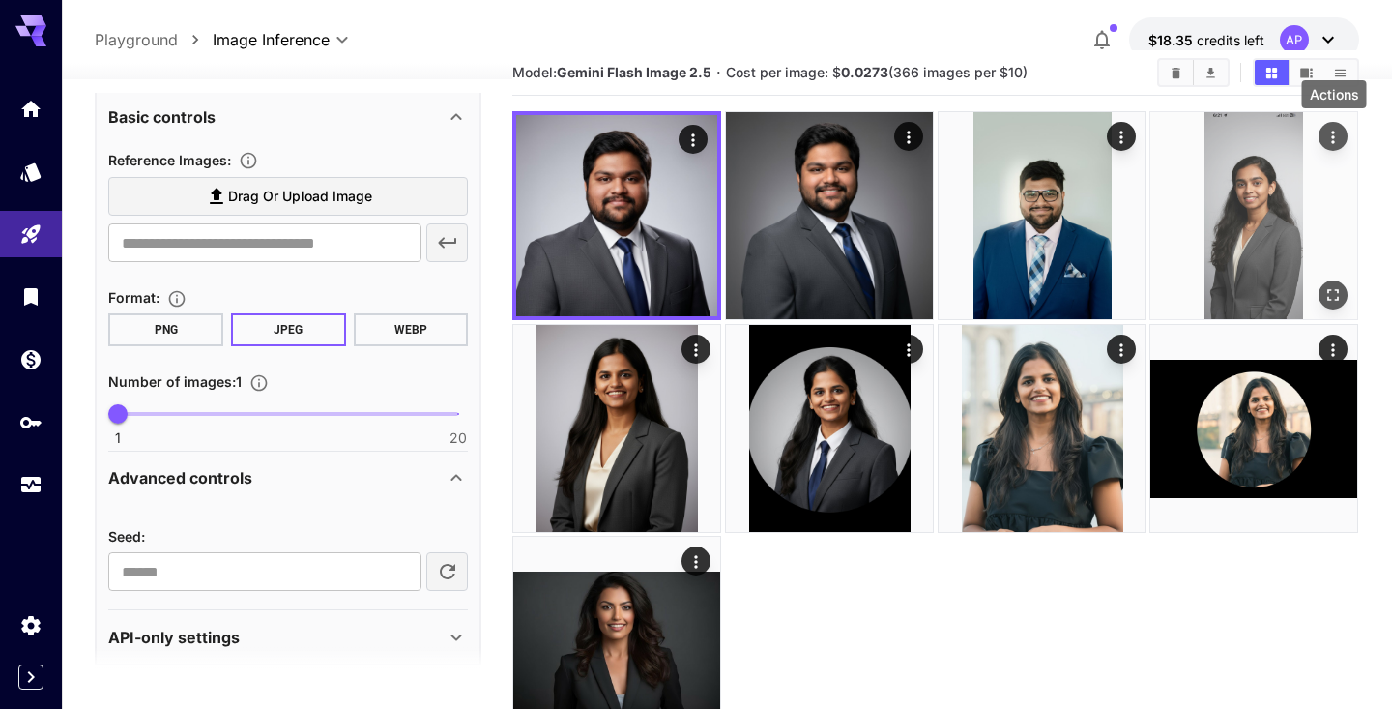
click at [1334, 142] on icon "Actions" at bounding box center [1333, 137] width 3 height 13
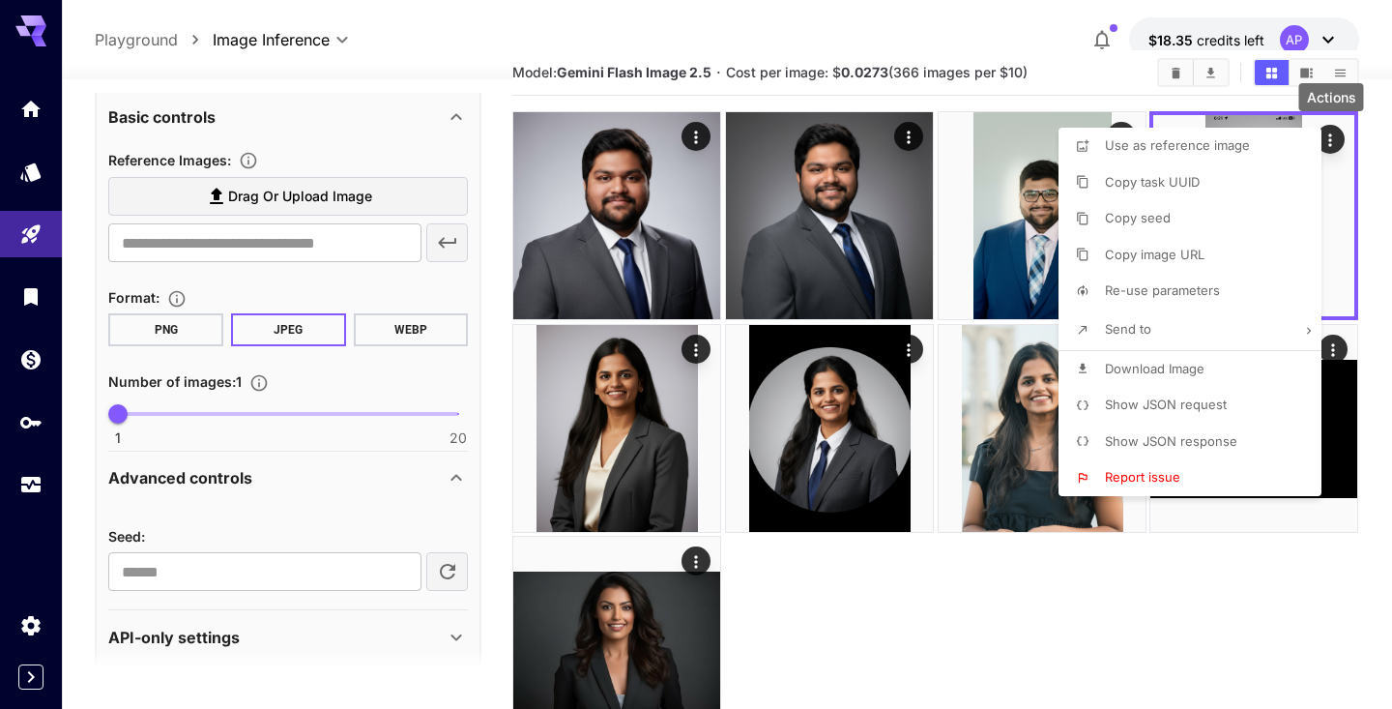
click at [441, 562] on div at bounding box center [696, 354] width 1392 height 709
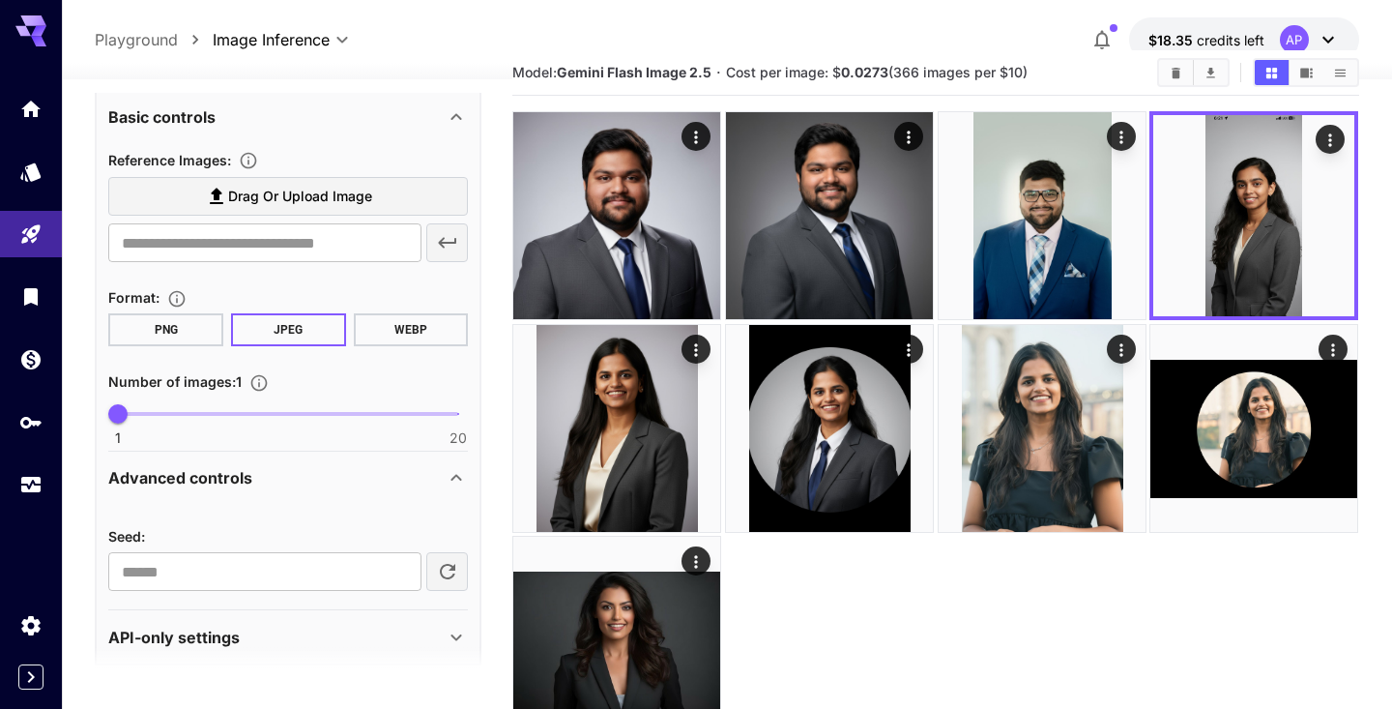
click at [442, 570] on icon "button" at bounding box center [447, 571] width 23 height 23
type input "**********"
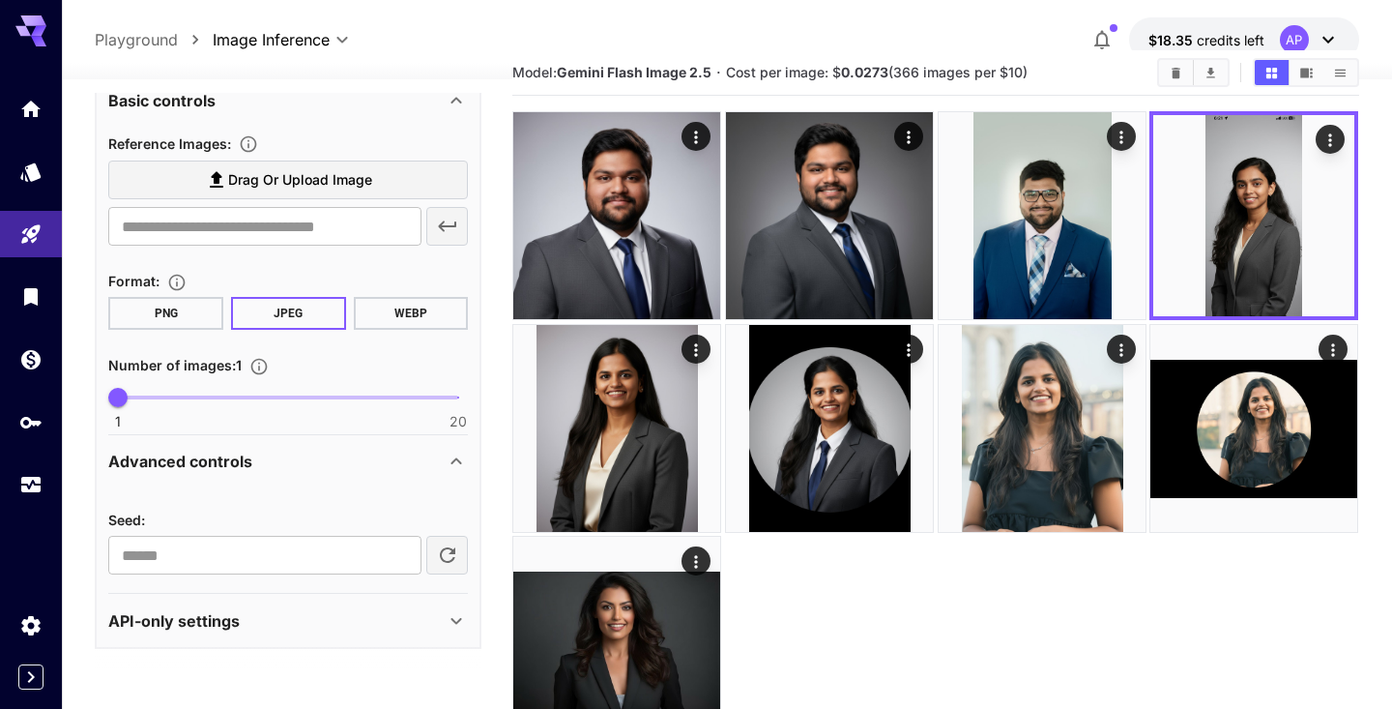
click at [457, 454] on icon at bounding box center [456, 461] width 23 height 23
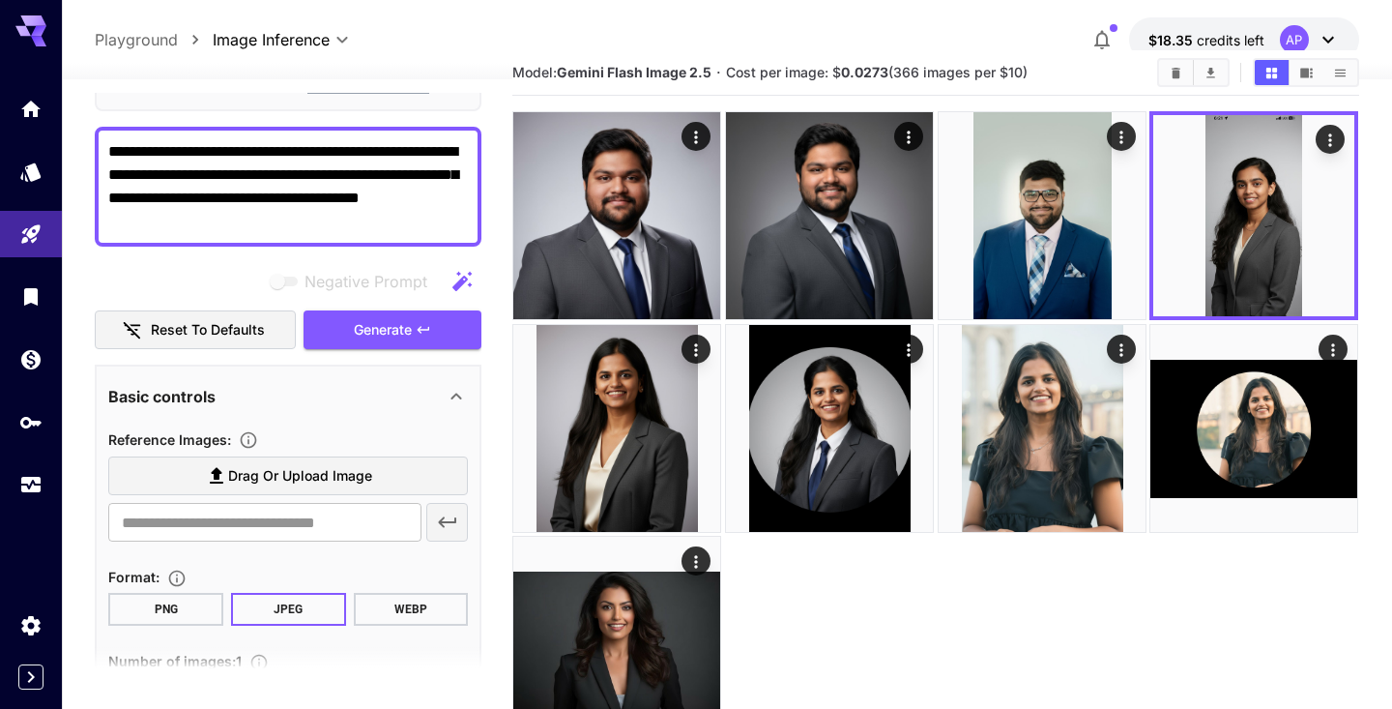
scroll to position [134, 0]
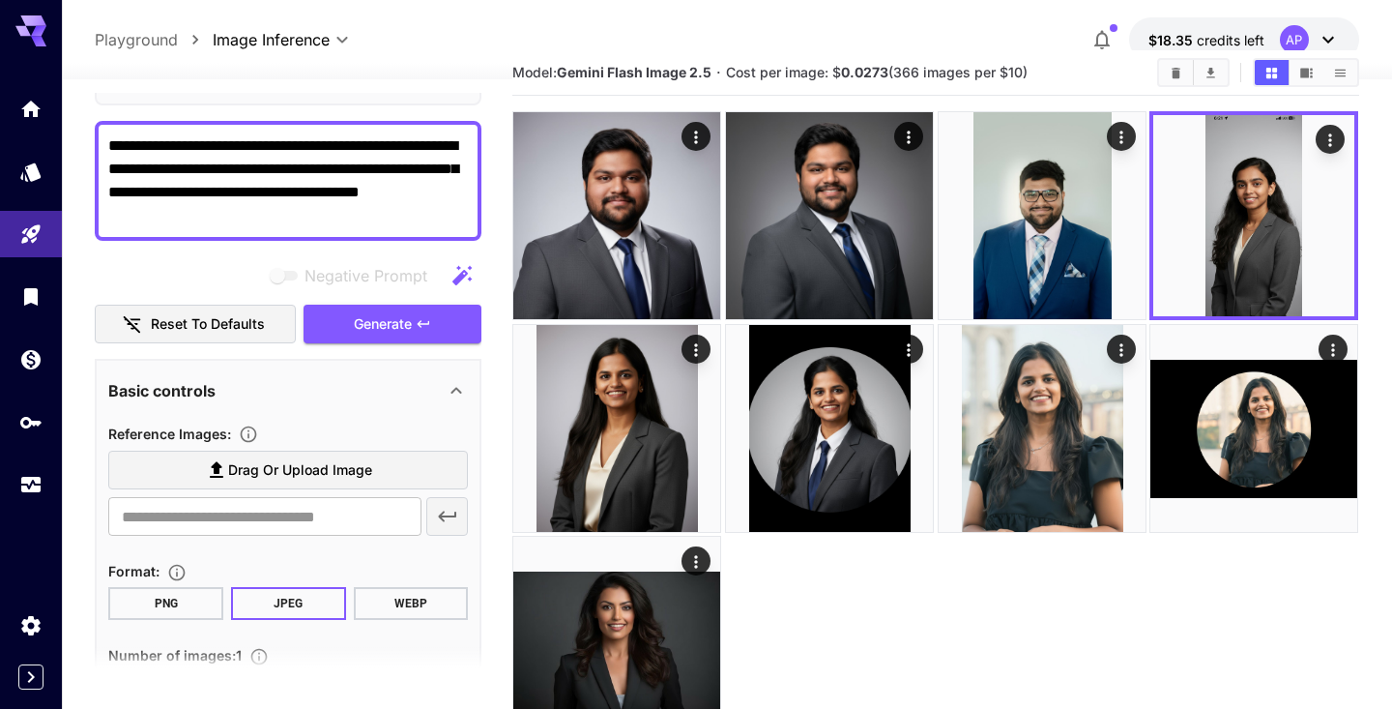
click at [193, 404] on div "Basic controls" at bounding box center [288, 390] width 360 height 46
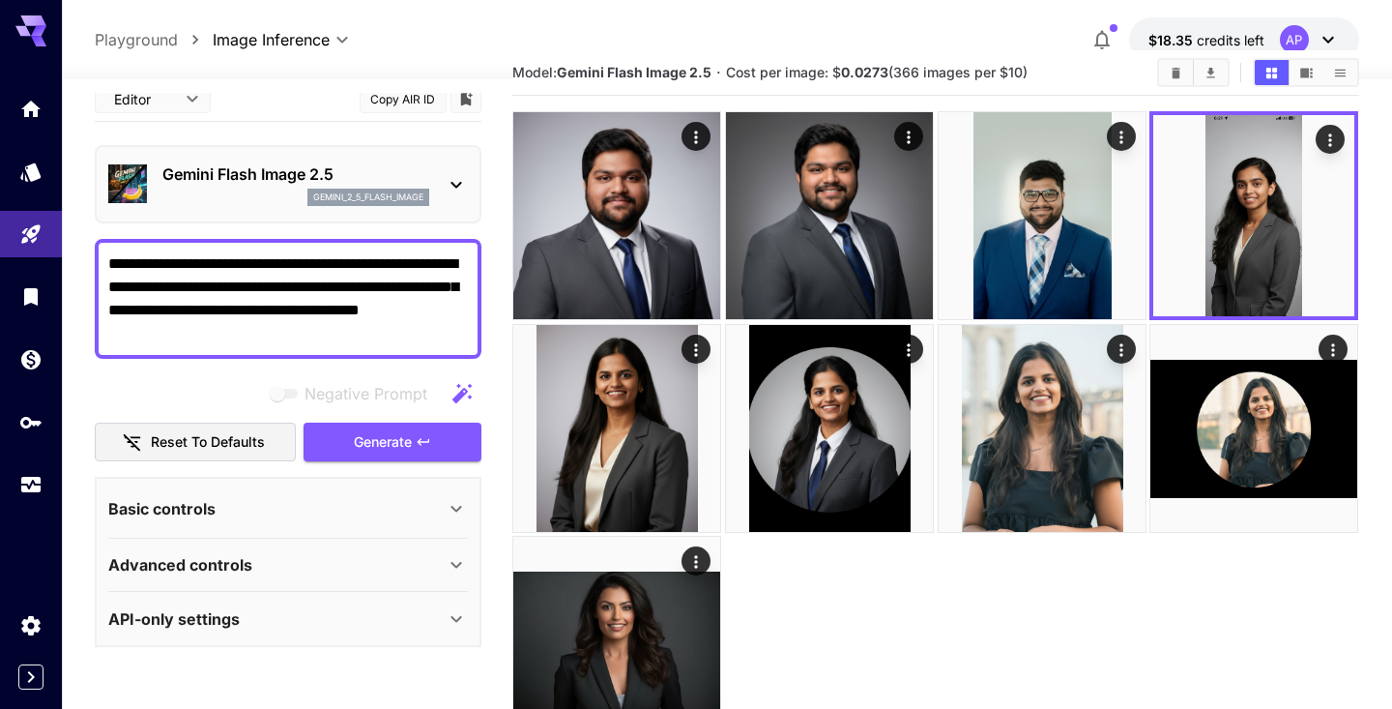
scroll to position [15, 0]
